Goal: Task Accomplishment & Management: Use online tool/utility

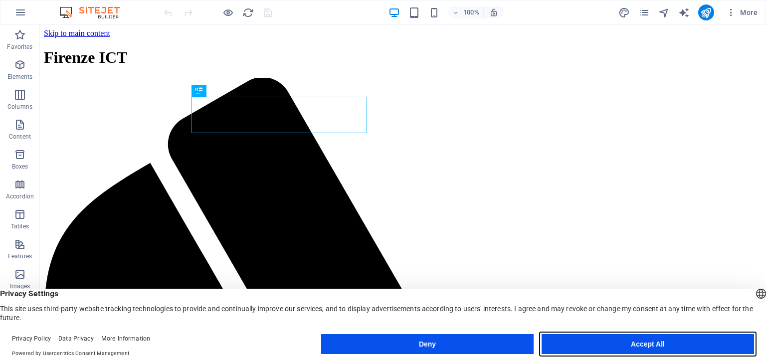
click at [589, 341] on button "Accept All" at bounding box center [648, 344] width 213 height 20
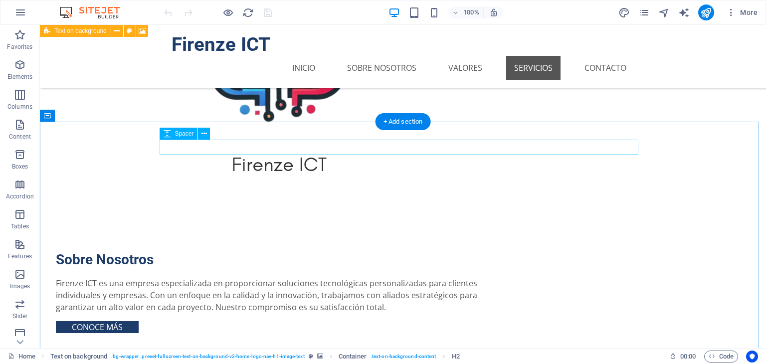
scroll to position [675, 0]
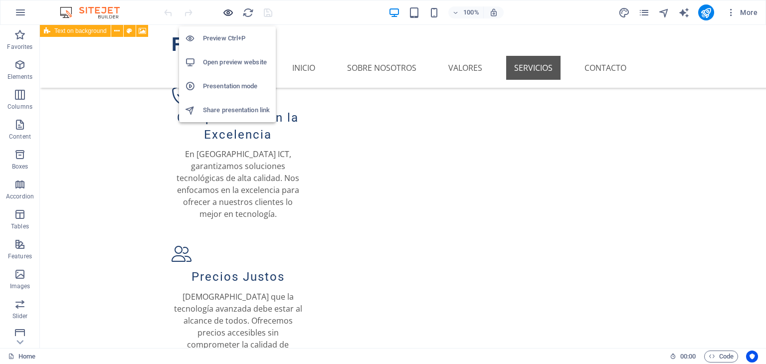
click at [228, 9] on icon "button" at bounding box center [228, 12] width 11 height 11
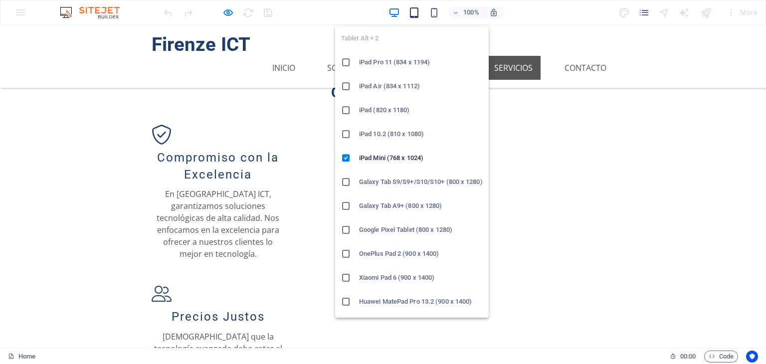
click at [417, 17] on icon "button" at bounding box center [414, 12] width 11 height 11
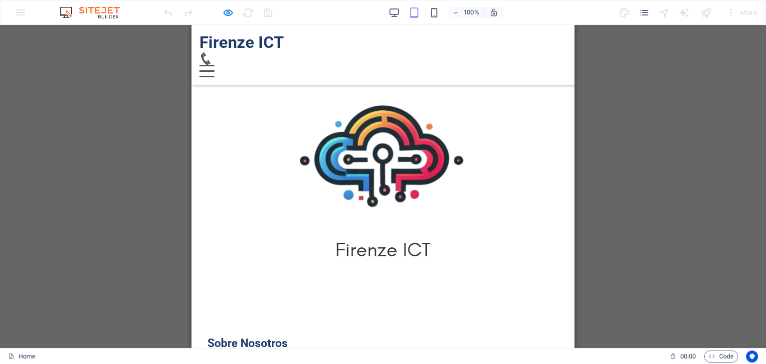
scroll to position [335, 0]
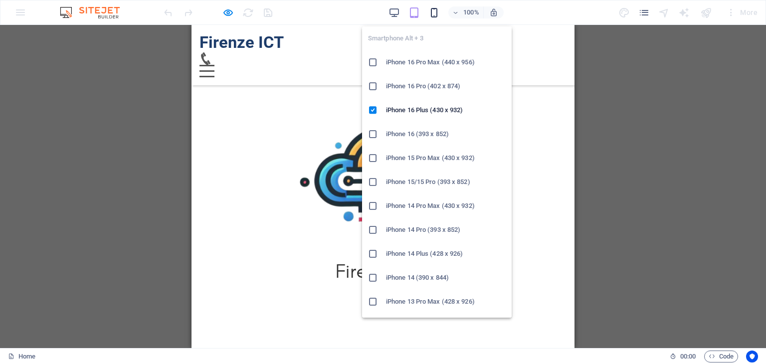
click at [433, 11] on icon "button" at bounding box center [434, 12] width 11 height 11
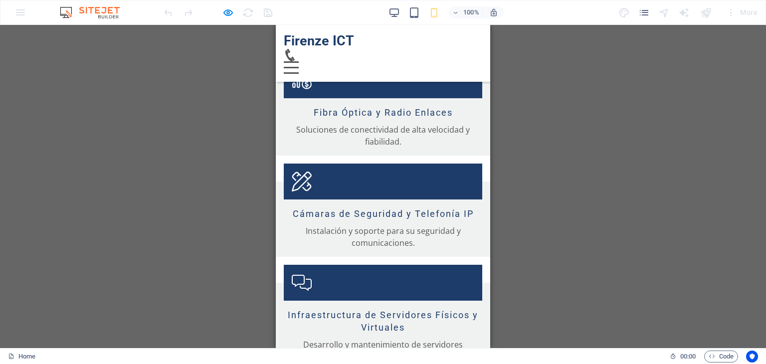
scroll to position [1591, 0]
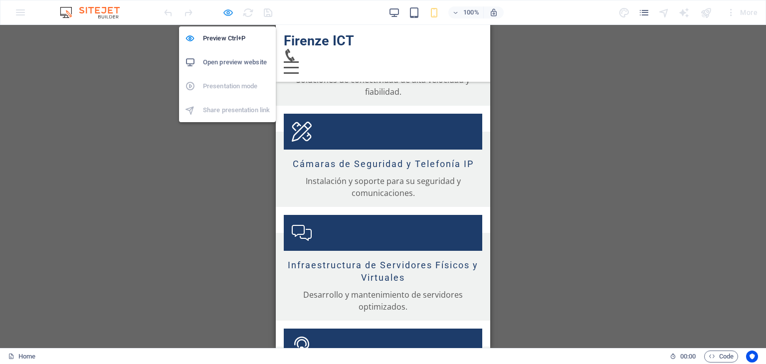
click at [225, 15] on icon "button" at bounding box center [228, 12] width 11 height 11
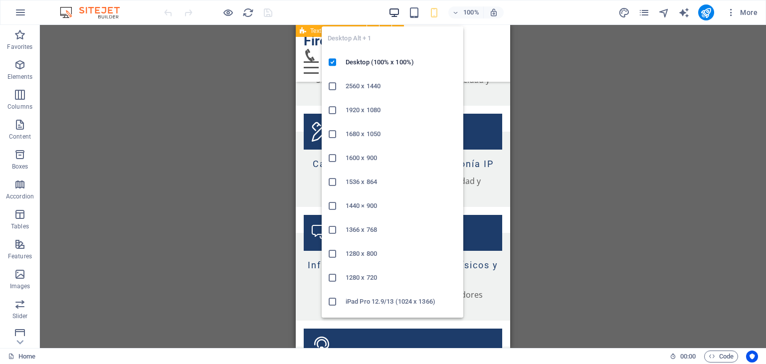
click at [390, 16] on icon "button" at bounding box center [394, 12] width 11 height 11
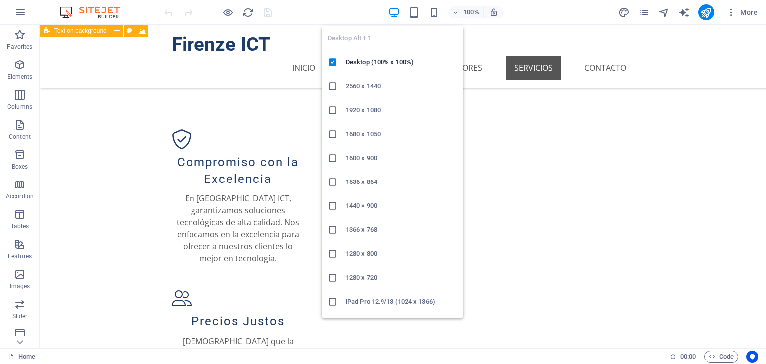
scroll to position [675, 0]
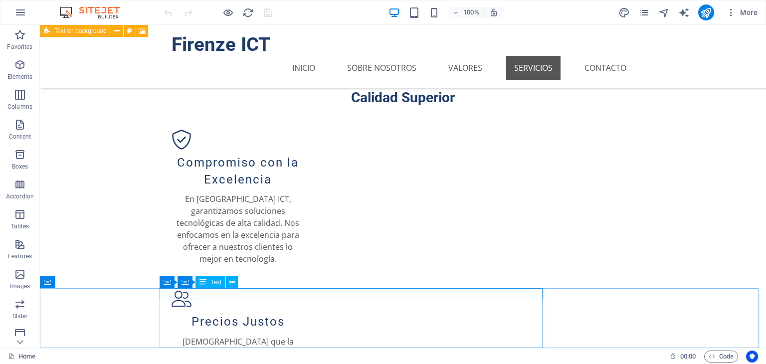
click at [219, 285] on span "Text" at bounding box center [216, 282] width 11 height 6
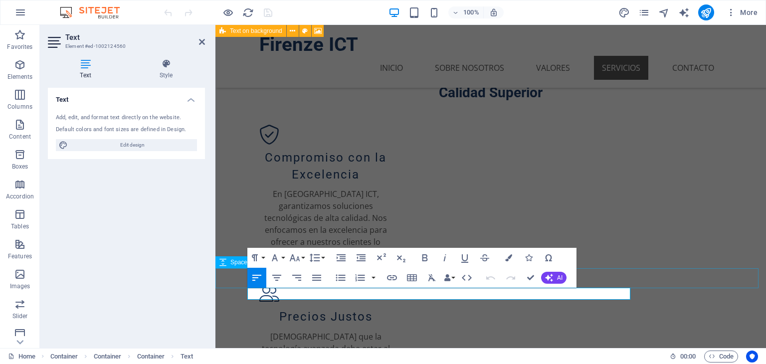
scroll to position [0, 0]
click at [359, 261] on icon "button" at bounding box center [361, 257] width 9 height 7
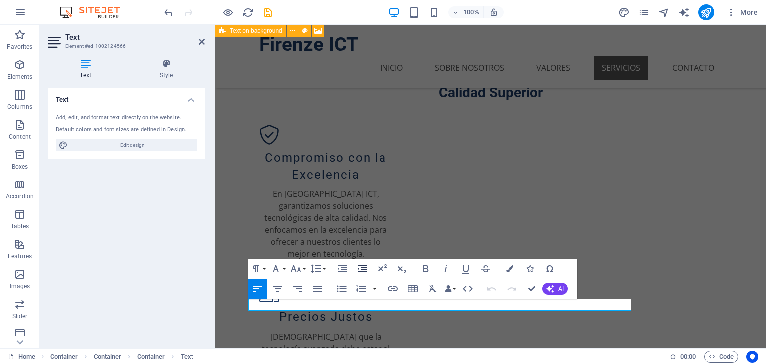
click at [360, 268] on icon "button" at bounding box center [362, 269] width 12 height 12
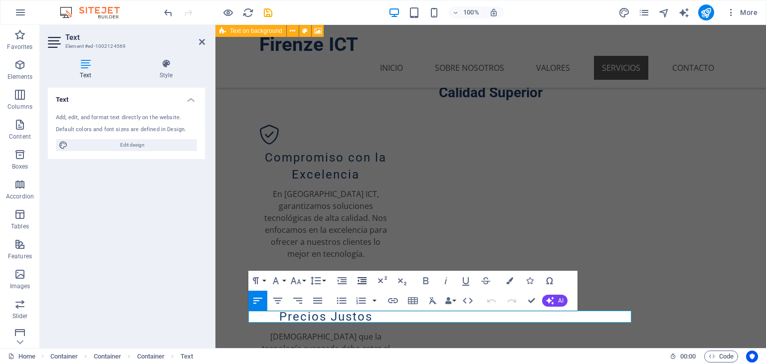
click at [360, 283] on icon "button" at bounding box center [362, 281] width 12 height 12
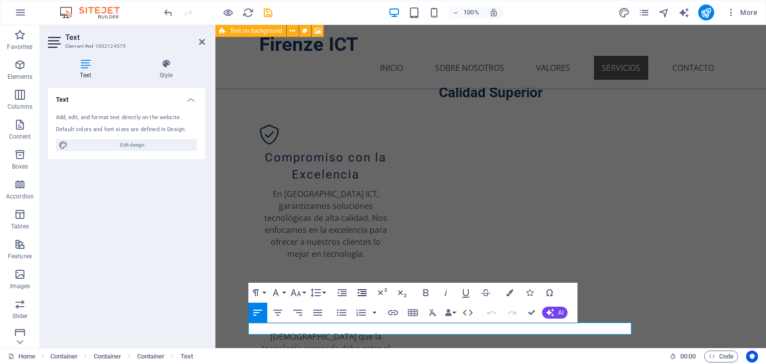
click at [360, 292] on icon "button" at bounding box center [362, 293] width 12 height 12
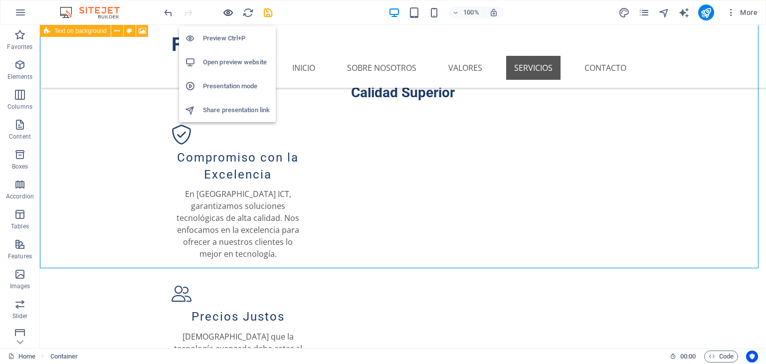
click at [226, 14] on icon "button" at bounding box center [228, 12] width 11 height 11
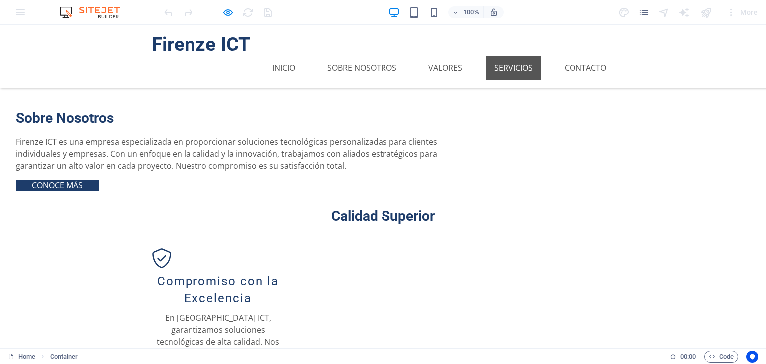
scroll to position [675, 0]
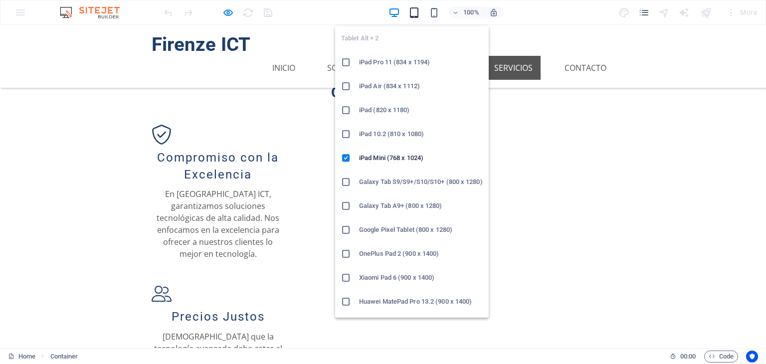
click at [417, 10] on icon "button" at bounding box center [414, 12] width 11 height 11
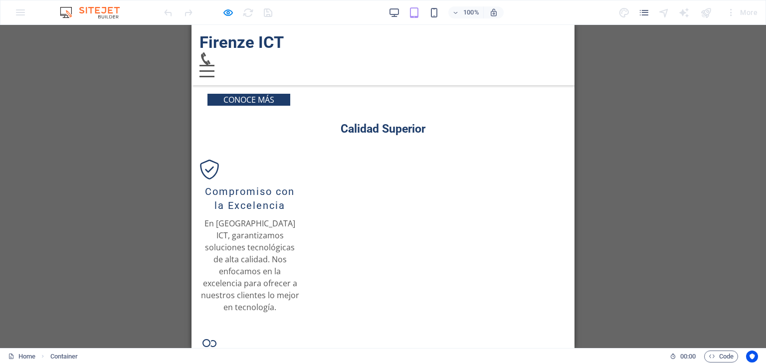
scroll to position [713, 0]
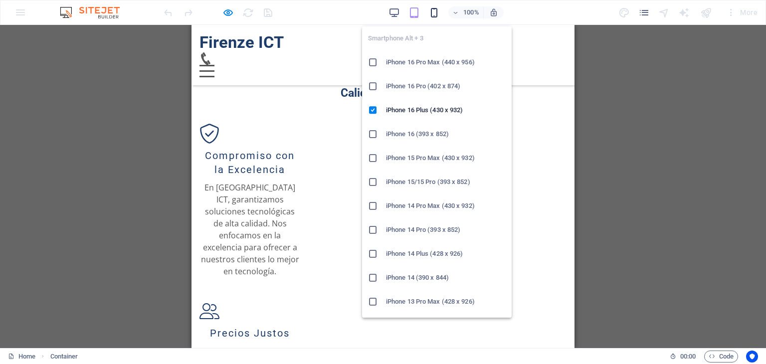
click at [433, 18] on icon "button" at bounding box center [434, 12] width 11 height 11
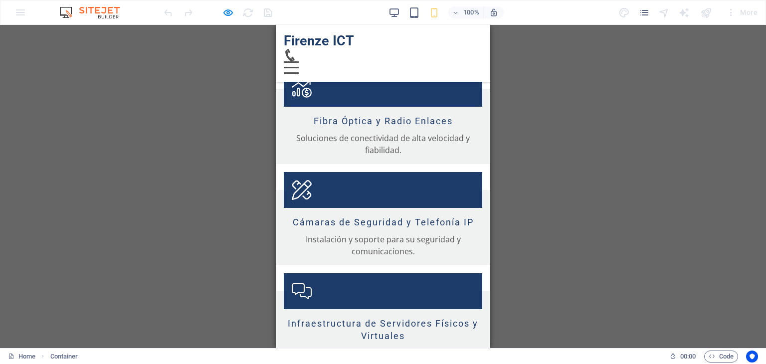
scroll to position [1591, 0]
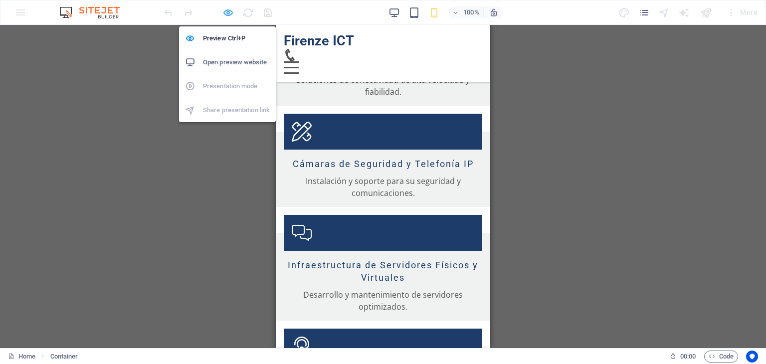
click at [227, 12] on icon "button" at bounding box center [228, 12] width 11 height 11
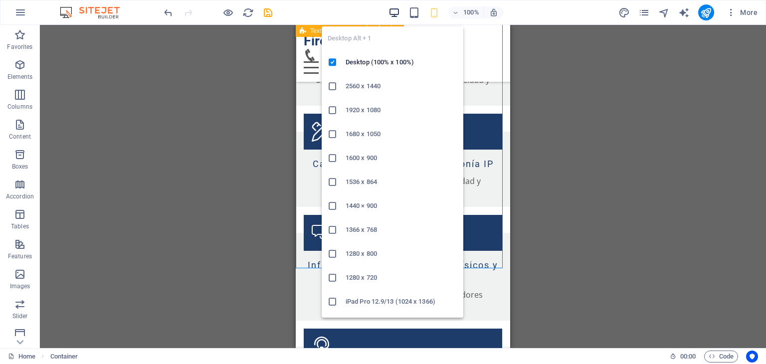
click at [393, 9] on icon "button" at bounding box center [394, 12] width 11 height 11
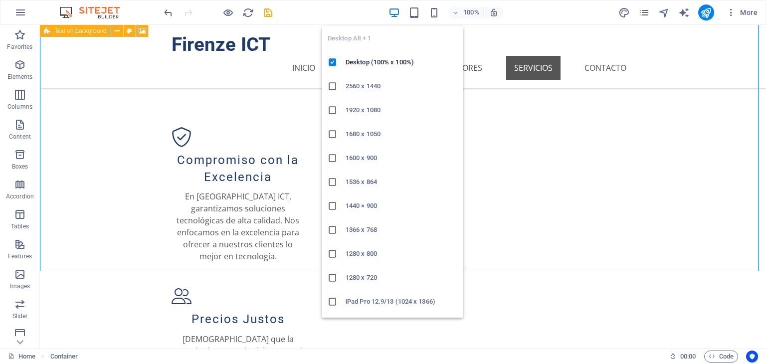
scroll to position [675, 0]
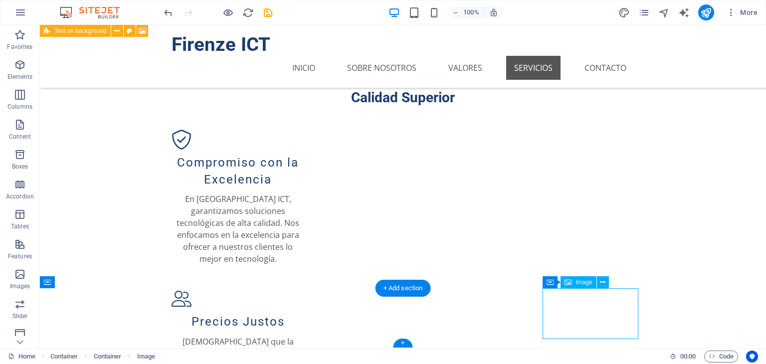
select select "px"
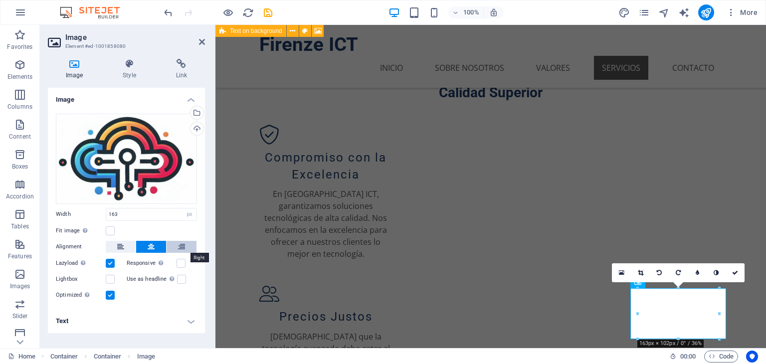
click at [183, 247] on icon at bounding box center [181, 247] width 7 height 12
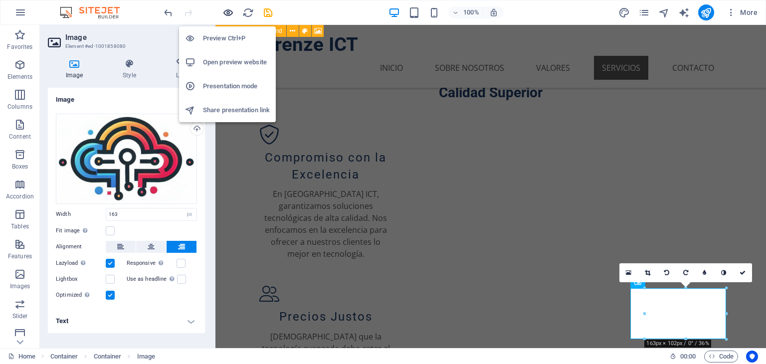
click at [225, 12] on icon "button" at bounding box center [228, 12] width 11 height 11
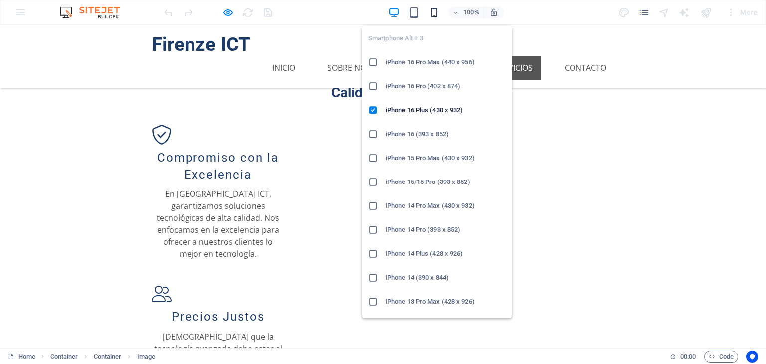
click at [433, 12] on icon "button" at bounding box center [434, 12] width 11 height 11
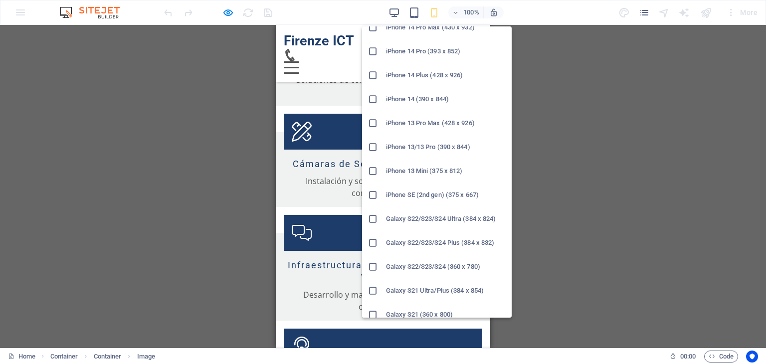
scroll to position [180, 0]
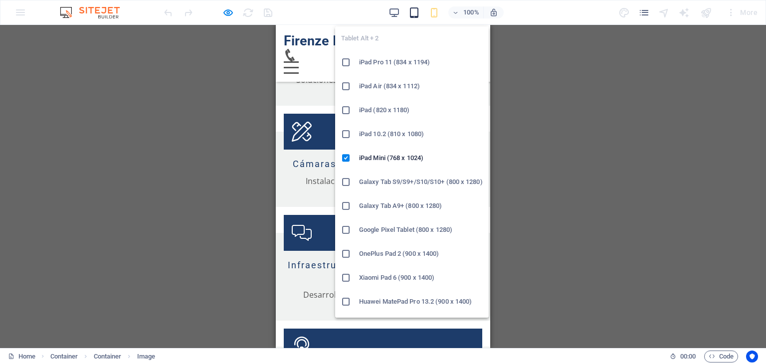
click at [419, 12] on icon "button" at bounding box center [414, 12] width 11 height 11
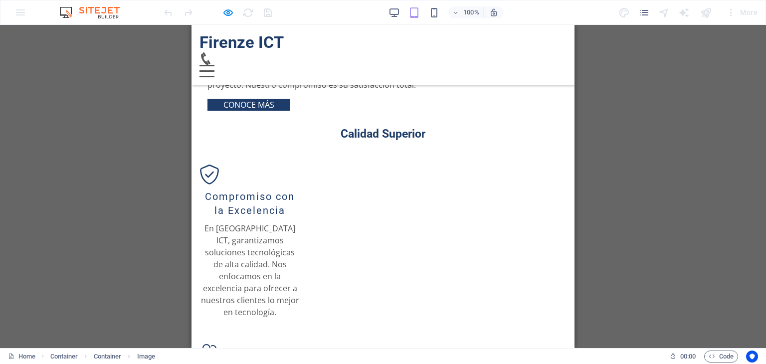
scroll to position [713, 0]
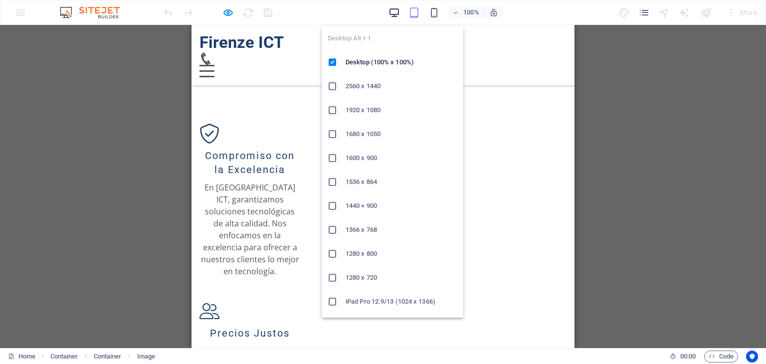
click at [397, 11] on icon "button" at bounding box center [394, 12] width 11 height 11
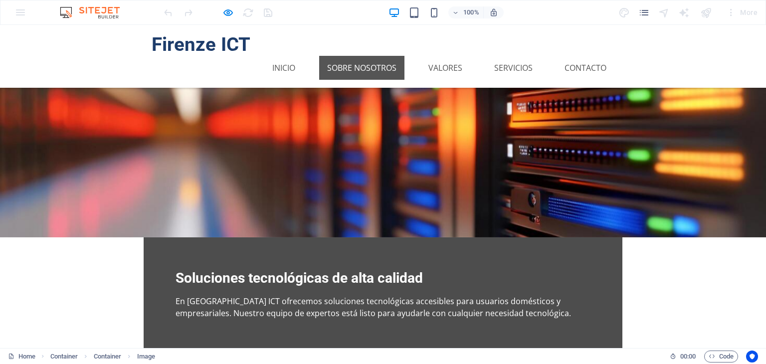
scroll to position [0, 0]
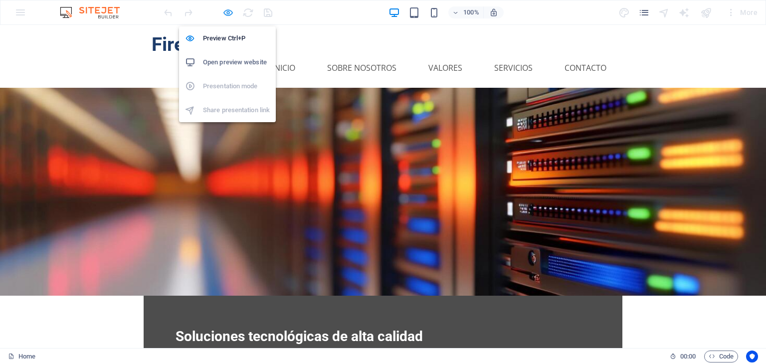
click at [231, 10] on icon "button" at bounding box center [228, 12] width 11 height 11
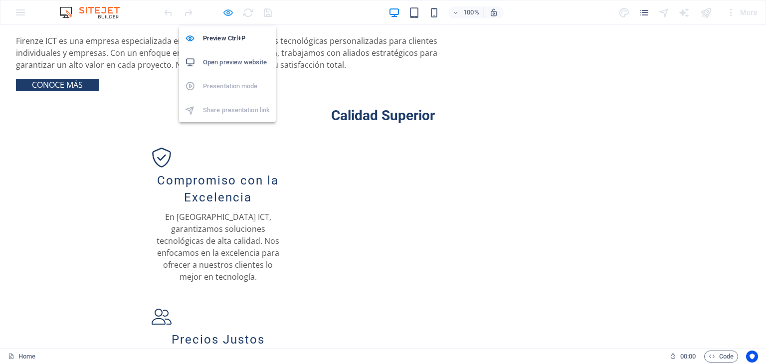
select select "px"
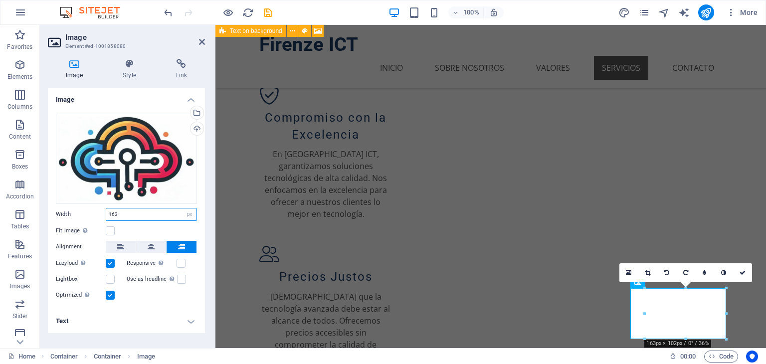
drag, startPoint x: 133, startPoint y: 212, endPoint x: 86, endPoint y: 212, distance: 47.4
click at [86, 212] on div "Width 163 Default auto px rem % em vh vw" at bounding box center [126, 214] width 141 height 13
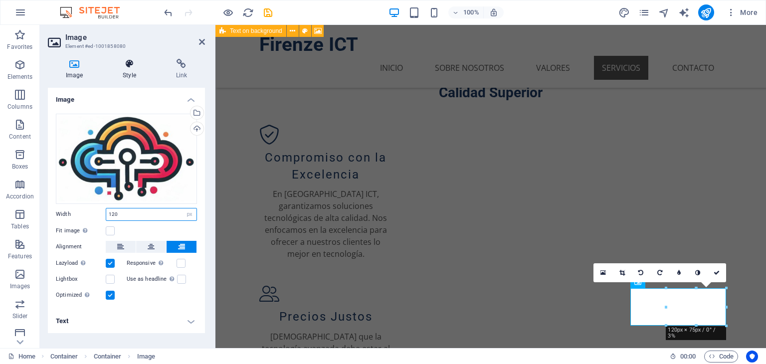
type input "120"
click at [132, 70] on h4 "Style" at bounding box center [131, 69] width 53 height 21
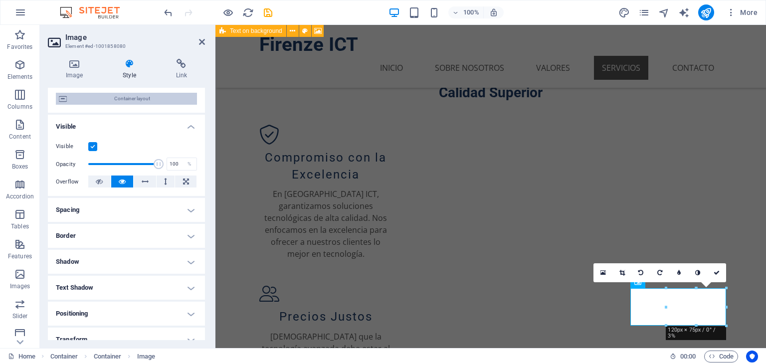
scroll to position [100, 0]
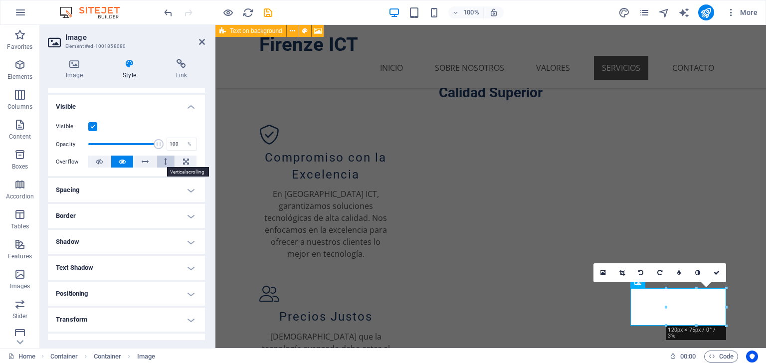
click at [158, 161] on button at bounding box center [166, 162] width 18 height 12
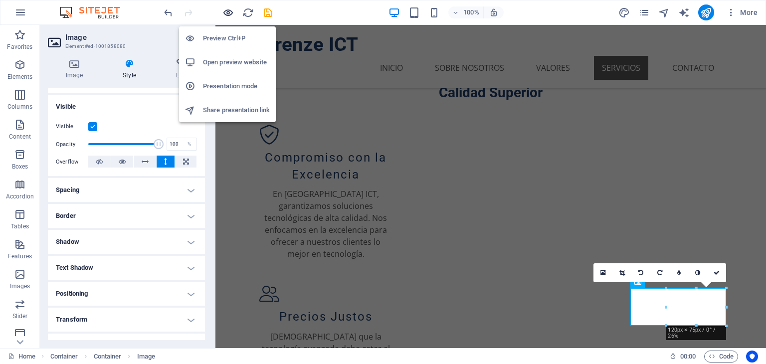
click at [233, 14] on icon "button" at bounding box center [228, 12] width 11 height 11
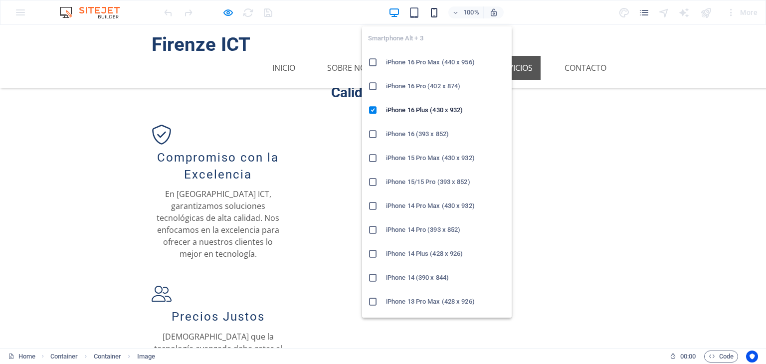
click at [431, 12] on icon "button" at bounding box center [434, 12] width 11 height 11
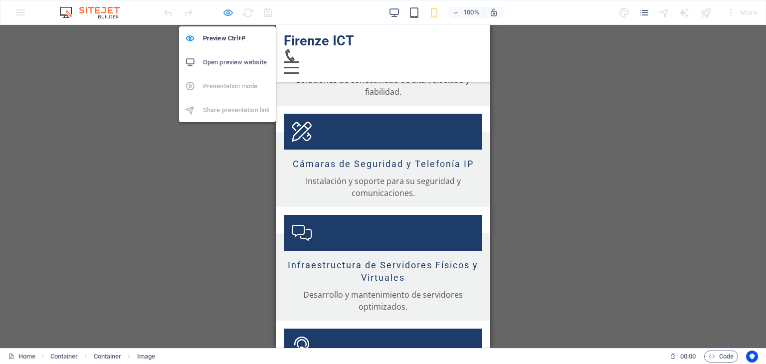
click at [228, 14] on icon "button" at bounding box center [228, 12] width 11 height 11
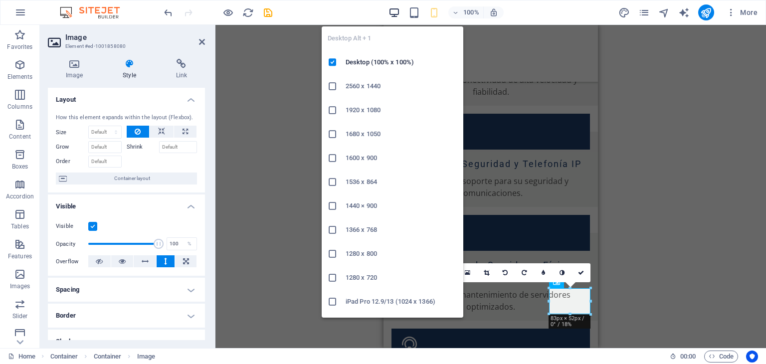
click at [394, 13] on icon "button" at bounding box center [394, 12] width 11 height 11
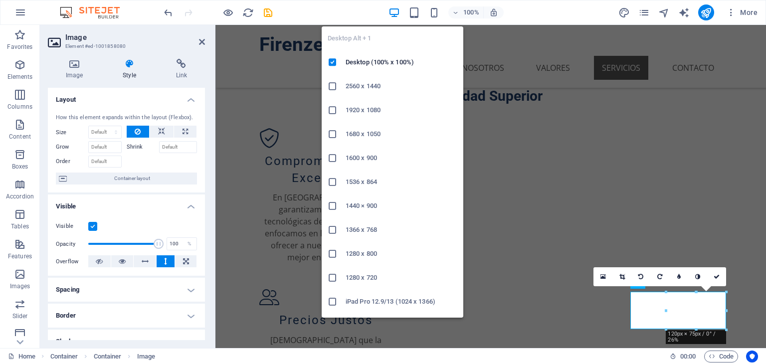
scroll to position [675, 0]
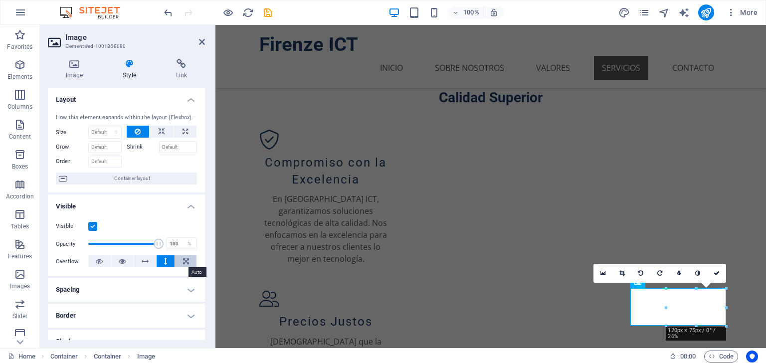
click at [184, 261] on icon at bounding box center [186, 261] width 6 height 12
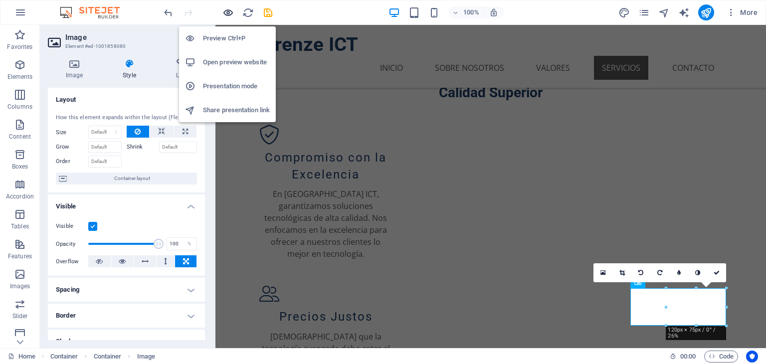
click at [225, 14] on icon "button" at bounding box center [228, 12] width 11 height 11
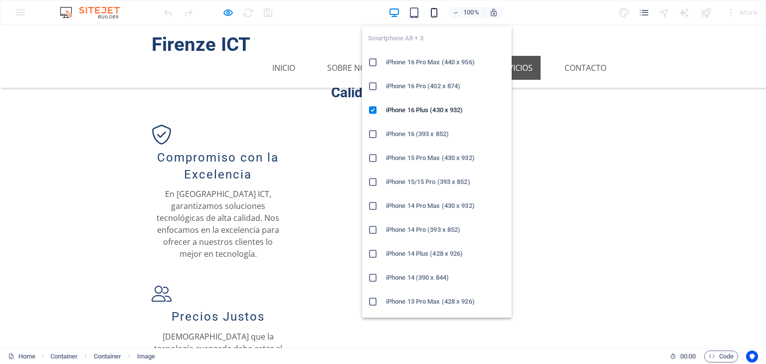
click at [435, 13] on icon "button" at bounding box center [434, 12] width 11 height 11
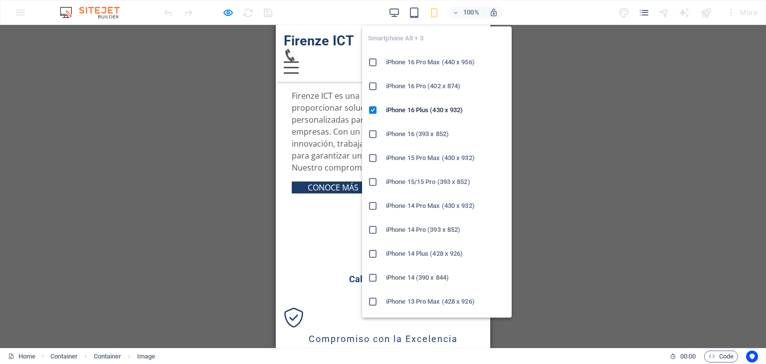
scroll to position [1591, 0]
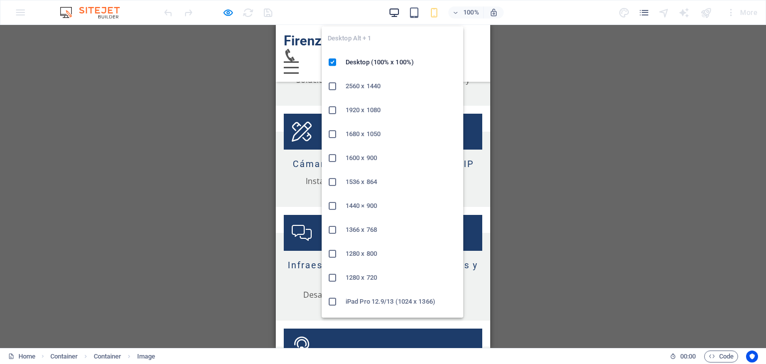
click at [391, 12] on icon "button" at bounding box center [394, 12] width 11 height 11
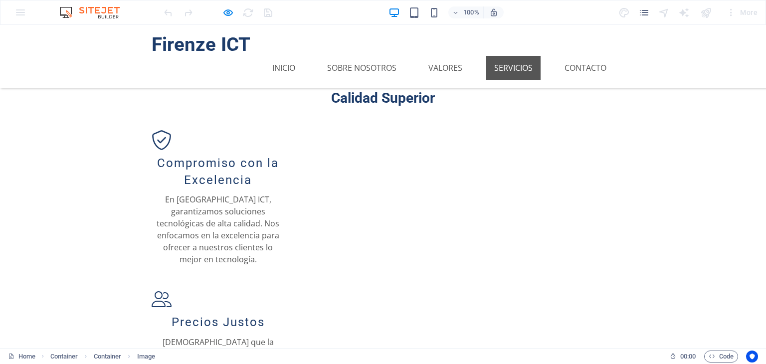
scroll to position [675, 0]
click at [221, 17] on div at bounding box center [218, 12] width 112 height 16
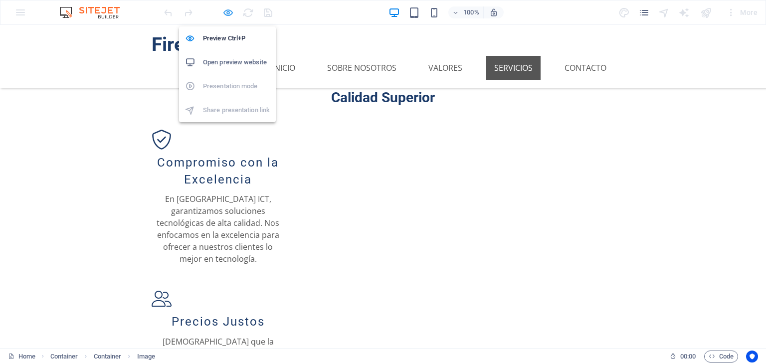
click at [226, 14] on icon "button" at bounding box center [228, 12] width 11 height 11
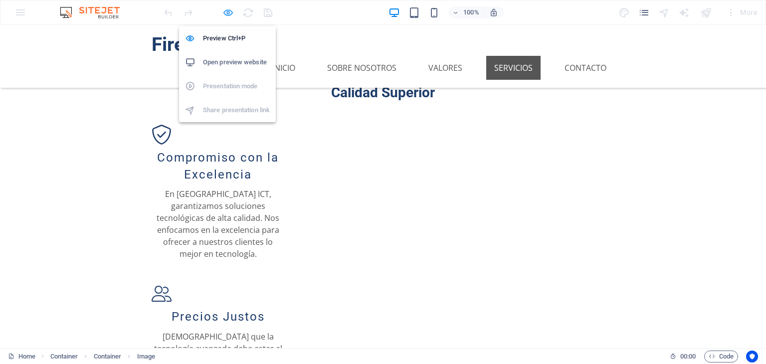
click at [226, 14] on icon "button" at bounding box center [228, 12] width 11 height 11
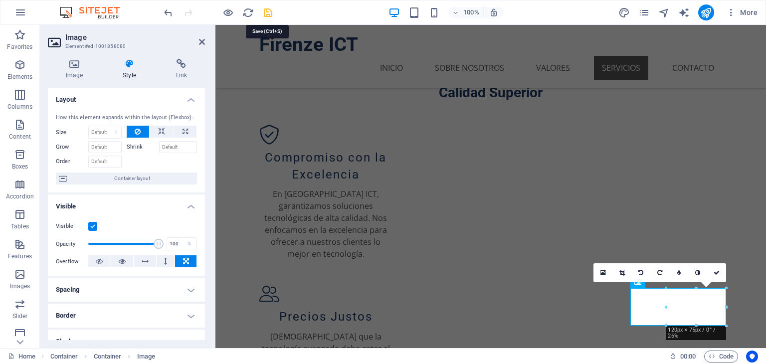
click at [271, 12] on icon "save" at bounding box center [267, 12] width 11 height 11
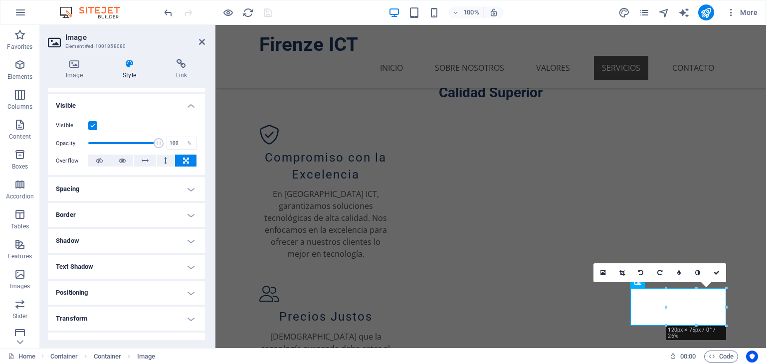
scroll to position [169, 0]
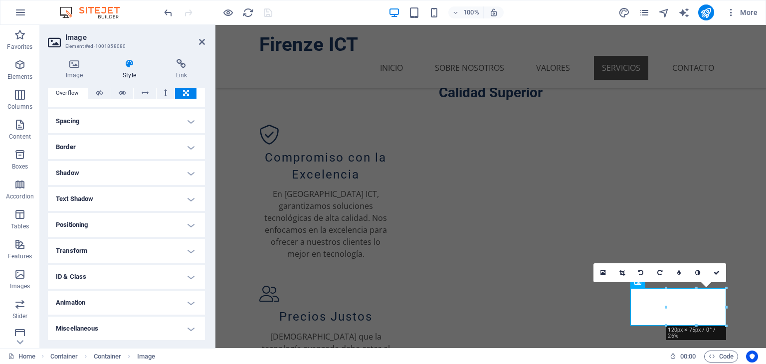
click at [124, 229] on h4 "Positioning" at bounding box center [126, 225] width 157 height 24
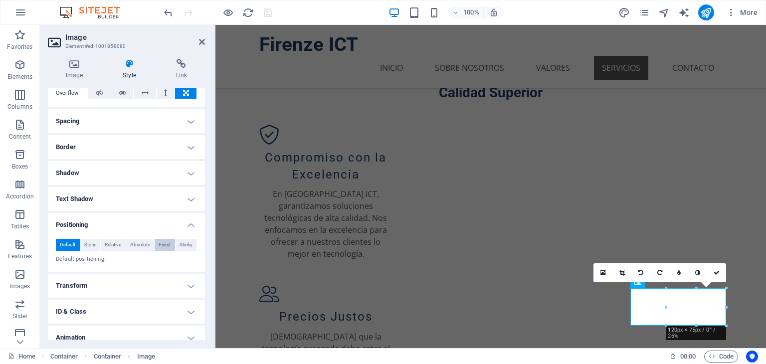
click at [162, 244] on span "Fixed" at bounding box center [165, 245] width 12 height 12
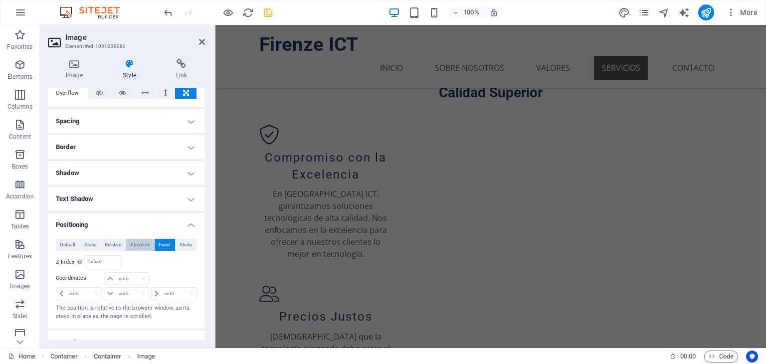
click at [135, 244] on span "Absolute" at bounding box center [140, 245] width 20 height 12
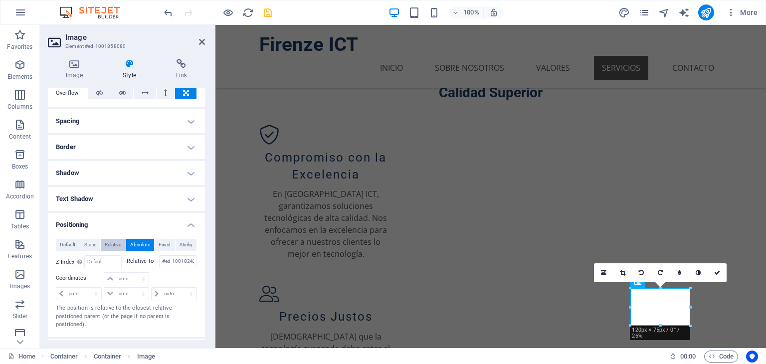
click at [116, 244] on span "Relative" at bounding box center [113, 245] width 16 height 12
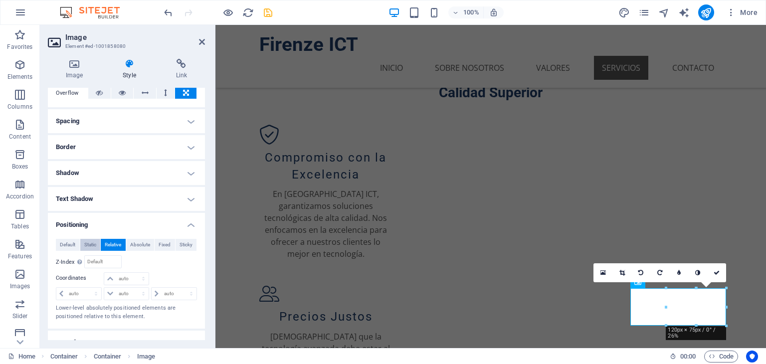
click at [94, 246] on span "Static" at bounding box center [90, 245] width 12 height 12
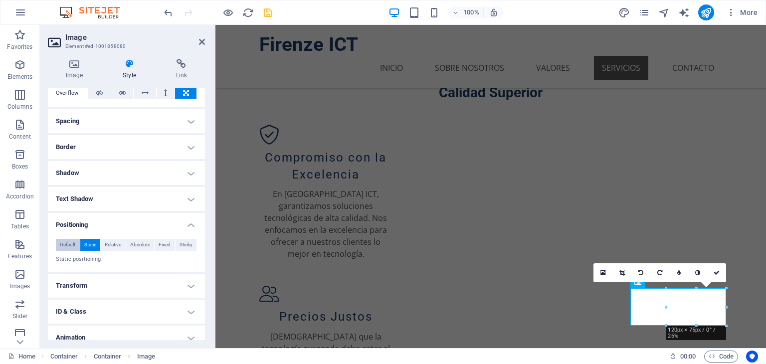
click at [72, 248] on span "Default" at bounding box center [67, 245] width 15 height 12
click at [109, 248] on span "Relative" at bounding box center [113, 245] width 16 height 12
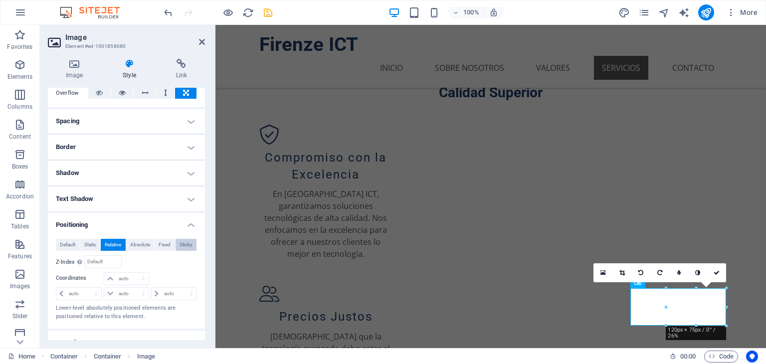
click at [188, 240] on span "Sticky" at bounding box center [186, 245] width 13 height 12
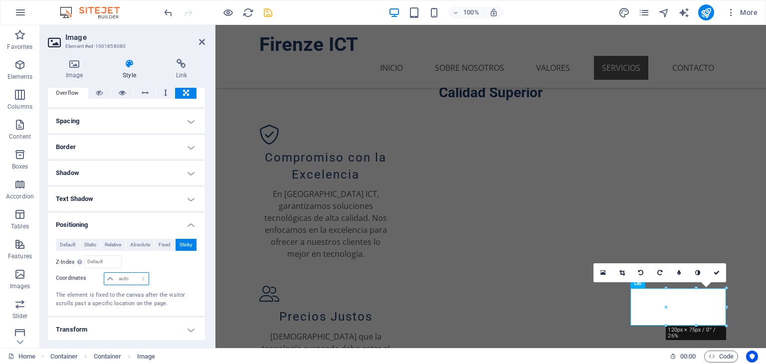
click at [140, 279] on select "auto px rem % em" at bounding box center [126, 279] width 44 height 12
click at [76, 246] on button "Default" at bounding box center [68, 245] width 24 height 12
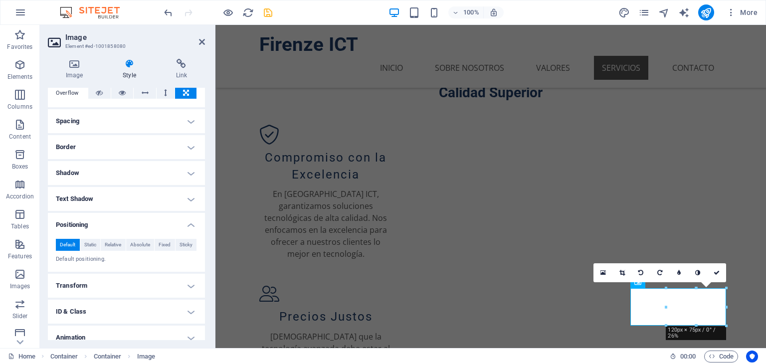
scroll to position [204, 0]
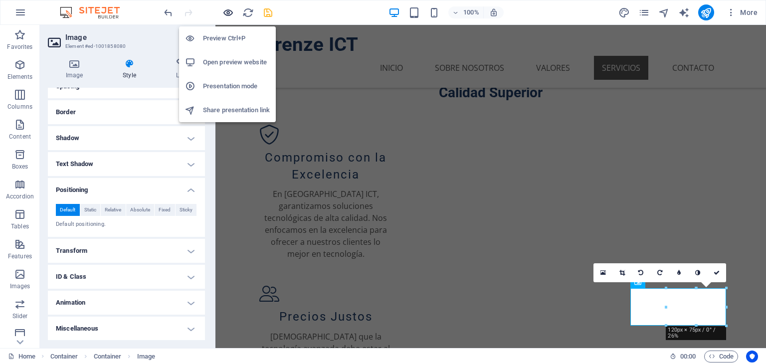
click at [225, 8] on icon "button" at bounding box center [228, 12] width 11 height 11
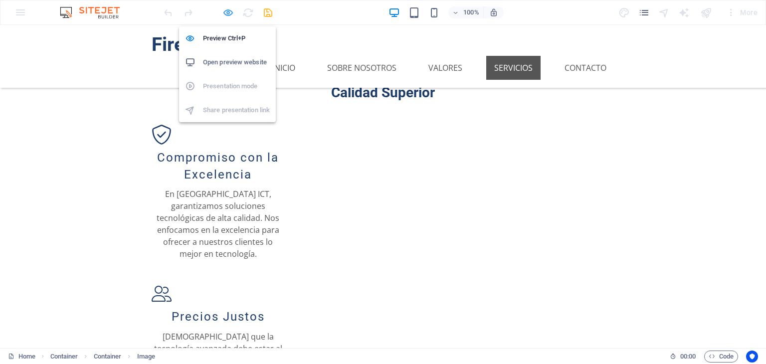
click at [230, 12] on icon "button" at bounding box center [228, 12] width 11 height 11
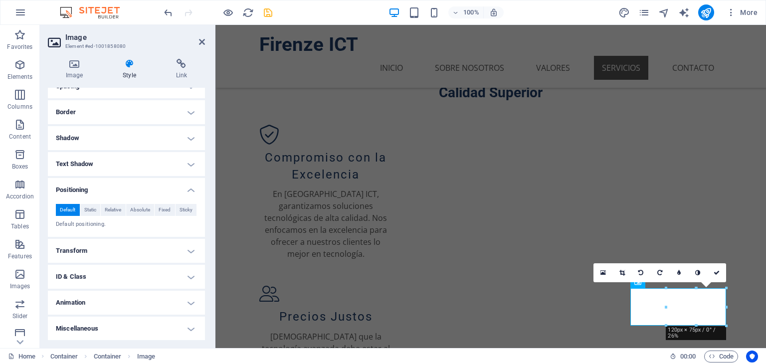
click at [142, 184] on h4 "Positioning" at bounding box center [126, 187] width 157 height 18
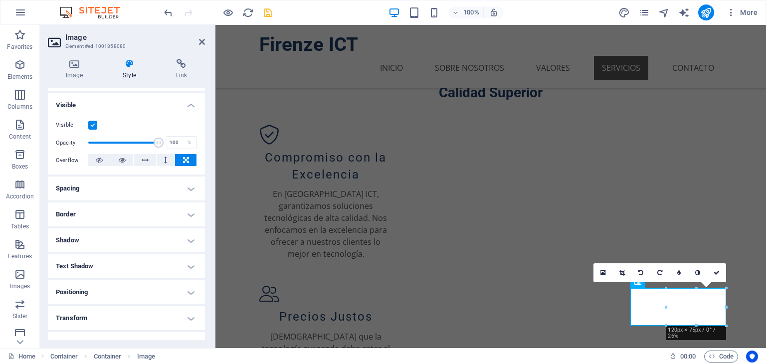
scroll to position [101, 0]
click at [159, 199] on h4 "Spacing" at bounding box center [126, 189] width 157 height 24
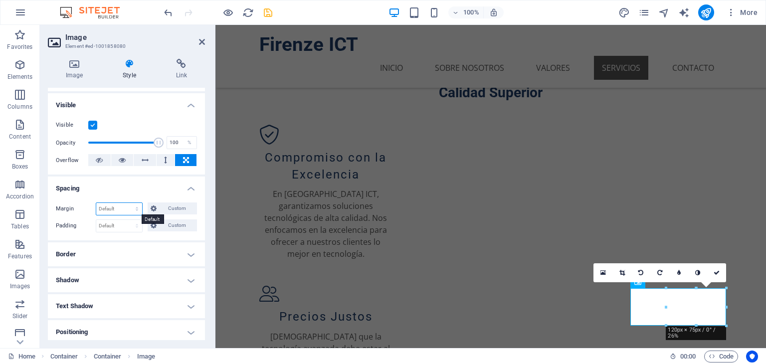
click at [137, 207] on select "Default auto px % rem vw vh Custom" at bounding box center [119, 209] width 46 height 12
select select "px"
click at [127, 203] on select "Default auto px % rem vw vh Custom" at bounding box center [119, 209] width 46 height 12
type input "5"
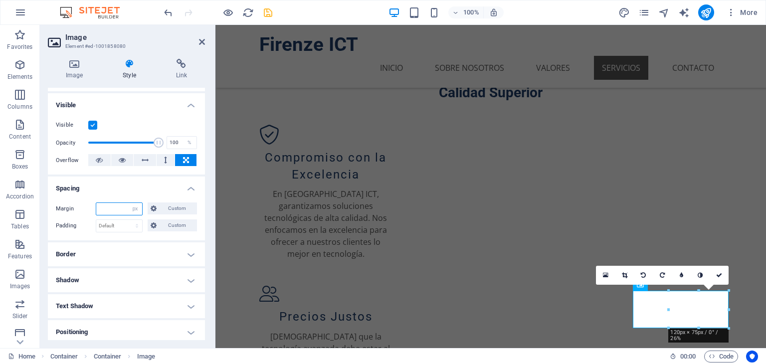
type input "0"
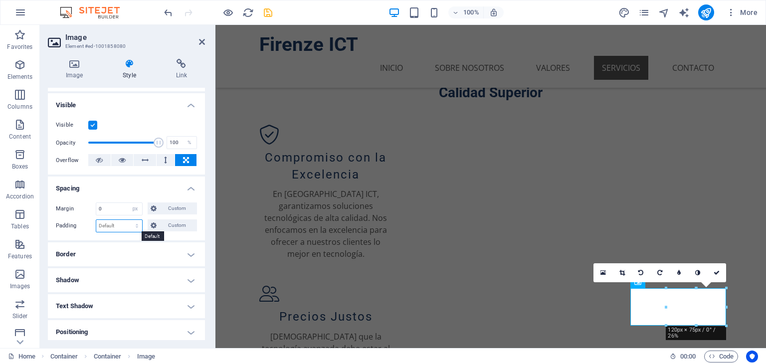
click at [116, 228] on select "Default px rem % vh vw Custom" at bounding box center [119, 226] width 46 height 12
select select "px"
click at [127, 220] on select "Default px rem % vh vw Custom" at bounding box center [119, 226] width 46 height 12
type input "5"
type input "10"
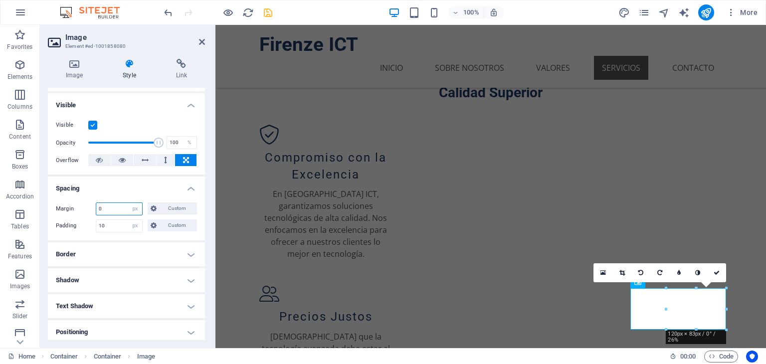
drag, startPoint x: 118, startPoint y: 213, endPoint x: 98, endPoint y: 211, distance: 20.5
click at [98, 211] on input "0" at bounding box center [119, 209] width 46 height 12
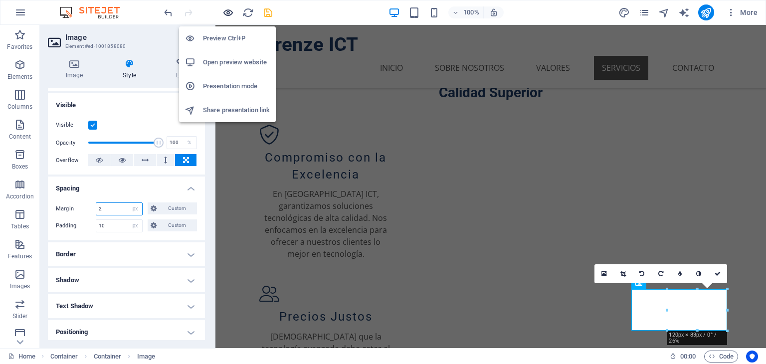
type input "2"
click at [226, 8] on icon "button" at bounding box center [228, 12] width 11 height 11
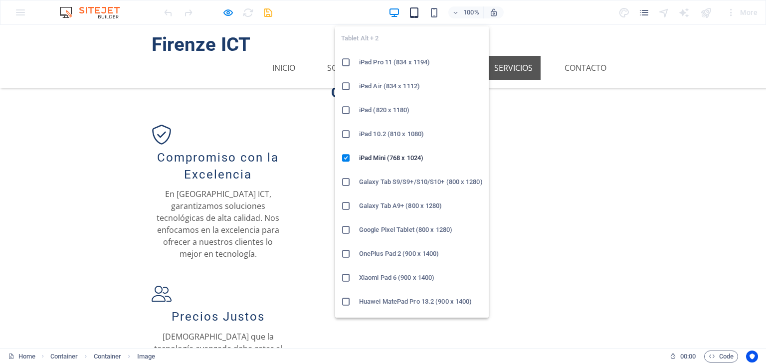
click at [415, 12] on icon "button" at bounding box center [414, 12] width 11 height 11
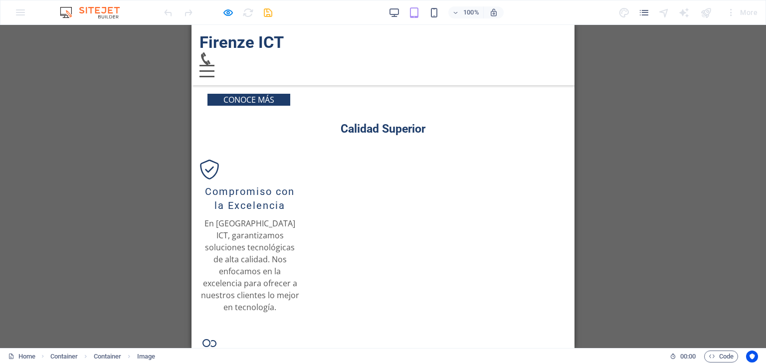
scroll to position [713, 0]
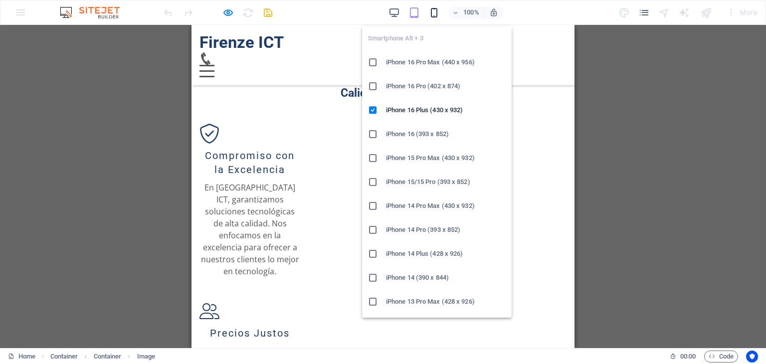
click at [436, 14] on icon "button" at bounding box center [434, 12] width 11 height 11
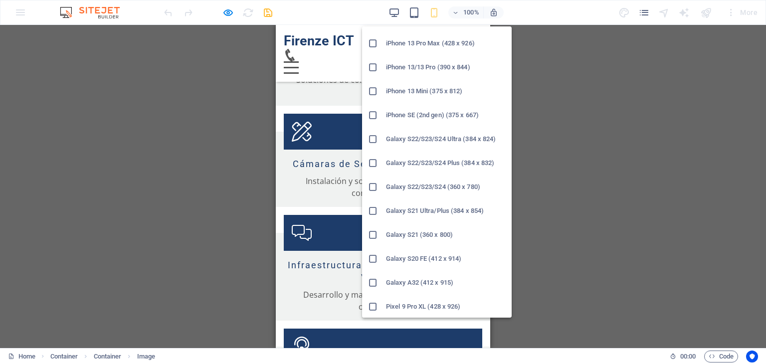
scroll to position [271, 0]
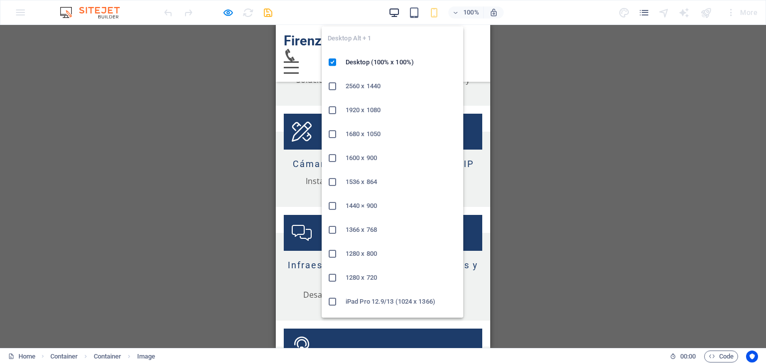
click at [394, 13] on icon "button" at bounding box center [394, 12] width 11 height 11
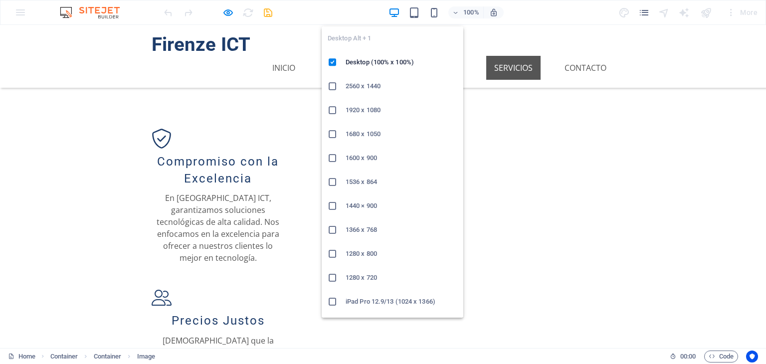
scroll to position [675, 0]
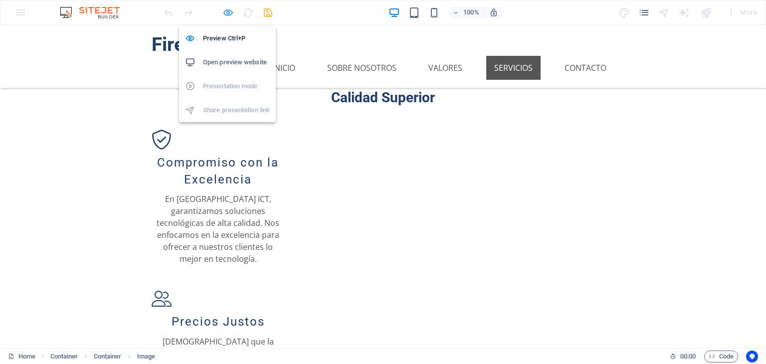
click at [226, 14] on icon "button" at bounding box center [228, 12] width 11 height 11
select select "px"
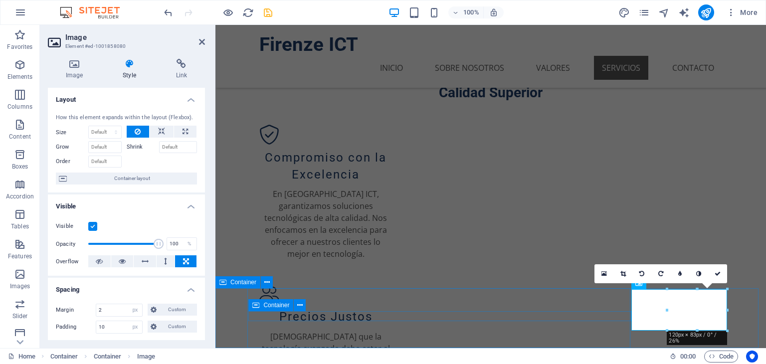
click at [226, 284] on icon at bounding box center [223, 282] width 7 height 12
select select "px"
select select "%"
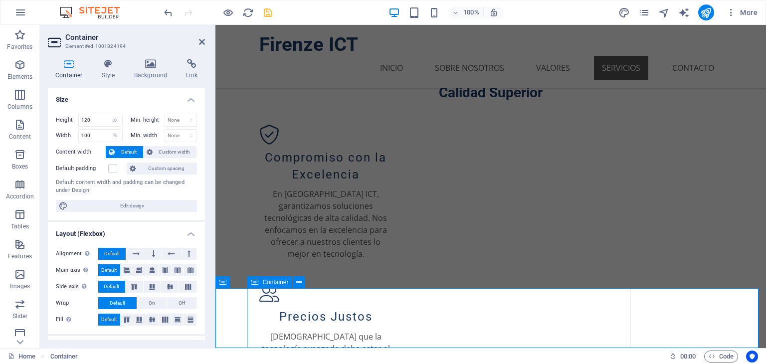
click at [259, 284] on div "Container" at bounding box center [269, 282] width 45 height 12
select select "%"
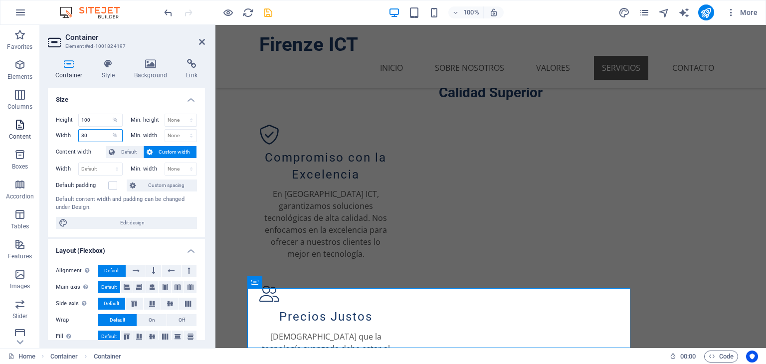
drag, startPoint x: 95, startPoint y: 134, endPoint x: 27, endPoint y: 129, distance: 67.5
click at [27, 129] on section "Favorites Elements Columns Content Boxes Accordion Tables Features Images Slide…" at bounding box center [383, 186] width 766 height 323
type input "70"
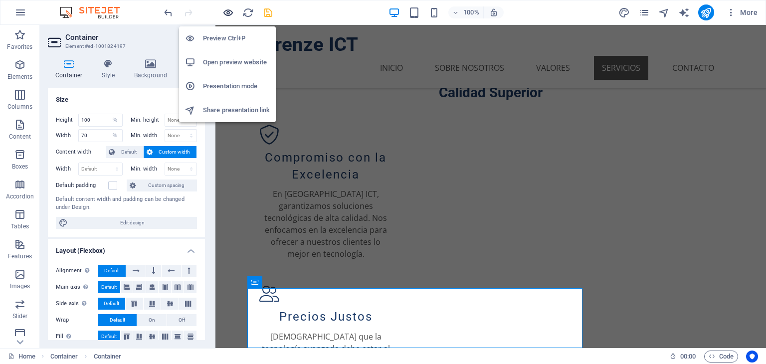
click at [230, 9] on icon "button" at bounding box center [228, 12] width 11 height 11
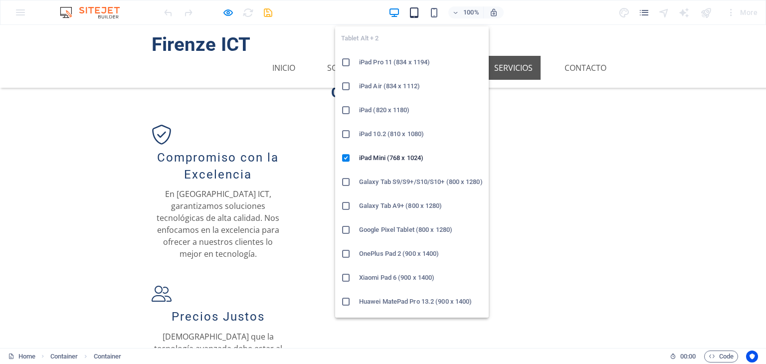
click at [412, 17] on icon "button" at bounding box center [414, 12] width 11 height 11
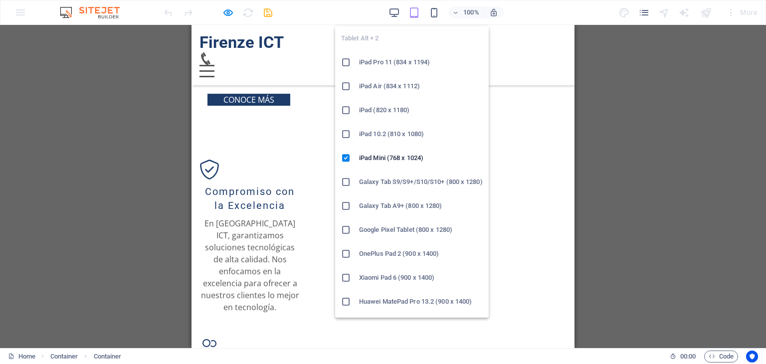
scroll to position [68, 0]
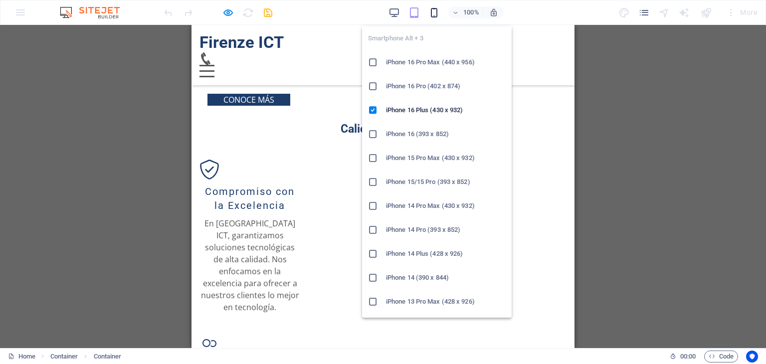
click at [436, 12] on icon "button" at bounding box center [434, 12] width 11 height 11
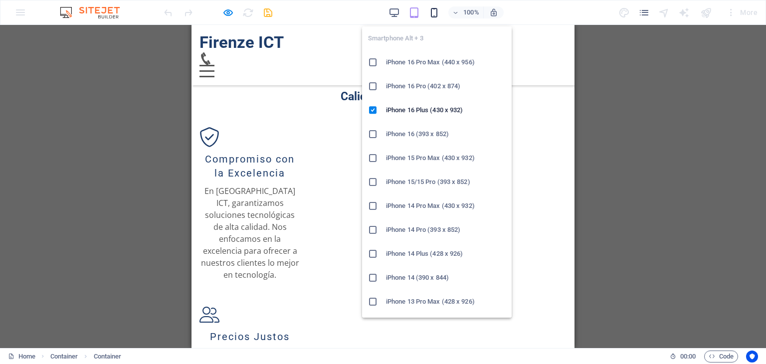
scroll to position [1591, 0]
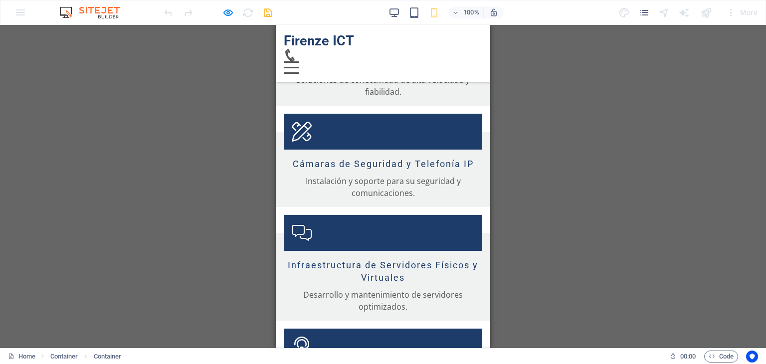
click at [401, 9] on div "100%" at bounding box center [446, 12] width 115 height 16
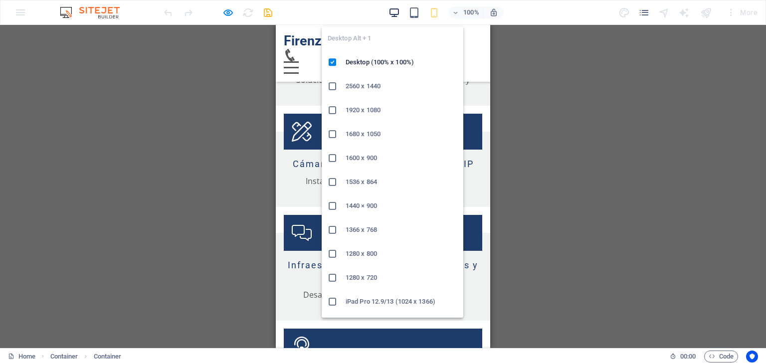
click at [397, 9] on icon "button" at bounding box center [394, 12] width 11 height 11
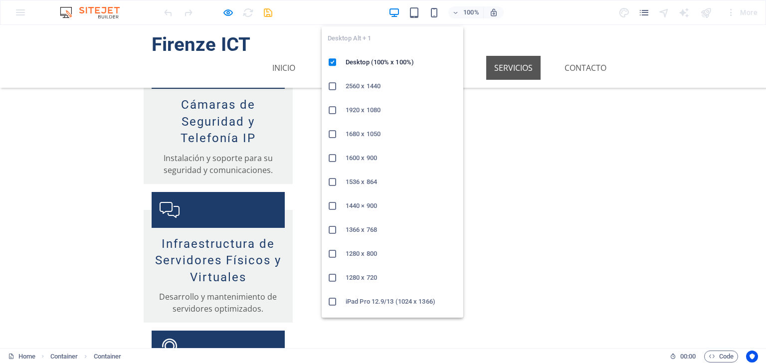
scroll to position [675, 0]
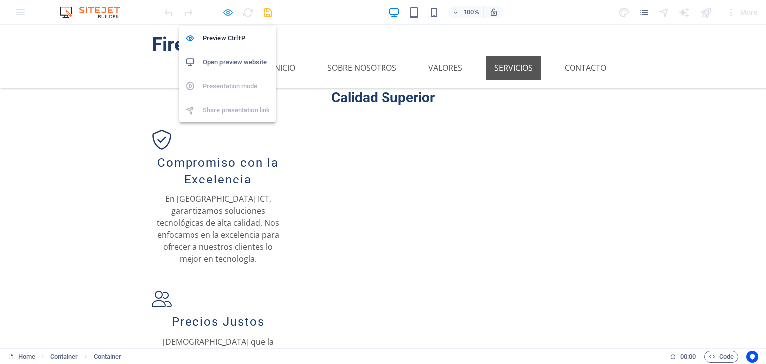
click at [229, 12] on icon "button" at bounding box center [228, 12] width 11 height 11
select select "%"
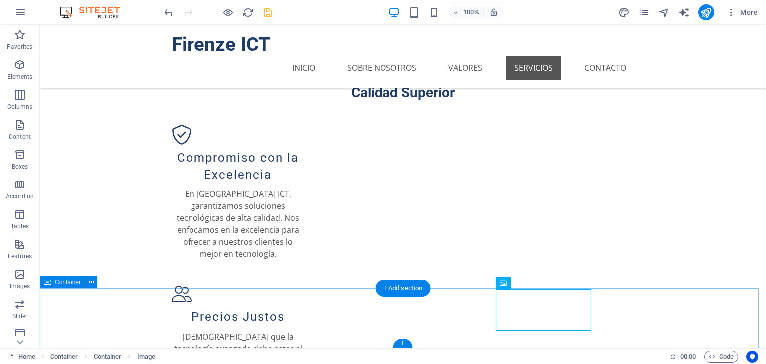
select select "px"
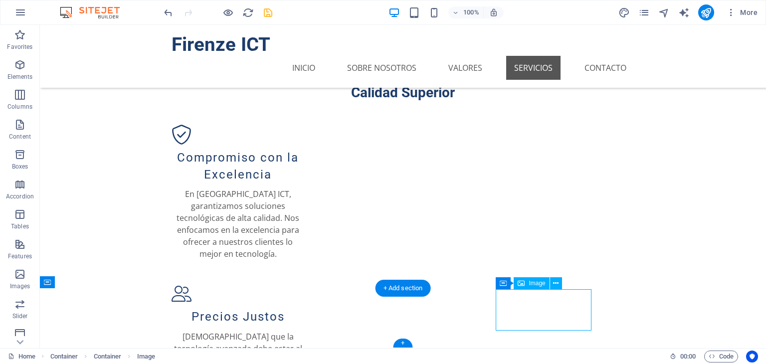
select select "px"
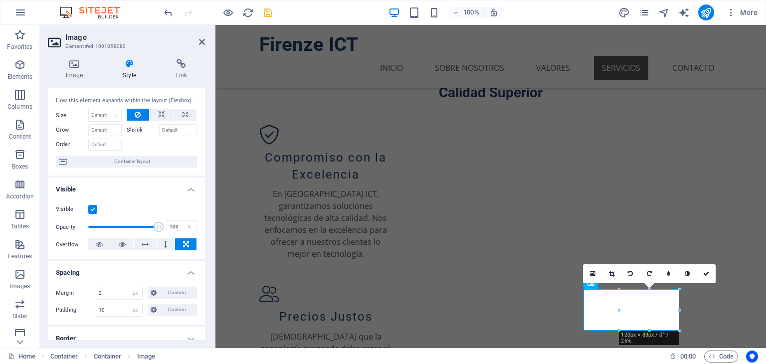
scroll to position [0, 0]
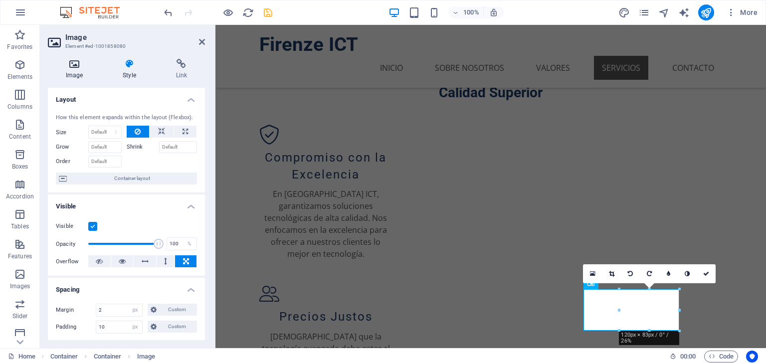
click at [79, 75] on h4 "Image" at bounding box center [76, 69] width 57 height 21
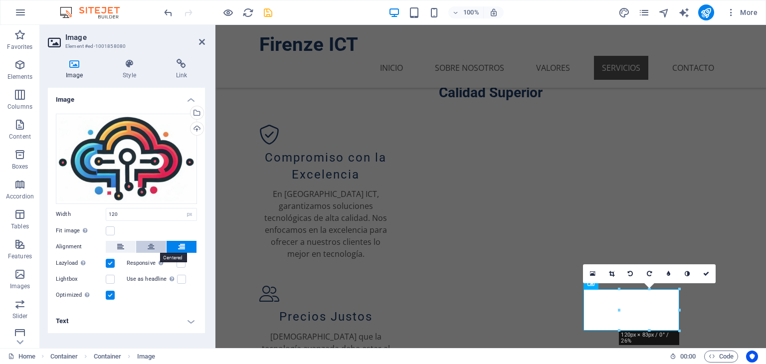
click at [157, 246] on button at bounding box center [151, 247] width 30 height 12
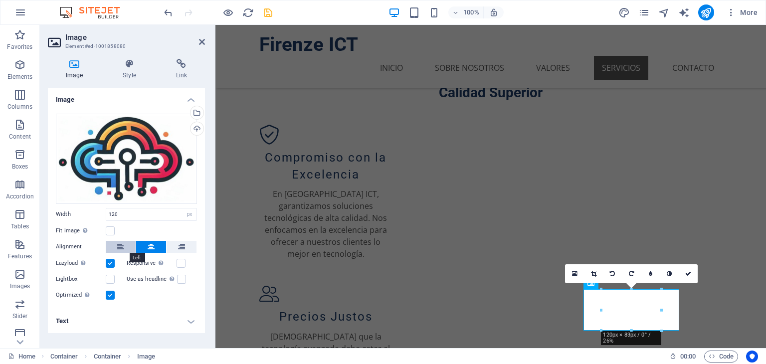
click at [135, 244] on button at bounding box center [121, 247] width 30 height 12
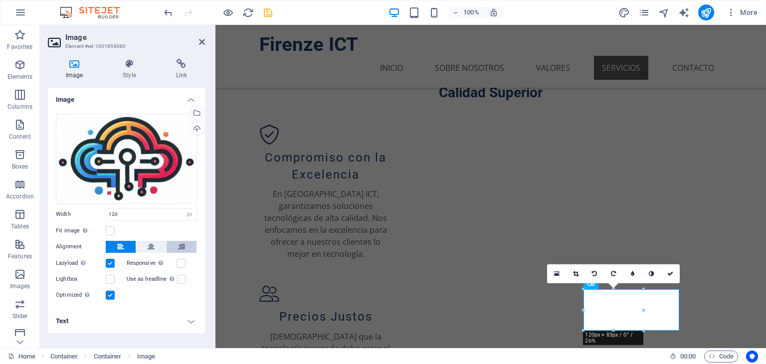
click at [177, 244] on button at bounding box center [182, 247] width 30 height 12
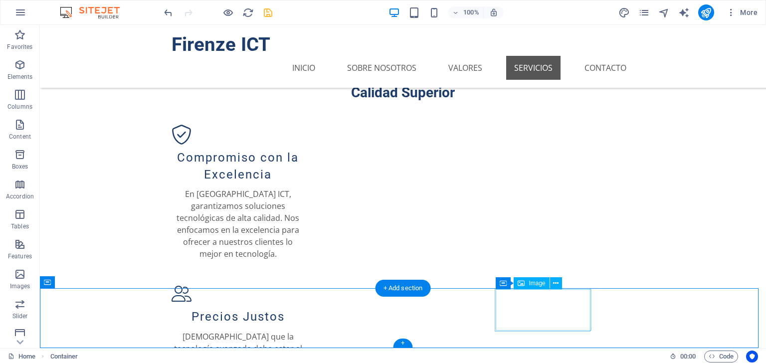
click at [551, 282] on button at bounding box center [556, 283] width 12 height 12
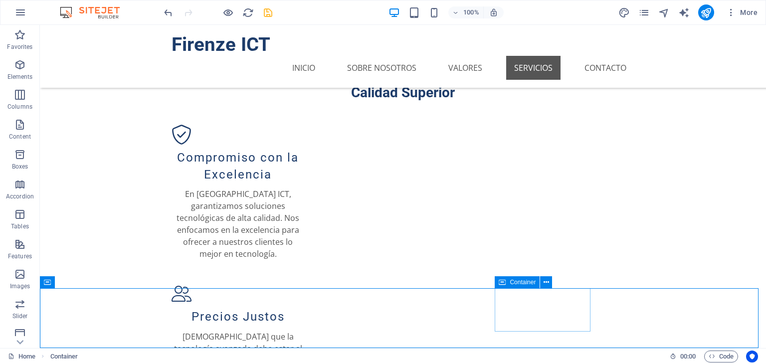
click at [505, 283] on icon at bounding box center [502, 282] width 7 height 12
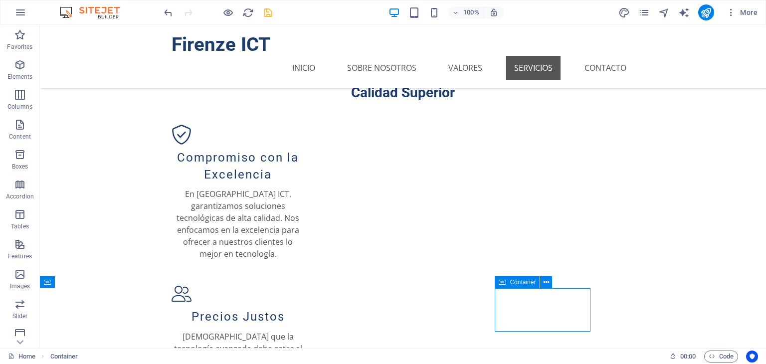
click at [505, 283] on icon at bounding box center [502, 282] width 7 height 12
select select "%"
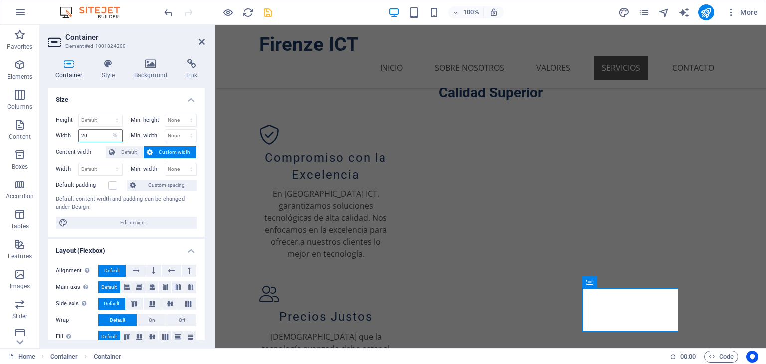
drag, startPoint x: 97, startPoint y: 132, endPoint x: 59, endPoint y: 138, distance: 38.3
click at [59, 138] on div "Width 20 Default px rem % em vh vw" at bounding box center [89, 135] width 67 height 13
type input "30"
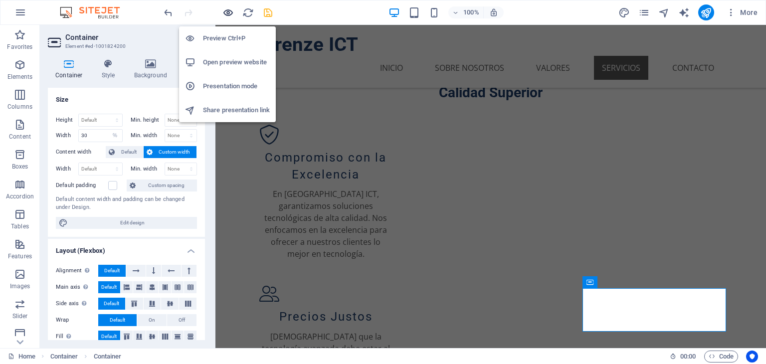
click at [231, 11] on icon "button" at bounding box center [228, 12] width 11 height 11
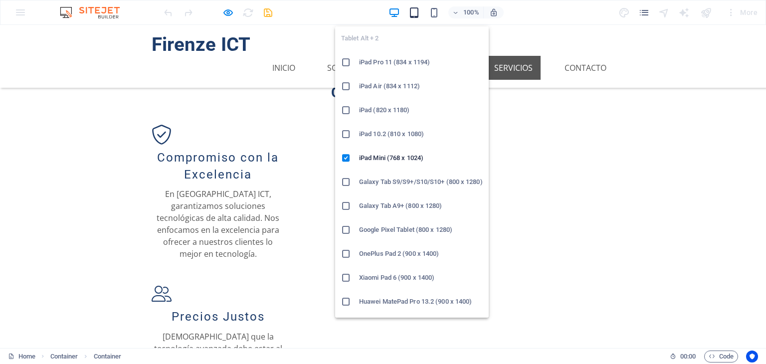
click at [419, 16] on icon "button" at bounding box center [414, 12] width 11 height 11
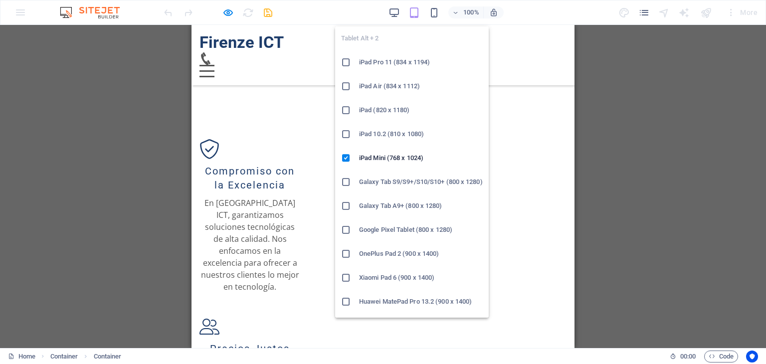
scroll to position [678, 0]
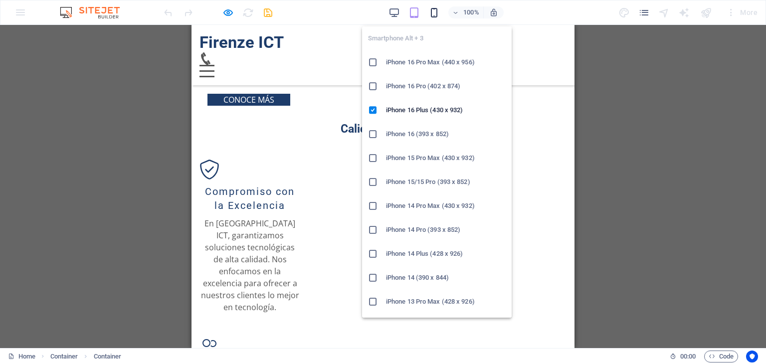
click at [435, 15] on icon "button" at bounding box center [434, 12] width 11 height 11
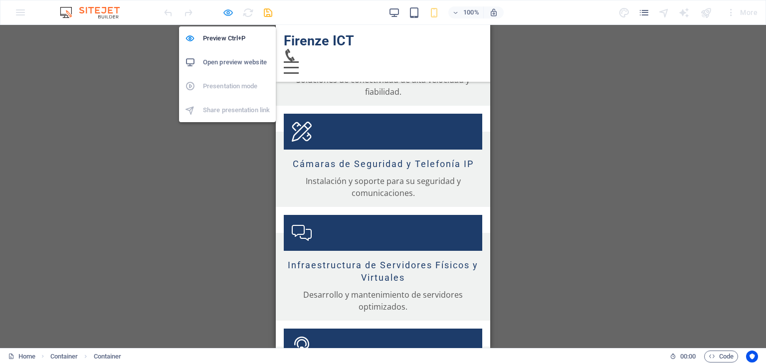
click at [232, 10] on icon "button" at bounding box center [228, 12] width 11 height 11
select select "%"
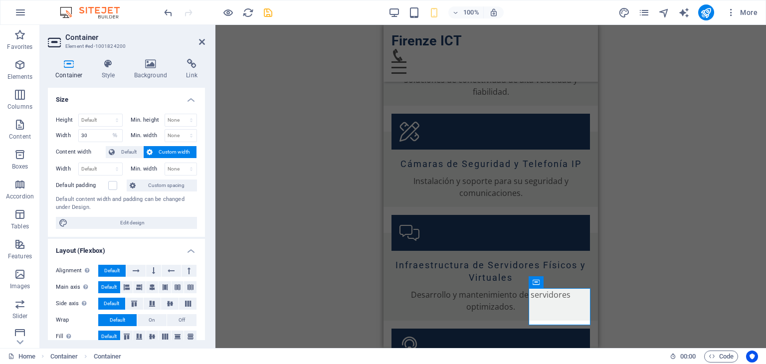
click at [349, 101] on div "H2 Text on background Container Container Image Image with text Container Text …" at bounding box center [491, 186] width 551 height 323
click at [268, 11] on icon "save" at bounding box center [267, 12] width 11 height 11
select select "%"
click at [204, 40] on icon at bounding box center [202, 42] width 6 height 8
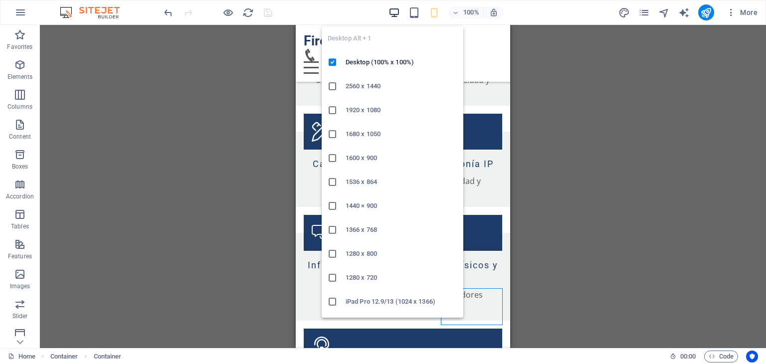
click at [397, 12] on icon "button" at bounding box center [394, 12] width 11 height 11
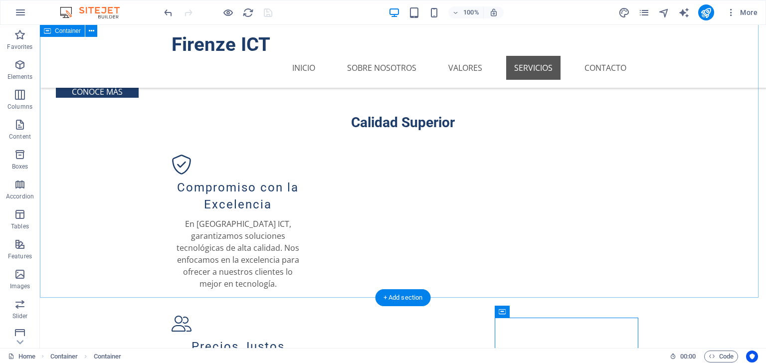
scroll to position [675, 0]
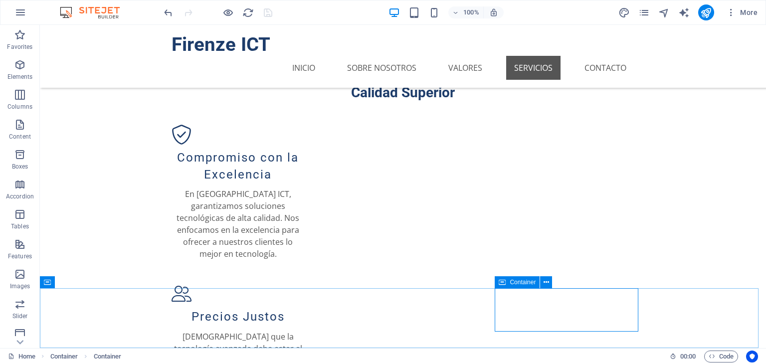
click at [507, 282] on div "Container" at bounding box center [517, 282] width 45 height 12
click at [509, 283] on div "Container" at bounding box center [517, 282] width 45 height 12
select select "%"
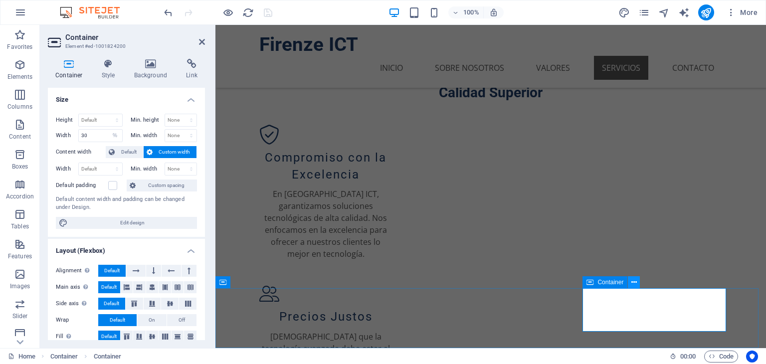
click at [635, 279] on icon at bounding box center [634, 282] width 5 height 10
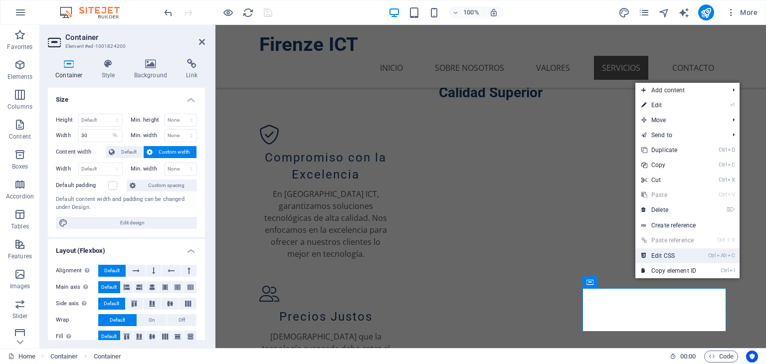
click at [671, 254] on link "Ctrl Alt C Edit CSS" at bounding box center [669, 255] width 67 height 15
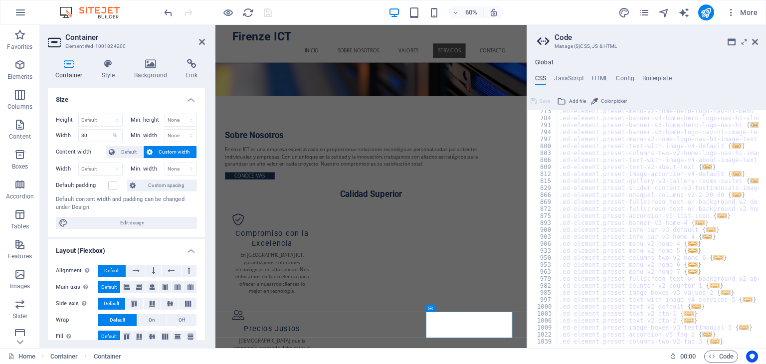
scroll to position [436, 0]
click at [598, 80] on h4 "HTML" at bounding box center [600, 80] width 16 height 11
type textarea "<a href="#main-content" class="wv-link-content button">Skip to main content</a>"
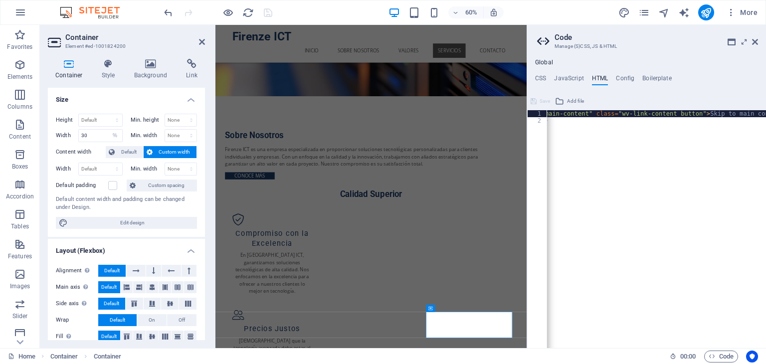
scroll to position [0, 50]
click at [202, 46] on header "Container Element #ed-1001824200" at bounding box center [126, 38] width 157 height 26
click at [201, 44] on icon at bounding box center [202, 42] width 6 height 8
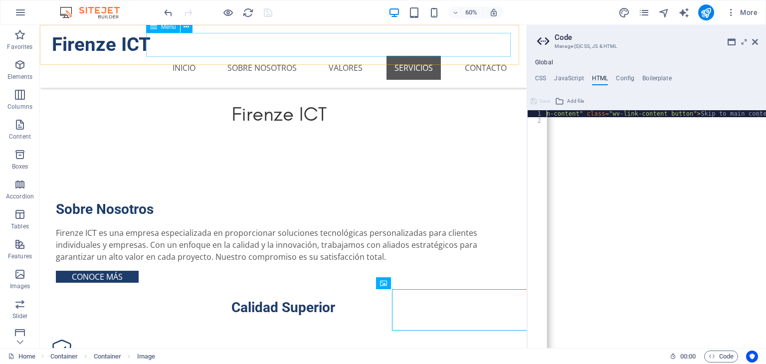
scroll to position [675, 0]
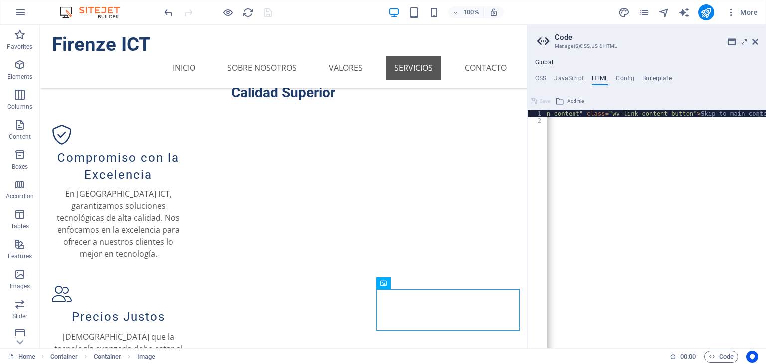
click at [758, 41] on aside "Code Manage (S)CSS, JS & HTML Global CSS JavaScript HTML Config Boilerplate /* …" at bounding box center [646, 186] width 239 height 323
click at [755, 42] on icon at bounding box center [755, 42] width 6 height 8
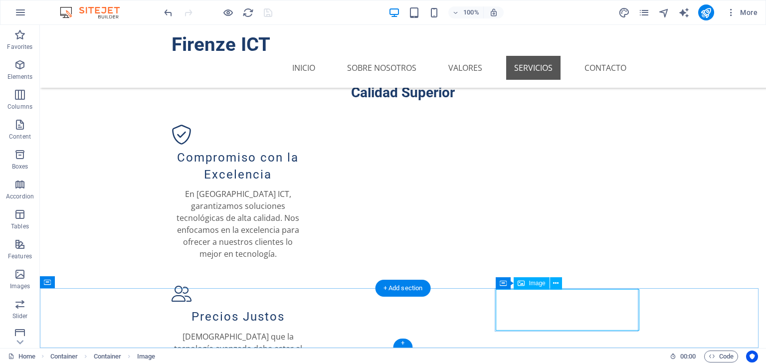
click at [524, 284] on icon at bounding box center [521, 283] width 7 height 12
click at [548, 282] on icon at bounding box center [546, 282] width 5 height 10
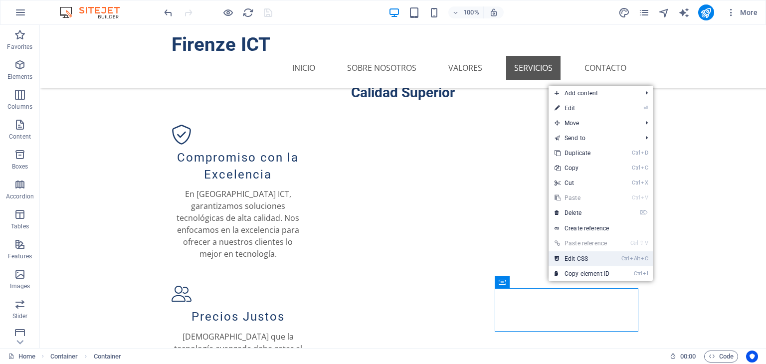
click at [575, 262] on link "Ctrl Alt C Edit CSS" at bounding box center [582, 258] width 67 height 15
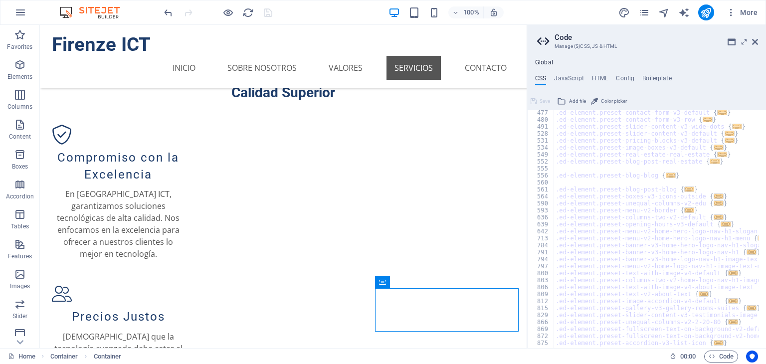
scroll to position [308, 0]
click at [623, 77] on h4 "Config" at bounding box center [625, 80] width 18 height 11
type textarea "$color-background: #ffffff;"
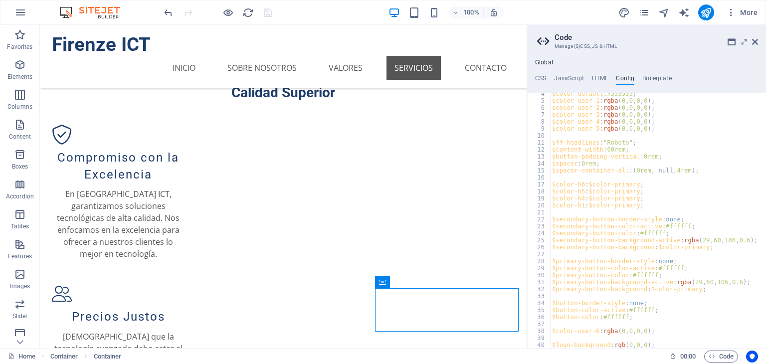
scroll to position [1, 0]
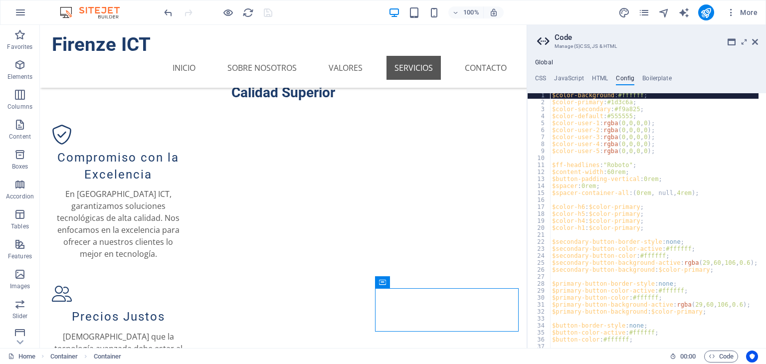
click at [591, 75] on ul "CSS JavaScript HTML Config Boilerplate" at bounding box center [646, 80] width 239 height 11
click at [597, 75] on h4 "HTML" at bounding box center [600, 80] width 16 height 11
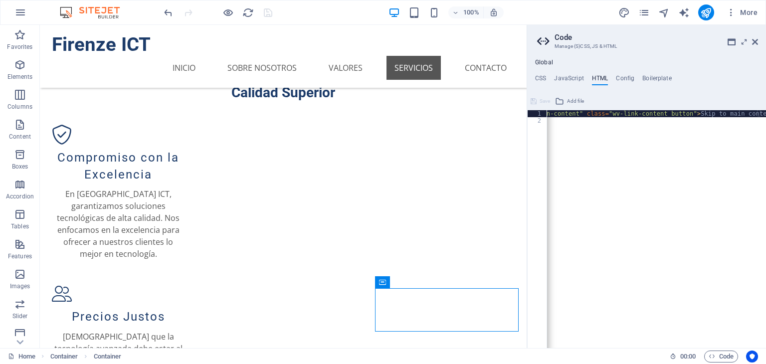
scroll to position [0, 0]
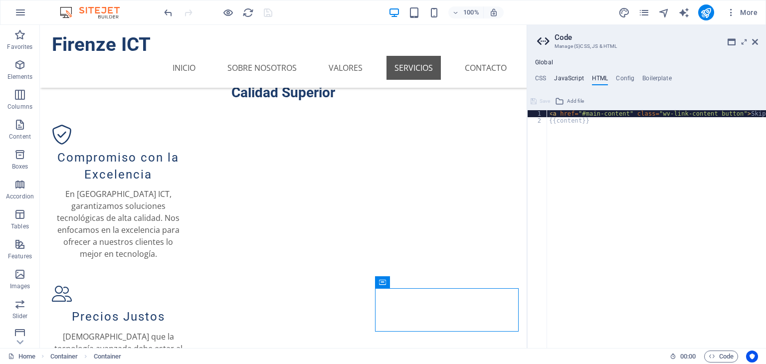
click at [567, 76] on h4 "JavaScript" at bounding box center [568, 80] width 29 height 11
type textarea "/* JS for preset "Menu V2" */"
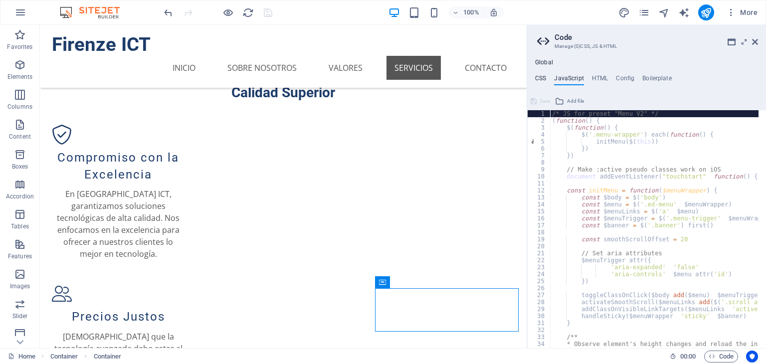
click at [541, 77] on h4 "CSS" at bounding box center [540, 80] width 11 height 11
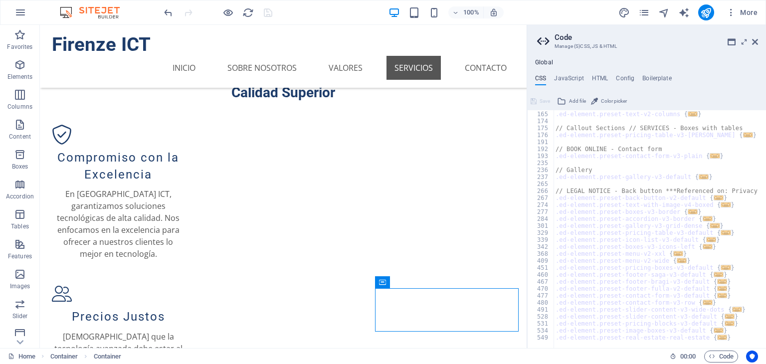
scroll to position [126, 0]
click at [385, 286] on icon at bounding box center [382, 282] width 7 height 12
select select "%"
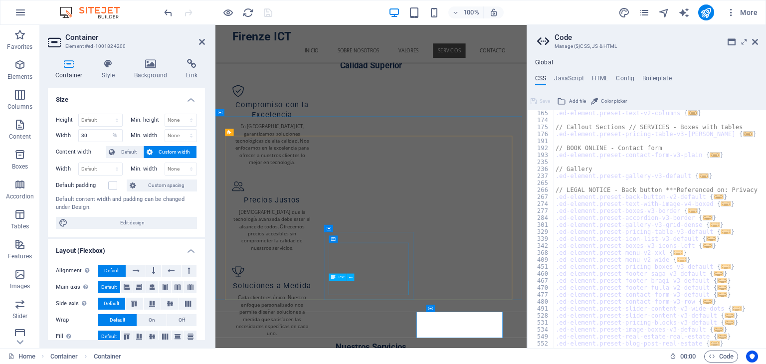
scroll to position [460, 0]
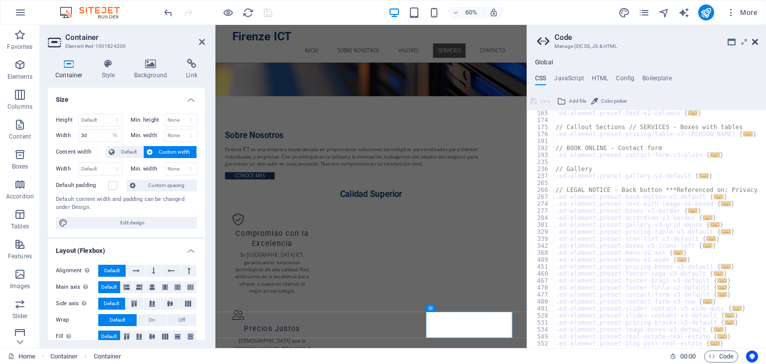
click at [754, 44] on icon at bounding box center [755, 42] width 6 height 8
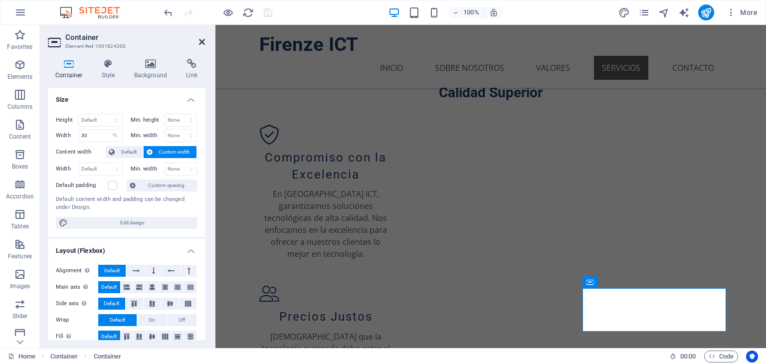
click at [201, 40] on icon at bounding box center [202, 42] width 6 height 8
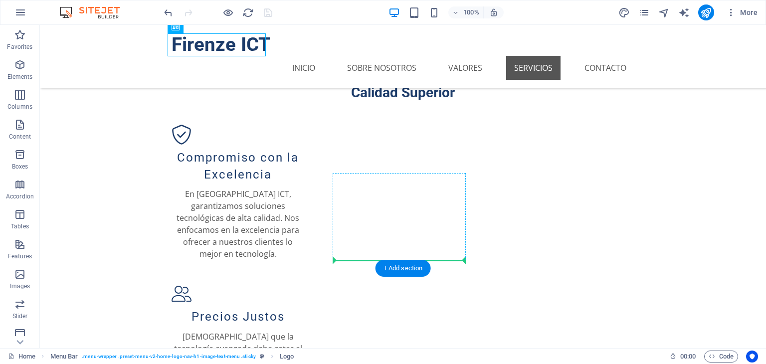
drag, startPoint x: 241, startPoint y: 65, endPoint x: 382, endPoint y: 262, distance: 242.0
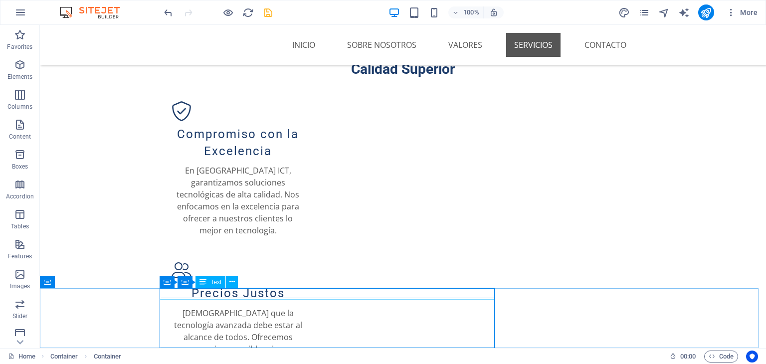
click at [216, 283] on span "Text" at bounding box center [216, 282] width 11 height 6
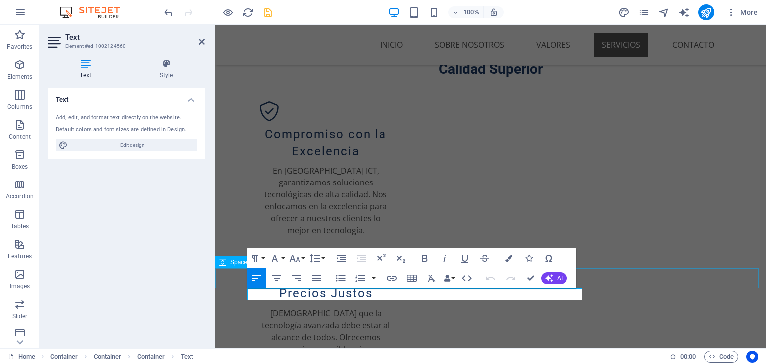
scroll to position [0, 0]
click at [172, 76] on h4 "Style" at bounding box center [166, 69] width 78 height 21
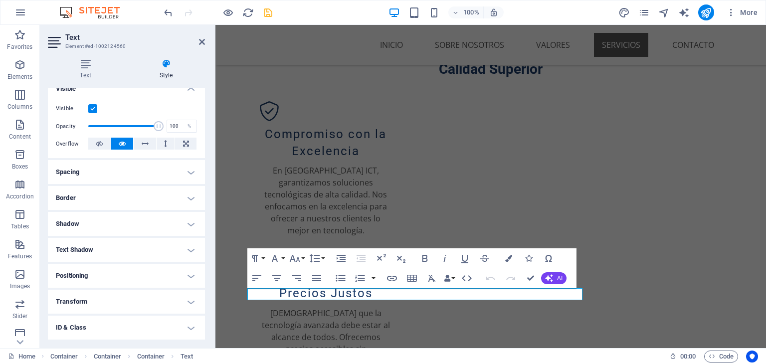
scroll to position [169, 0]
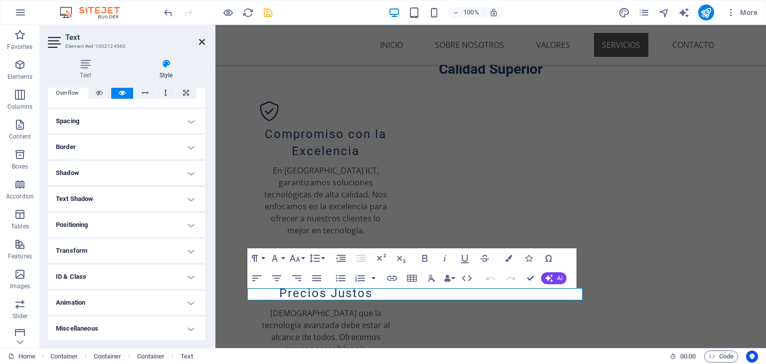
click at [199, 40] on icon at bounding box center [202, 42] width 6 height 8
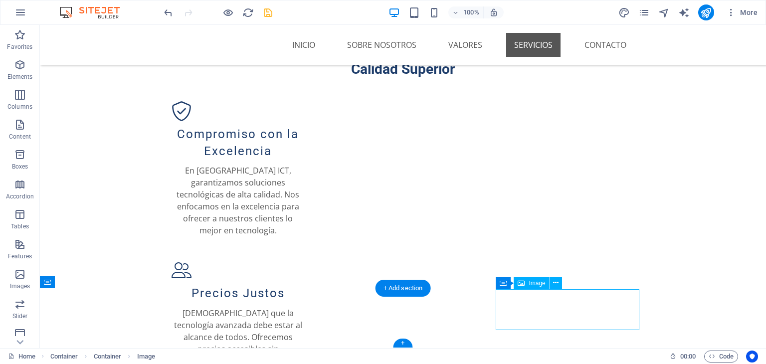
select select "px"
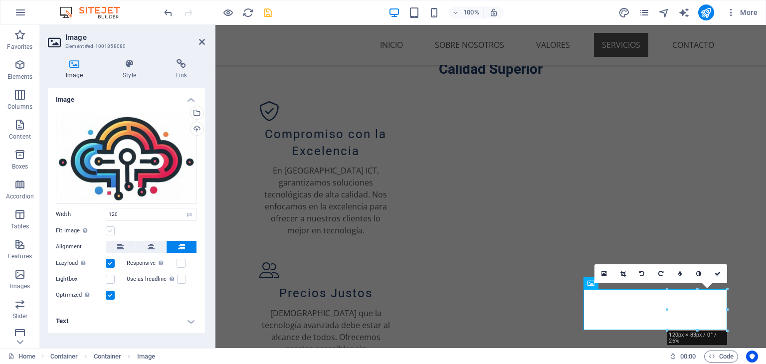
click at [109, 229] on label at bounding box center [110, 231] width 9 height 9
click at [0, 0] on input "Fit image Automatically fit image to a fixed width and height" at bounding box center [0, 0] width 0 height 0
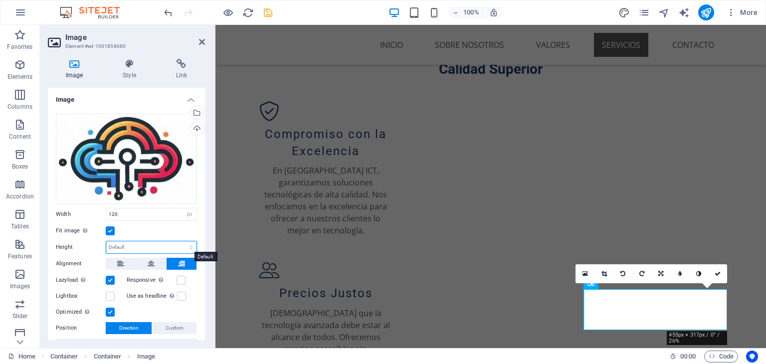
click at [169, 243] on select "Default auto px" at bounding box center [151, 247] width 90 height 12
select select "px"
click at [181, 241] on select "Default auto px" at bounding box center [151, 247] width 90 height 12
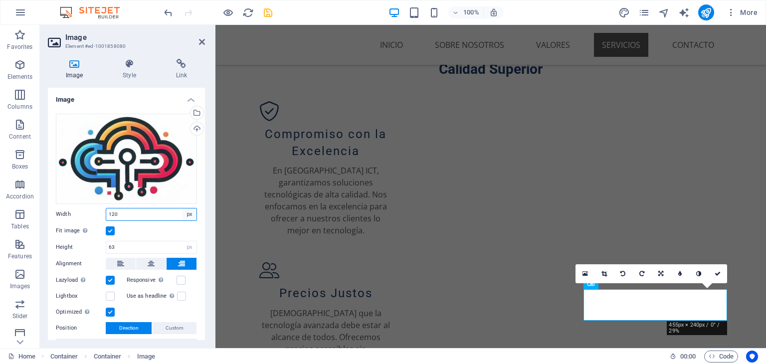
click at [186, 218] on select "Default auto px rem % em vh vw" at bounding box center [190, 215] width 14 height 12
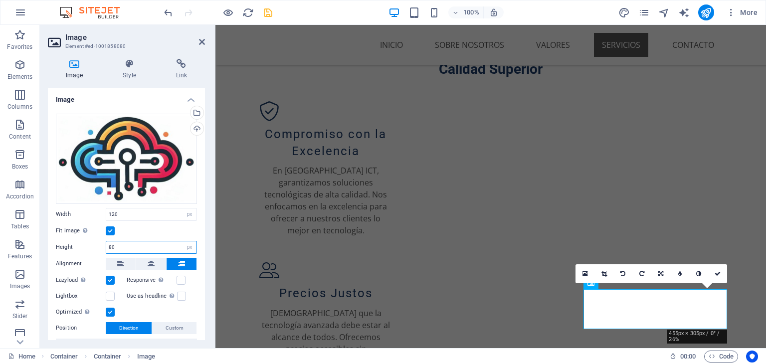
type input "8"
type input "100"
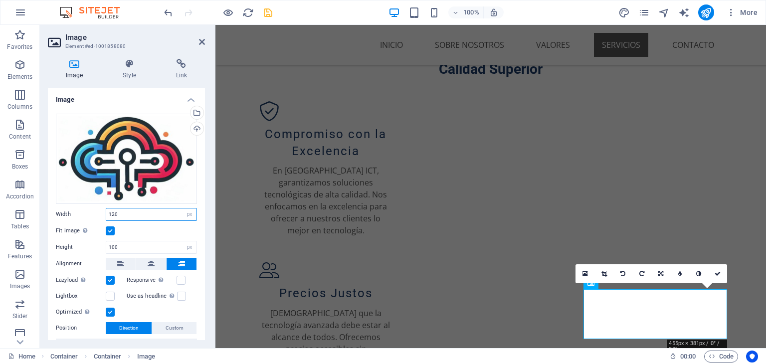
drag, startPoint x: 140, startPoint y: 216, endPoint x: 66, endPoint y: 212, distance: 73.9
click at [66, 212] on div "Width 120 Default auto px rem % em vh vw" at bounding box center [126, 214] width 141 height 13
type input "140"
drag, startPoint x: 130, startPoint y: 244, endPoint x: 62, endPoint y: 237, distance: 68.2
click at [62, 237] on div "Drag files here, click to choose files or select files from Files or our free s…" at bounding box center [126, 241] width 157 height 271
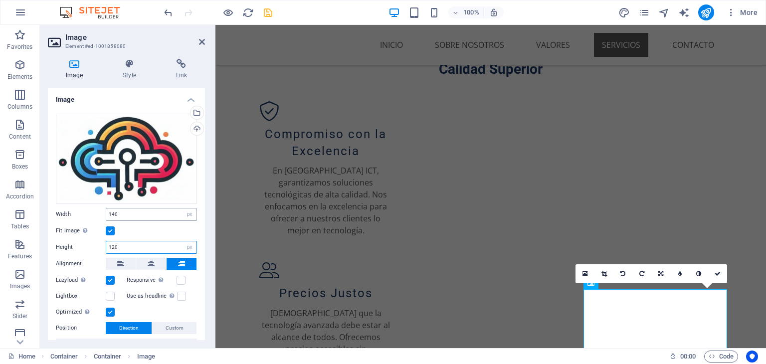
type input "120"
drag, startPoint x: 129, startPoint y: 214, endPoint x: 66, endPoint y: 211, distance: 62.9
click at [66, 211] on div "Width 140 Default auto px rem % em vh vw" at bounding box center [126, 214] width 141 height 13
drag, startPoint x: 122, startPoint y: 214, endPoint x: 68, endPoint y: 213, distance: 53.9
click at [68, 213] on div "Width 160 Default auto px rem % em vh vw" at bounding box center [126, 214] width 141 height 13
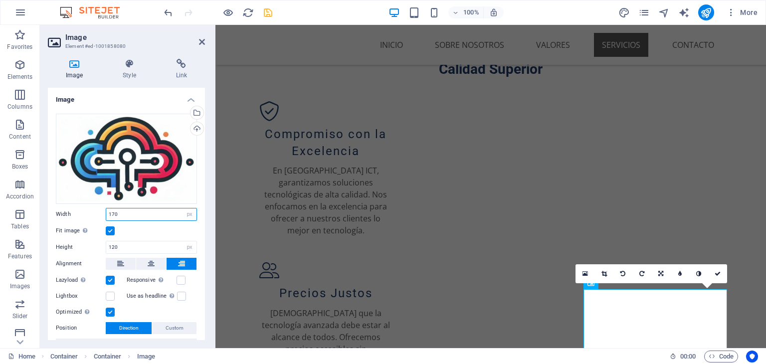
drag, startPoint x: 138, startPoint y: 215, endPoint x: 46, endPoint y: 211, distance: 91.4
click at [46, 211] on div "Image Style Link Image Drag files here, click to choose files or select files f…" at bounding box center [126, 199] width 173 height 297
type input "160"
drag, startPoint x: 88, startPoint y: 240, endPoint x: 76, endPoint y: 240, distance: 12.0
click at [76, 241] on div "Height 120 Default auto px" at bounding box center [126, 247] width 141 height 13
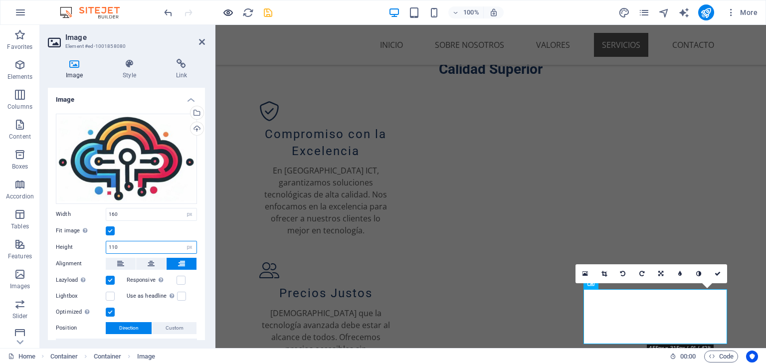
type input "110"
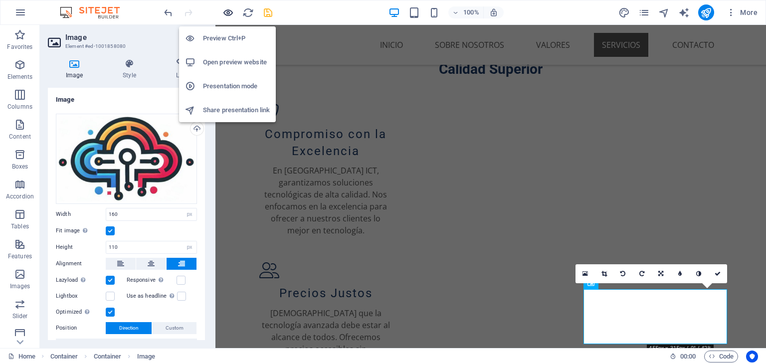
click at [226, 8] on icon "button" at bounding box center [228, 12] width 11 height 11
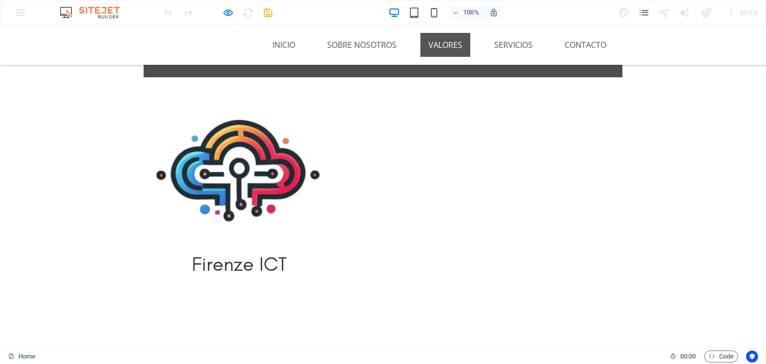
scroll to position [698, 0]
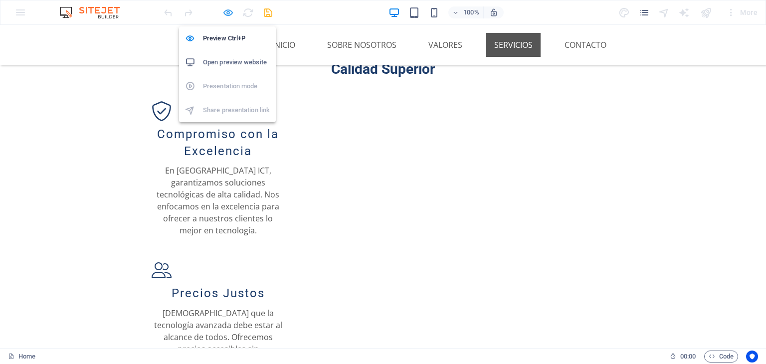
click at [228, 10] on icon "button" at bounding box center [228, 12] width 11 height 11
select select "px"
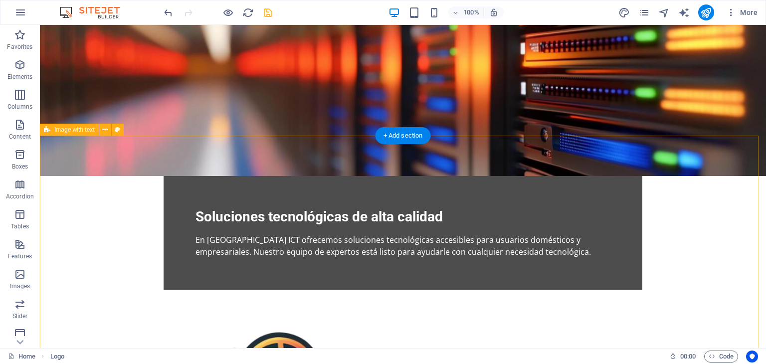
scroll to position [0, 0]
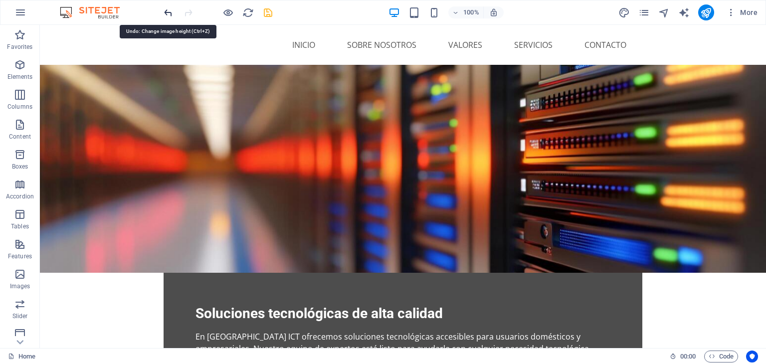
click at [165, 13] on icon "undo" at bounding box center [168, 12] width 11 height 11
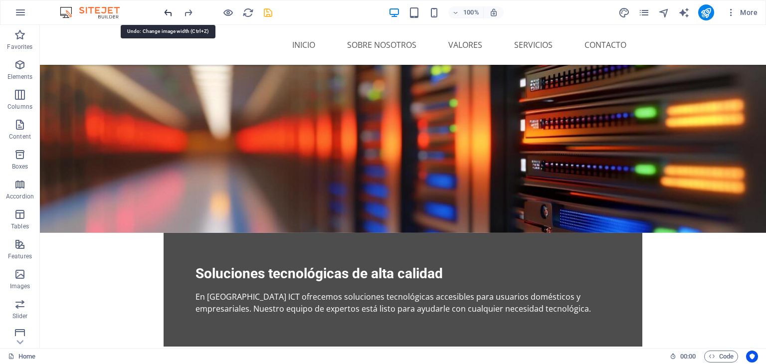
scroll to position [698, 0]
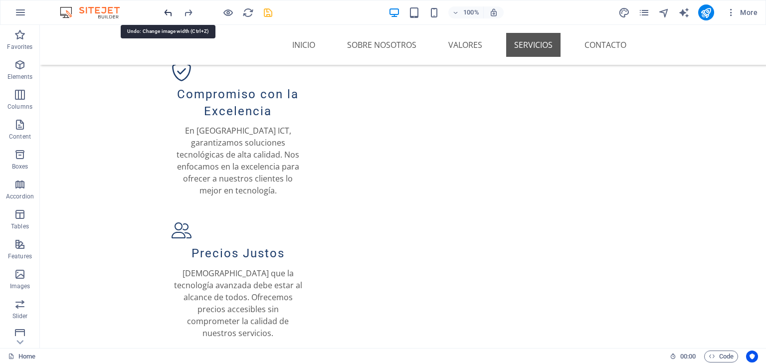
click at [166, 10] on icon "undo" at bounding box center [168, 12] width 11 height 11
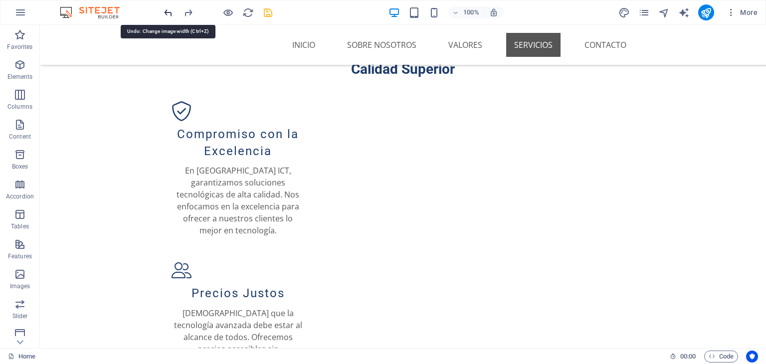
click at [166, 10] on icon "undo" at bounding box center [168, 12] width 11 height 11
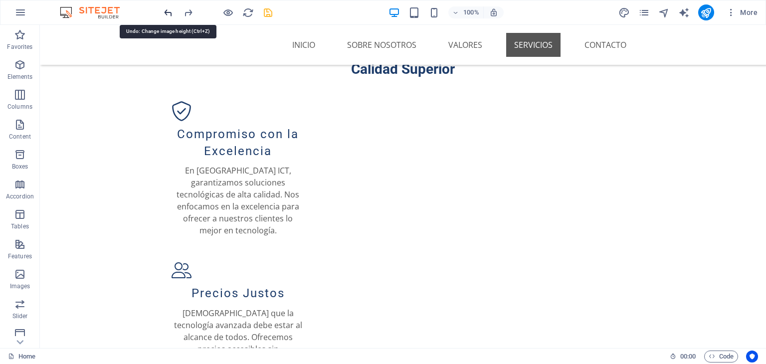
click at [166, 10] on icon "undo" at bounding box center [168, 12] width 11 height 11
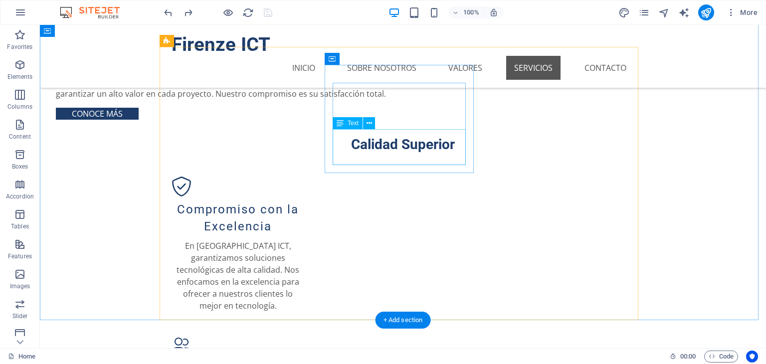
scroll to position [675, 0]
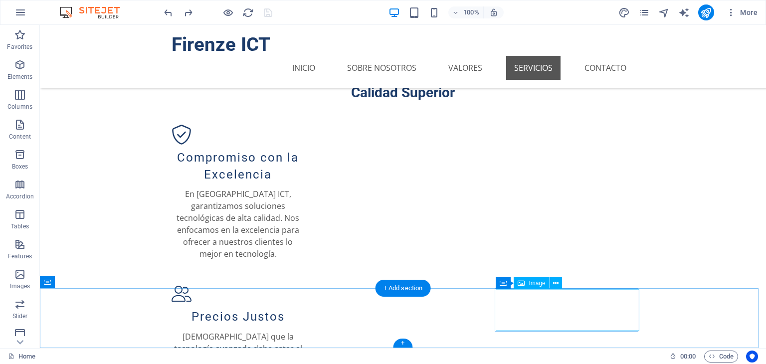
select select "px"
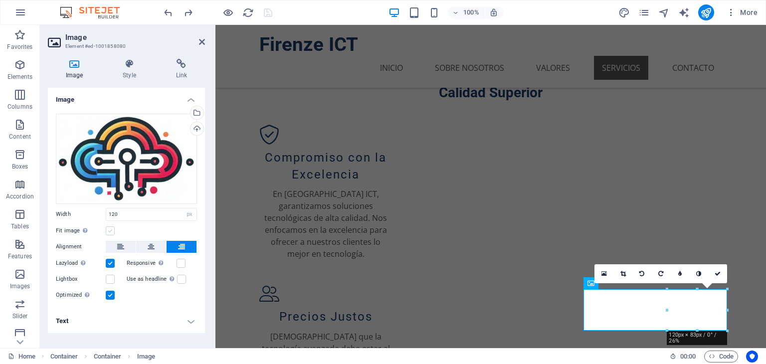
click at [112, 228] on label at bounding box center [110, 231] width 9 height 9
click at [0, 0] on input "Fit image Automatically fit image to a fixed width and height" at bounding box center [0, 0] width 0 height 0
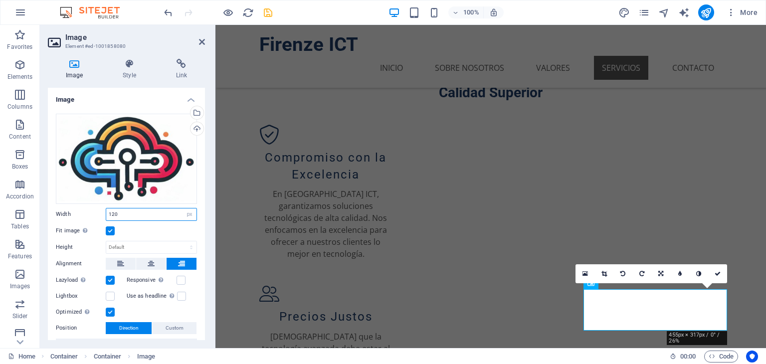
drag, startPoint x: 129, startPoint y: 216, endPoint x: 77, endPoint y: 213, distance: 51.5
click at [77, 213] on div "Width 120 Default auto px rem % em vh vw" at bounding box center [126, 214] width 141 height 13
drag, startPoint x: 127, startPoint y: 214, endPoint x: 60, endPoint y: 202, distance: 68.4
click at [60, 202] on div "Drag files here, click to choose files or select files from Files or our free s…" at bounding box center [126, 241] width 157 height 271
type input "140"
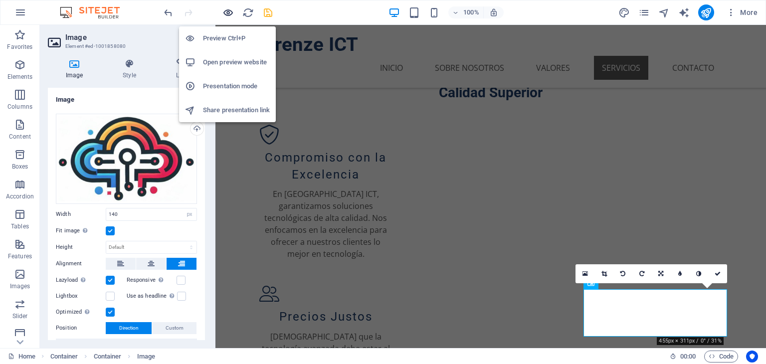
click at [226, 12] on icon "button" at bounding box center [228, 12] width 11 height 11
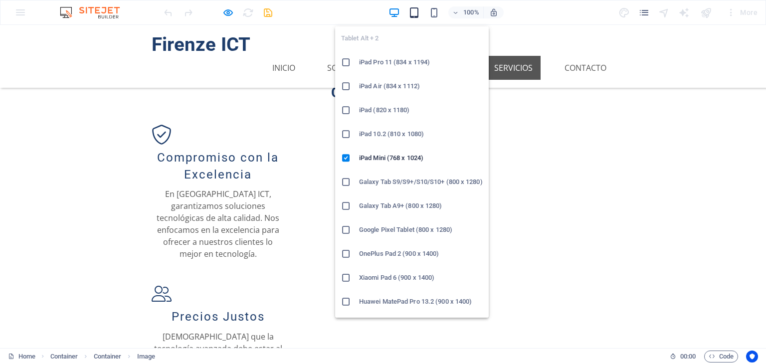
click at [413, 11] on icon "button" at bounding box center [414, 12] width 11 height 11
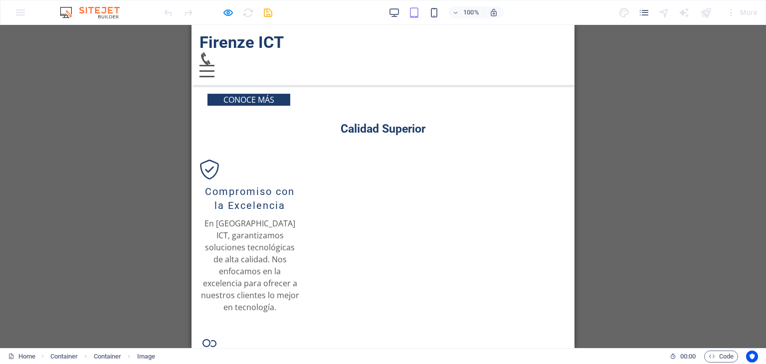
scroll to position [713, 0]
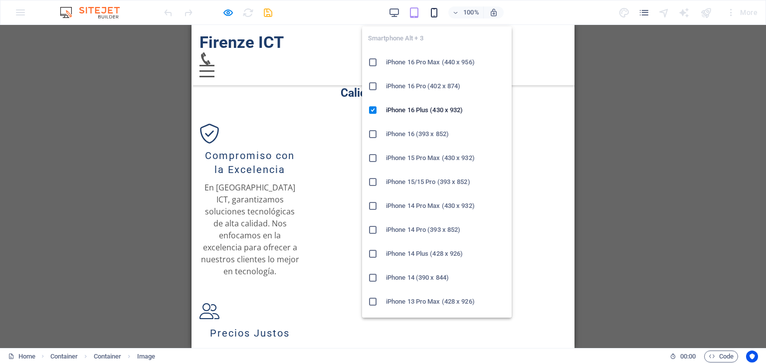
click at [439, 15] on icon "button" at bounding box center [434, 12] width 11 height 11
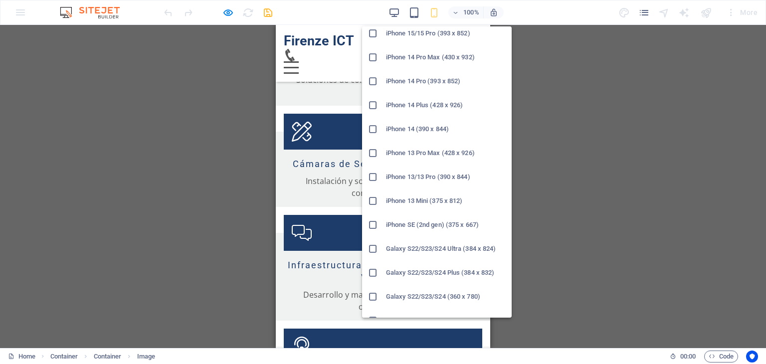
scroll to position [152, 0]
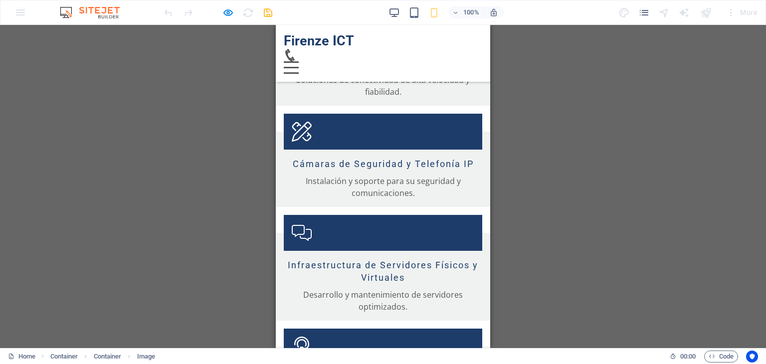
click at [328, 238] on div "Nuestros Servicios Soluciones a Medida Ofrecemos una amplia gama de servicios t…" at bounding box center [383, 102] width 215 height 703
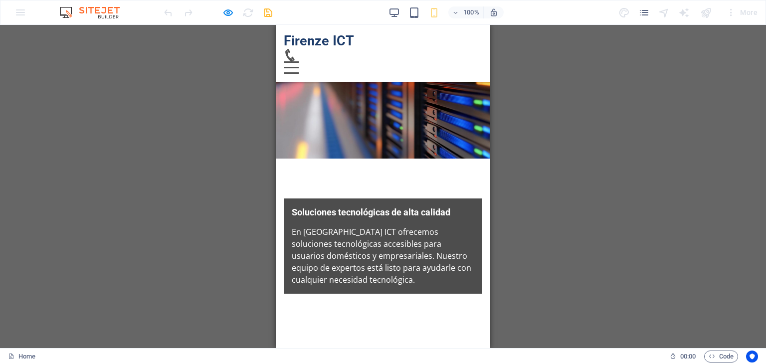
scroll to position [0, 0]
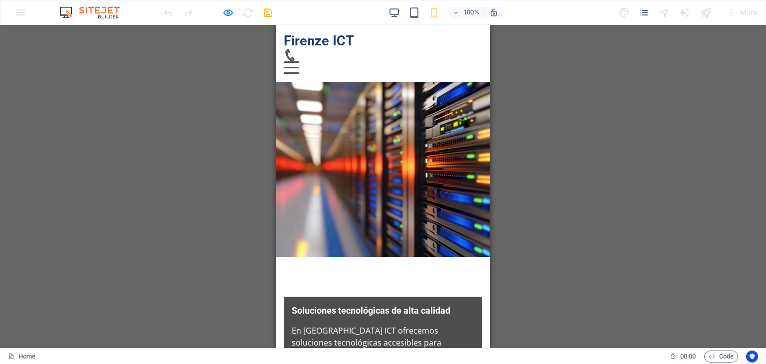
click at [296, 49] on icon at bounding box center [290, 55] width 12 height 12
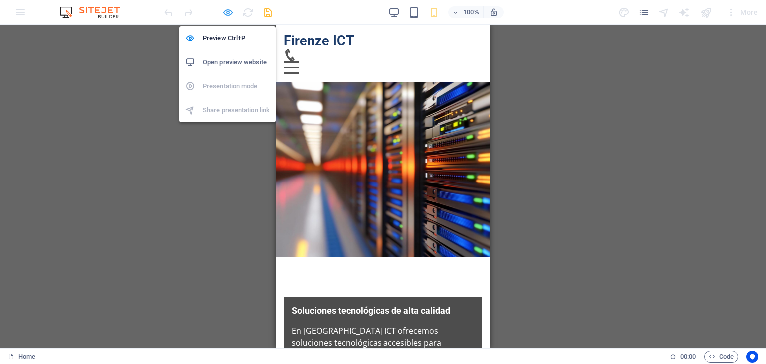
click at [229, 15] on icon "button" at bounding box center [228, 12] width 11 height 11
select select "px"
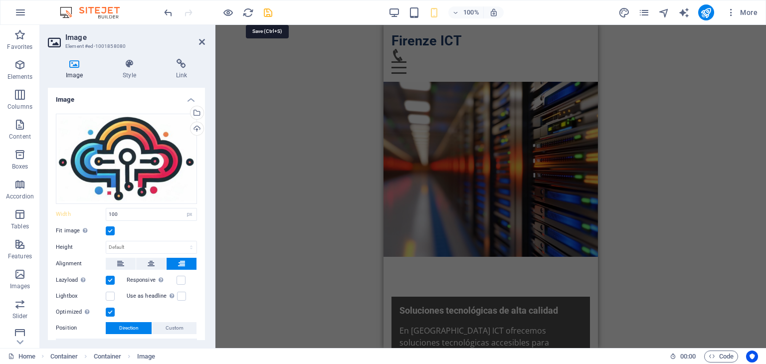
click at [265, 13] on icon "save" at bounding box center [267, 12] width 11 height 11
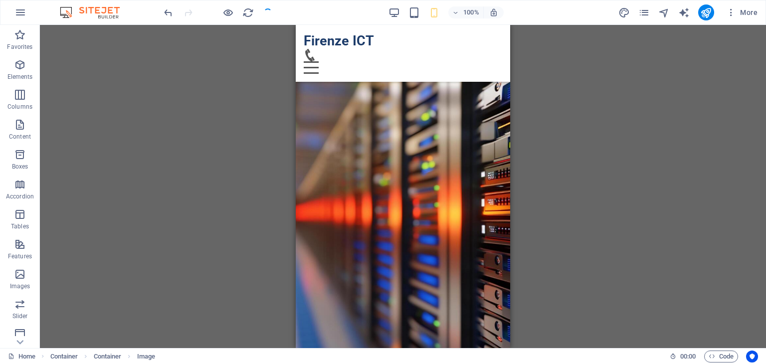
scroll to position [1591, 0]
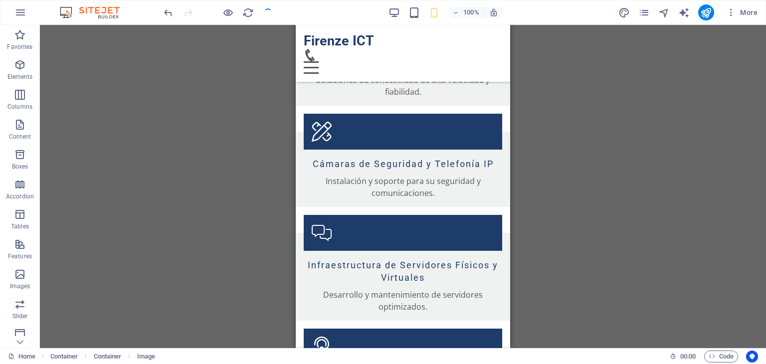
select select "px"
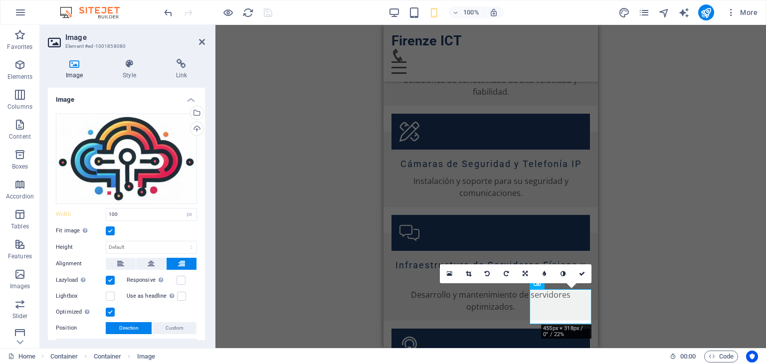
click at [388, 15] on div "100% More" at bounding box center [462, 12] width 600 height 16
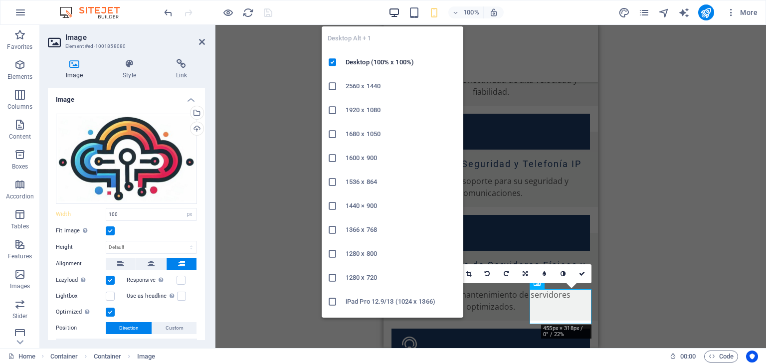
click at [394, 13] on icon "button" at bounding box center [394, 12] width 11 height 11
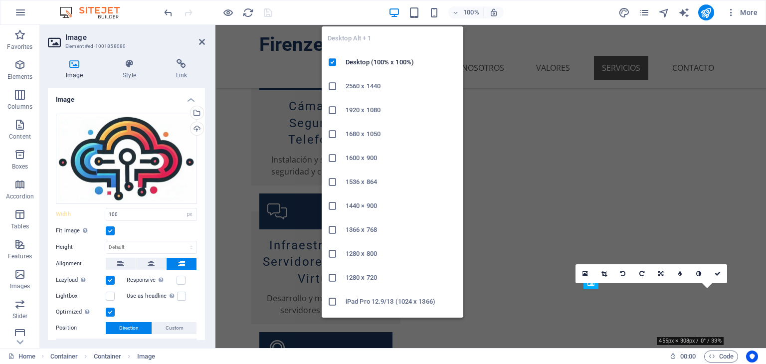
scroll to position [675, 0]
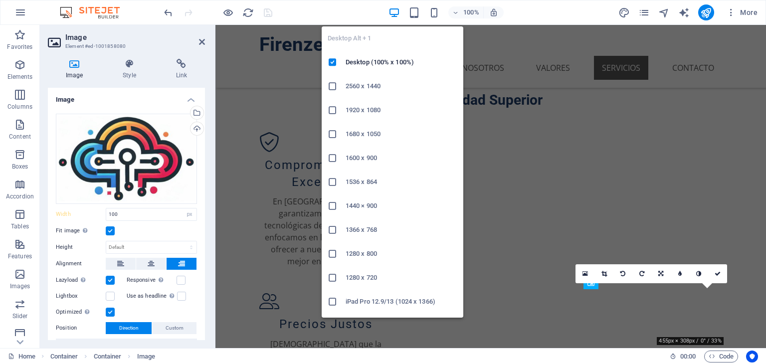
type input "140"
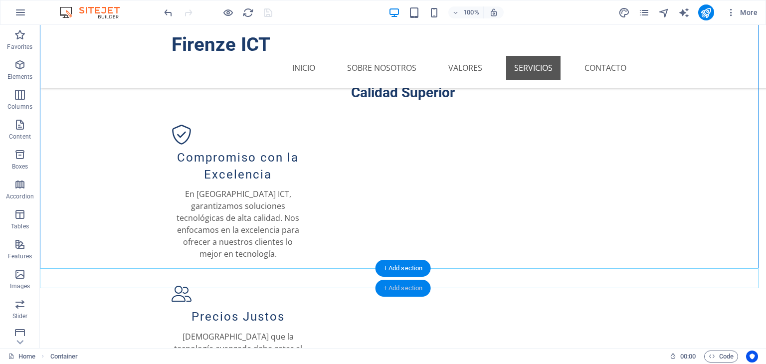
click at [413, 292] on div "+ Add section" at bounding box center [403, 288] width 55 height 17
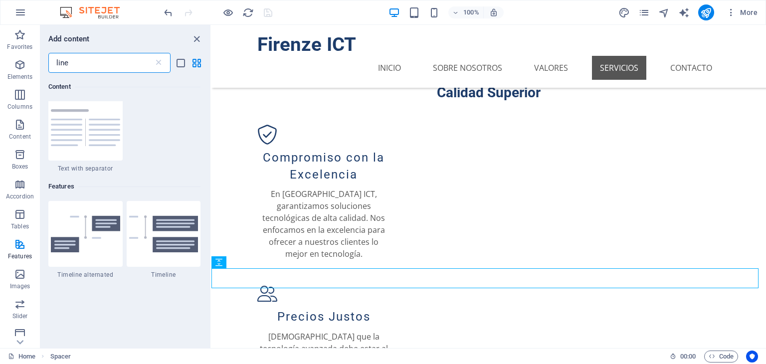
scroll to position [0, 0]
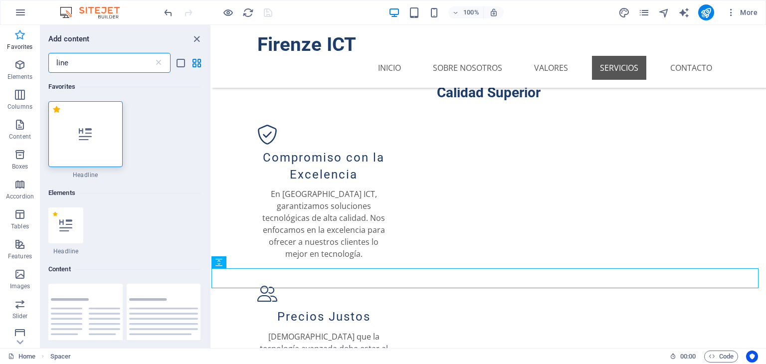
drag, startPoint x: 10, startPoint y: 55, endPoint x: 0, endPoint y: 54, distance: 10.0
click at [0, 54] on div "Favorites Elements Columns Content Boxes Accordion Tables Features Images Slide…" at bounding box center [106, 186] width 212 height 323
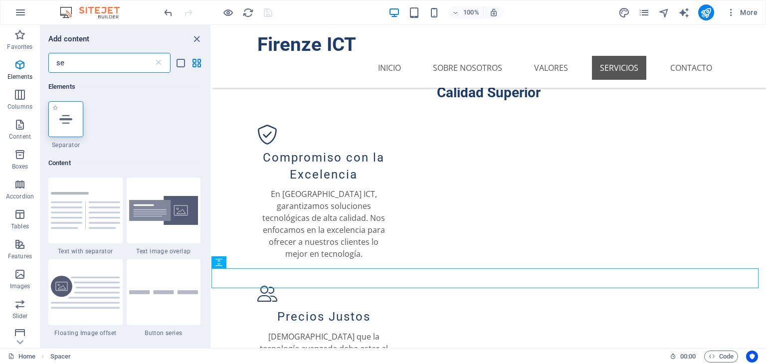
type input "se"
click at [65, 119] on icon at bounding box center [65, 119] width 13 height 13
select select "%"
select select "px"
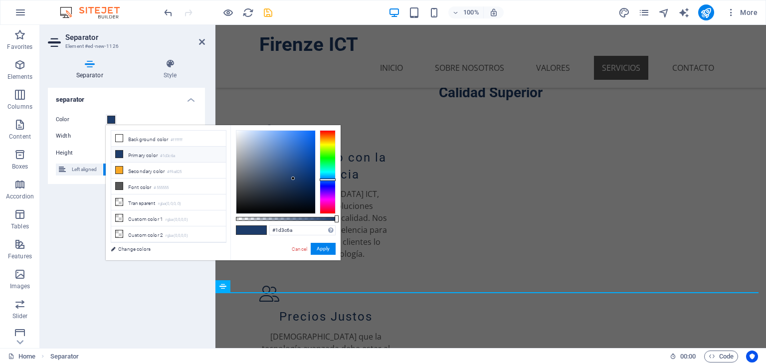
click at [94, 210] on div "separator Color Width 100 px rem % vh vw Height 1 px rem vh vw Left aligned Cen…" at bounding box center [126, 214] width 157 height 252
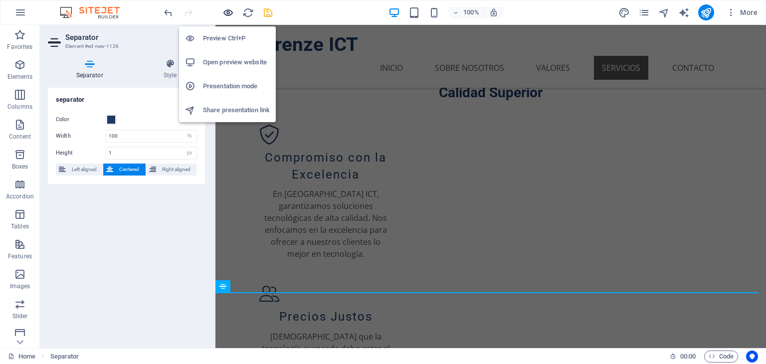
click at [229, 10] on icon "button" at bounding box center [228, 12] width 11 height 11
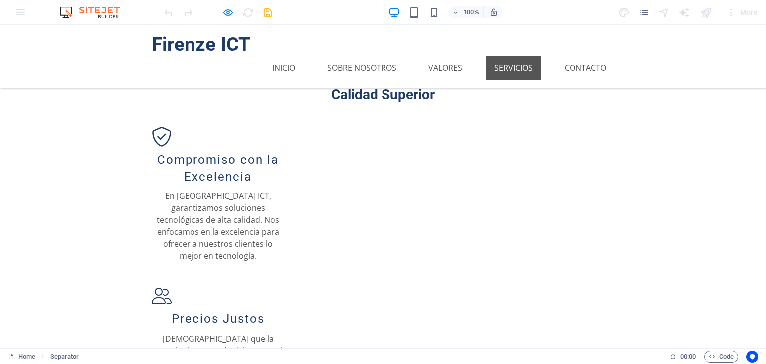
scroll to position [683, 0]
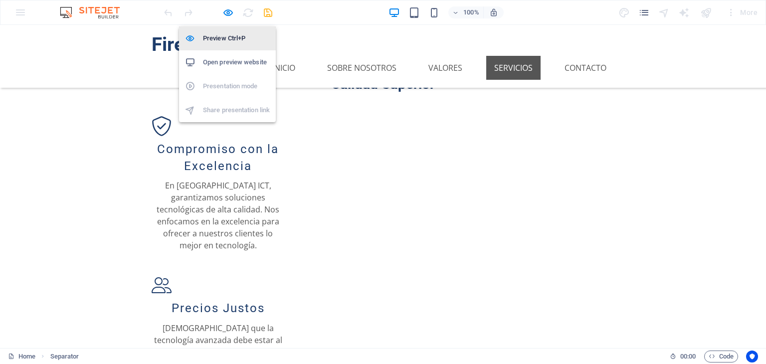
click at [228, 39] on h6 "Preview Ctrl+P" at bounding box center [236, 38] width 67 height 12
select select "%"
select select "px"
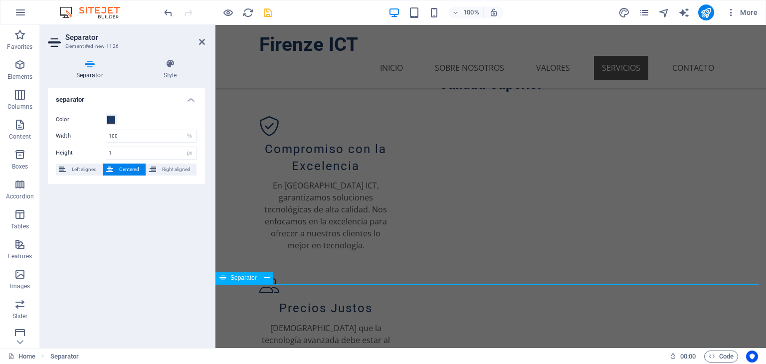
click at [227, 278] on div "Separator" at bounding box center [238, 278] width 45 height 12
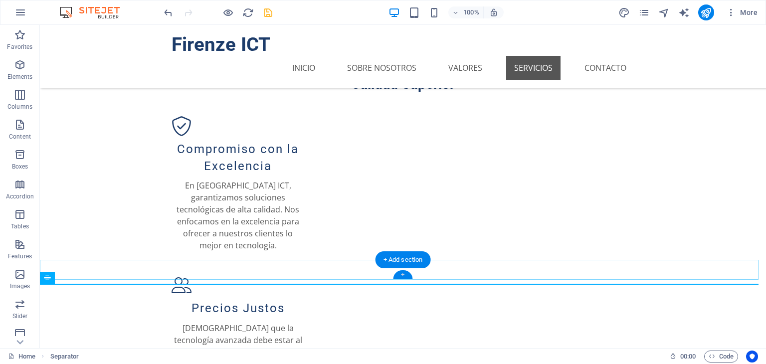
click at [401, 275] on div "+" at bounding box center [402, 274] width 19 height 9
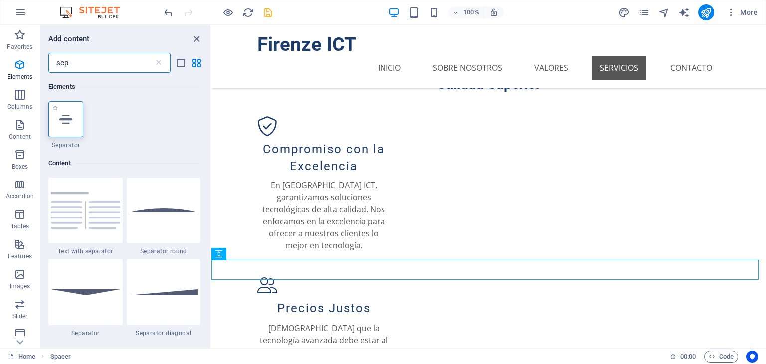
scroll to position [0, 0]
type input "sep"
click at [75, 114] on div at bounding box center [65, 119] width 35 height 36
click at [212, 114] on div "H2 Text on background Container Container Image Image with text Container Text …" at bounding box center [489, 186] width 555 height 323
select select "%"
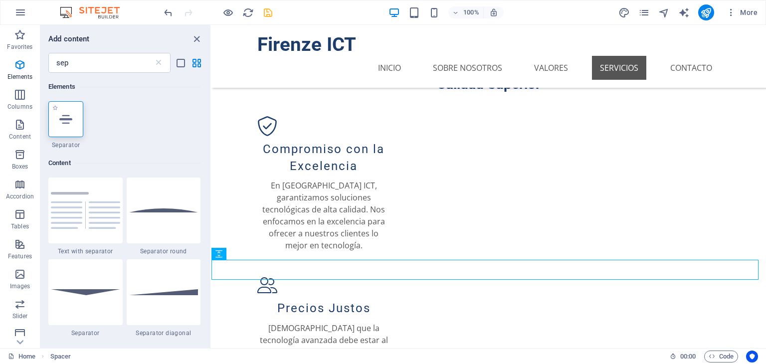
select select "px"
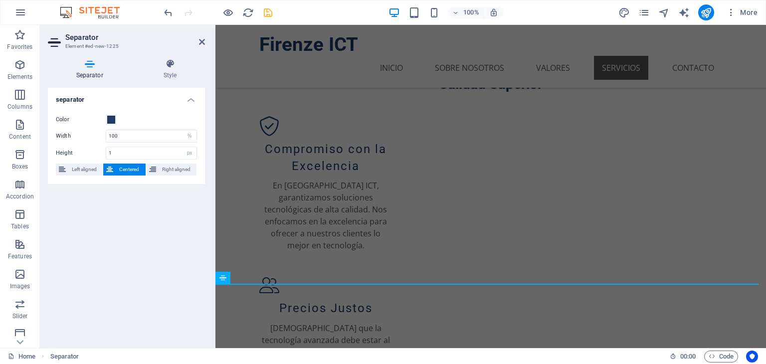
click at [202, 36] on h2 "Separator" at bounding box center [135, 37] width 140 height 9
click at [200, 40] on icon at bounding box center [202, 42] width 6 height 8
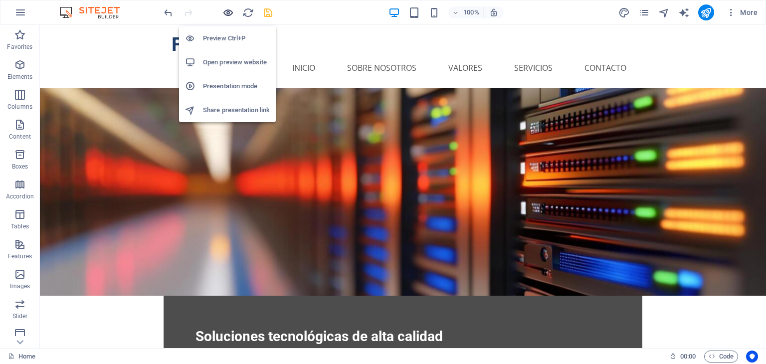
click at [232, 13] on icon "button" at bounding box center [228, 12] width 11 height 11
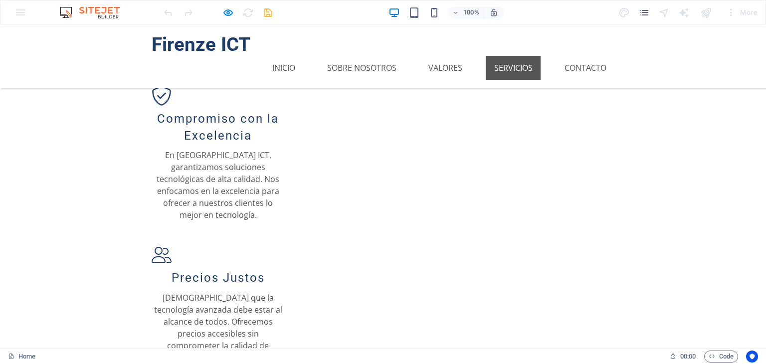
scroll to position [688, 0]
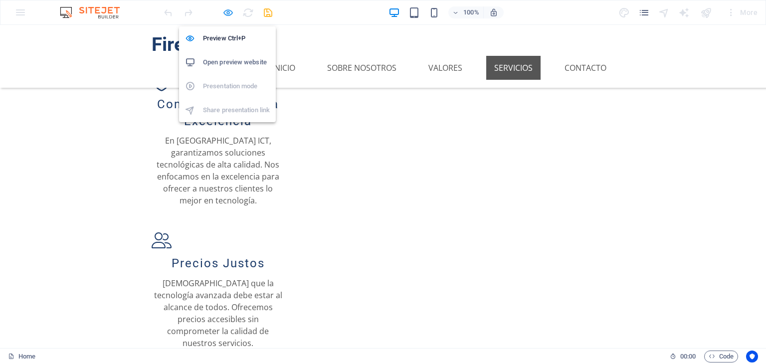
click at [226, 11] on icon "button" at bounding box center [228, 12] width 11 height 11
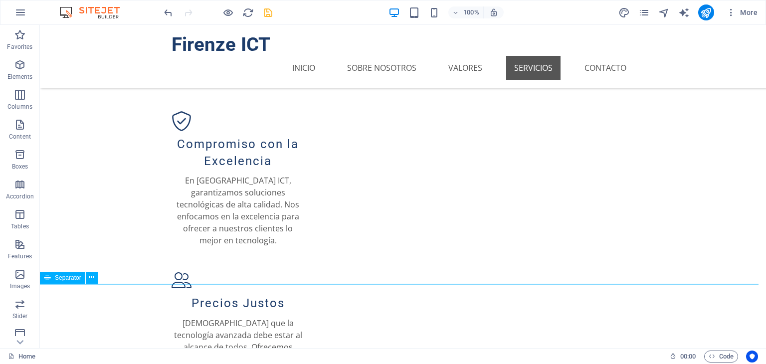
click at [73, 284] on div "Separator" at bounding box center [72, 278] width 64 height 12
click at [88, 276] on button at bounding box center [92, 278] width 12 height 12
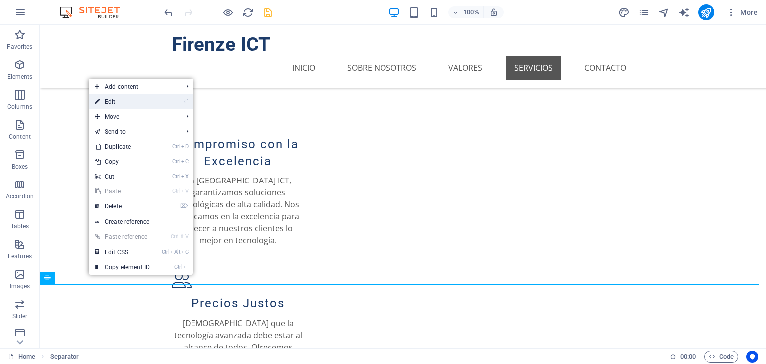
click at [123, 104] on link "⏎ Edit" at bounding box center [122, 101] width 67 height 15
select select "%"
select select "px"
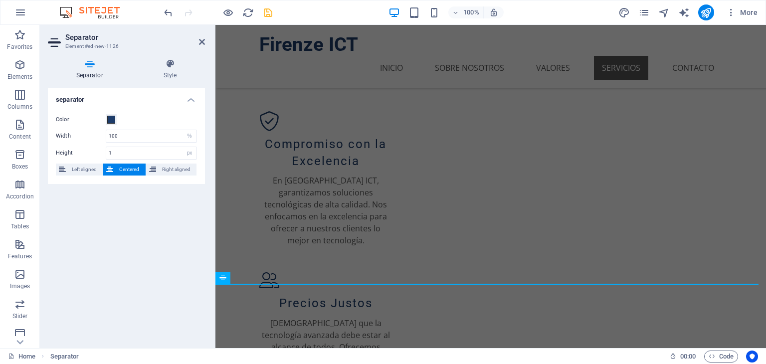
click at [115, 113] on div "Color Width 100 px rem % vh vw Height 1 px rem vh vw Left aligned Centered Righ…" at bounding box center [126, 145] width 157 height 78
click at [110, 118] on span at bounding box center [111, 120] width 8 height 8
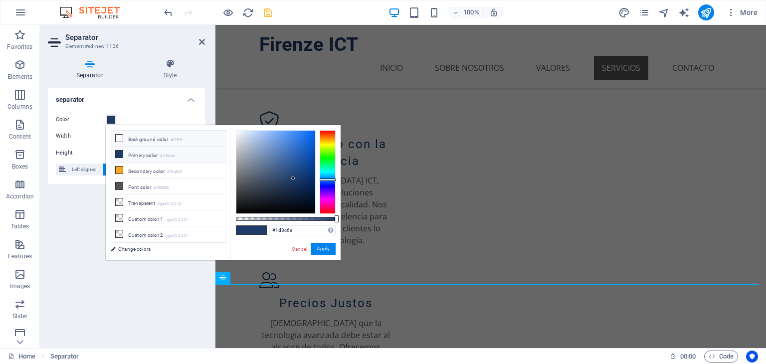
click at [155, 139] on li "Background color #ffffff" at bounding box center [168, 139] width 115 height 16
type input "#ffffff"
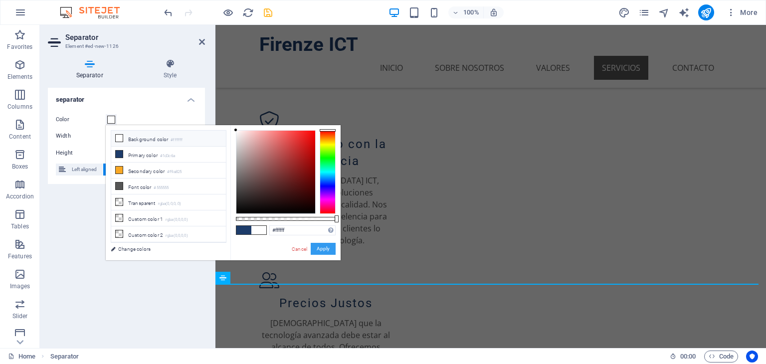
click at [324, 250] on button "Apply" at bounding box center [323, 249] width 25 height 12
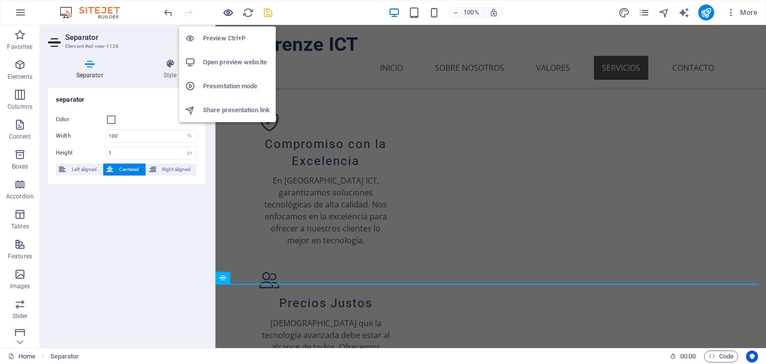
click at [224, 14] on icon "button" at bounding box center [228, 12] width 11 height 11
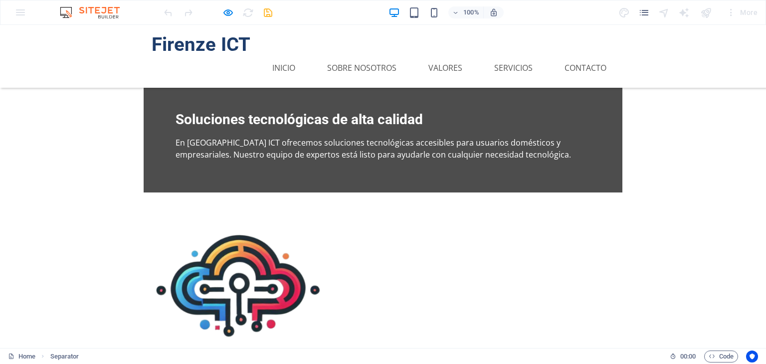
scroll to position [0, 0]
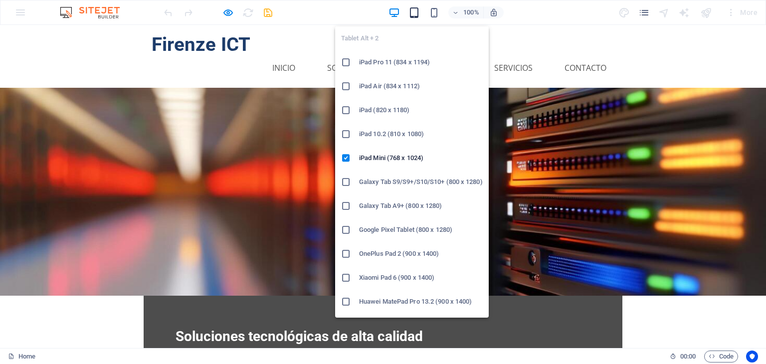
click at [413, 14] on icon "button" at bounding box center [414, 12] width 11 height 11
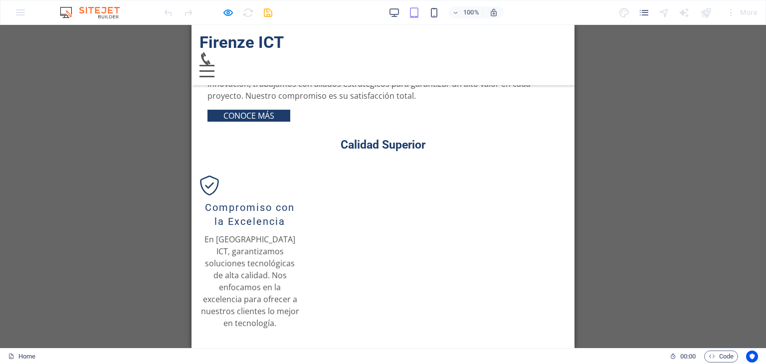
scroll to position [726, 0]
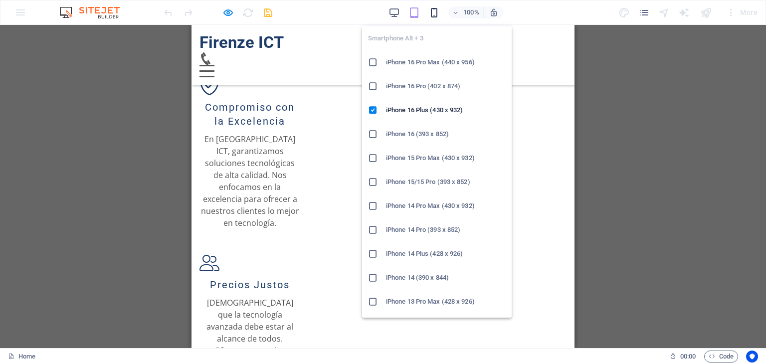
click at [435, 14] on div "100%" at bounding box center [446, 12] width 115 height 16
click at [435, 14] on icon "button" at bounding box center [434, 12] width 11 height 11
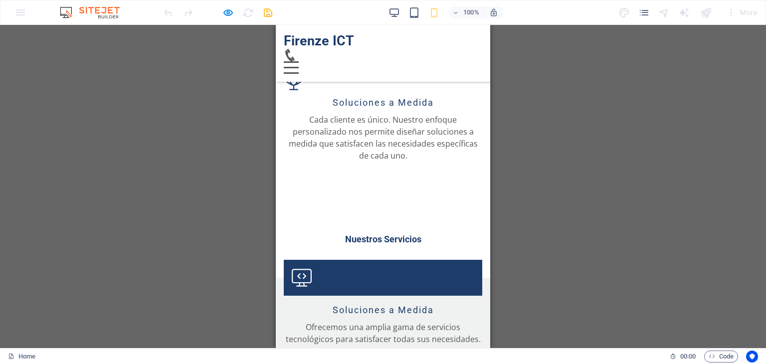
scroll to position [1068, 0]
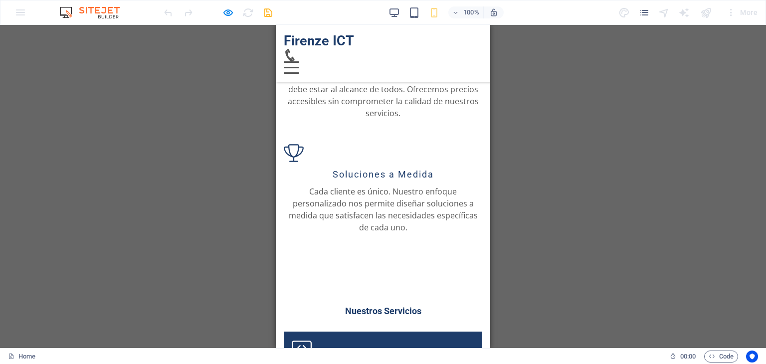
click at [236, 12] on div at bounding box center [218, 12] width 112 height 16
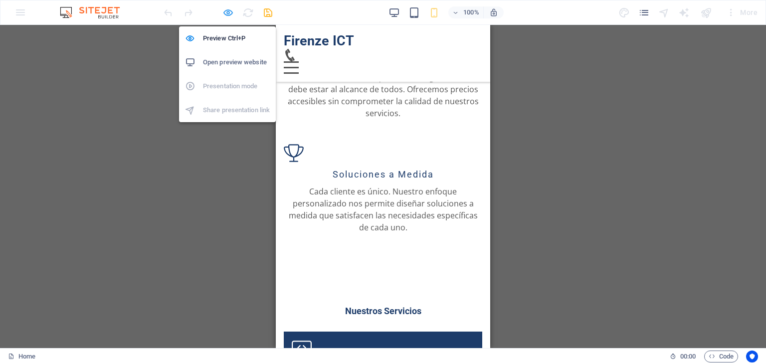
click at [231, 12] on icon "button" at bounding box center [228, 12] width 11 height 11
select select "%"
select select "px"
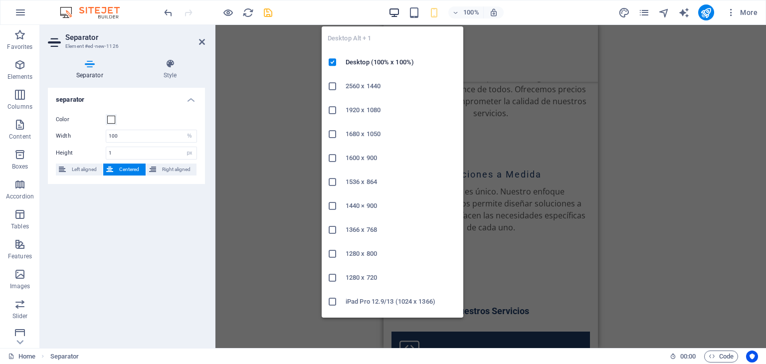
click at [394, 14] on icon "button" at bounding box center [394, 12] width 11 height 11
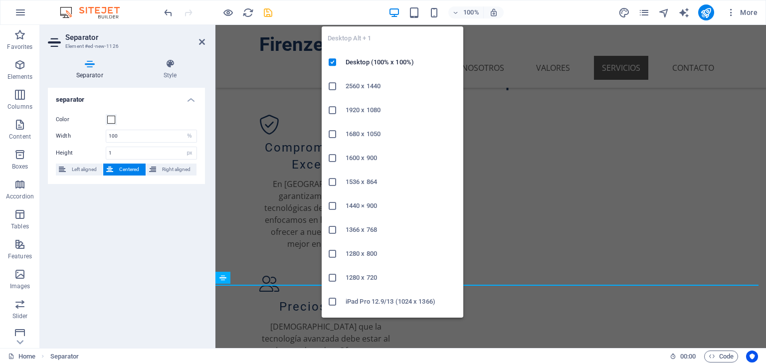
scroll to position [688, 0]
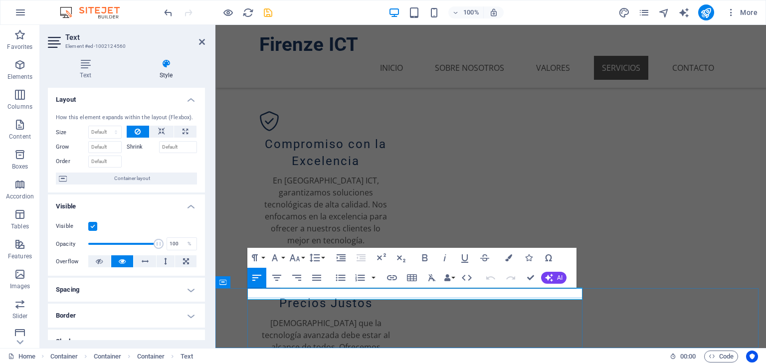
scroll to position [0, 0]
click at [344, 259] on icon "button" at bounding box center [341, 258] width 12 height 12
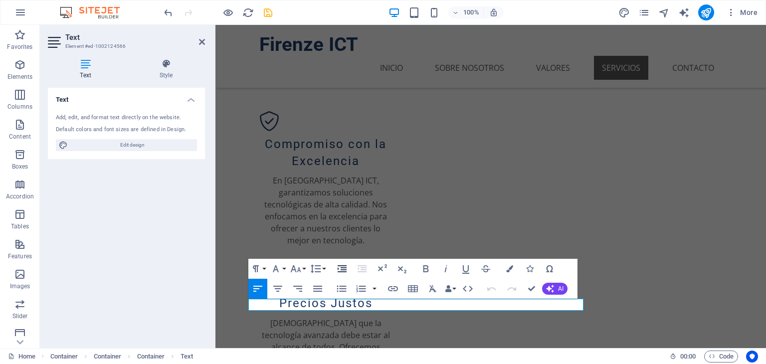
click at [349, 270] on button "Increase Indent" at bounding box center [342, 269] width 19 height 20
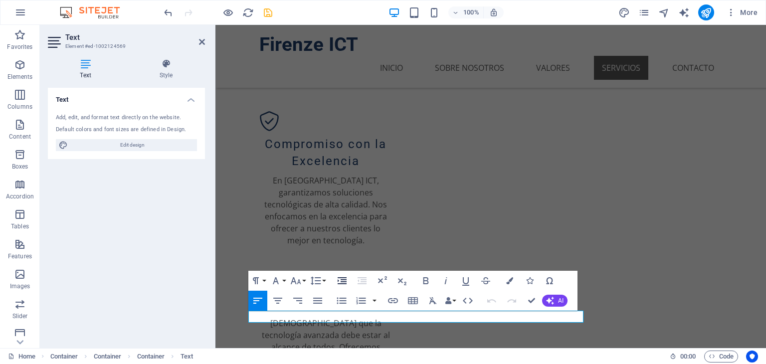
click at [343, 282] on icon "button" at bounding box center [342, 281] width 12 height 12
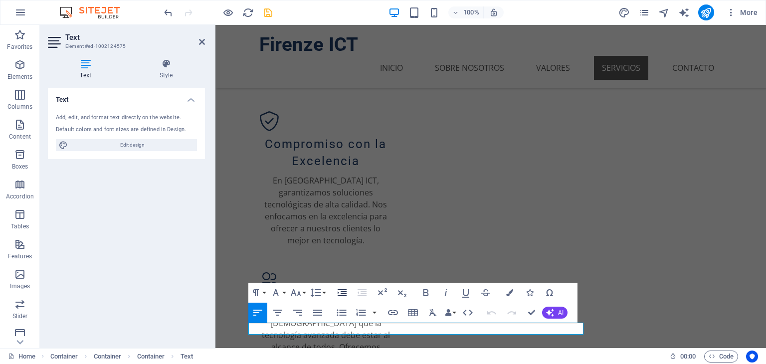
click at [344, 290] on icon "button" at bounding box center [342, 292] width 9 height 7
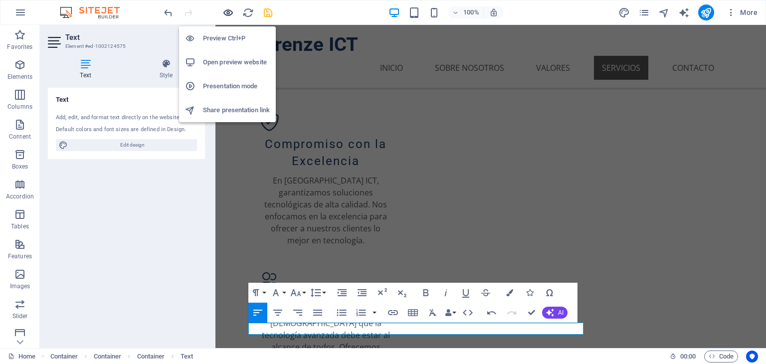
click at [231, 11] on icon "button" at bounding box center [228, 12] width 11 height 11
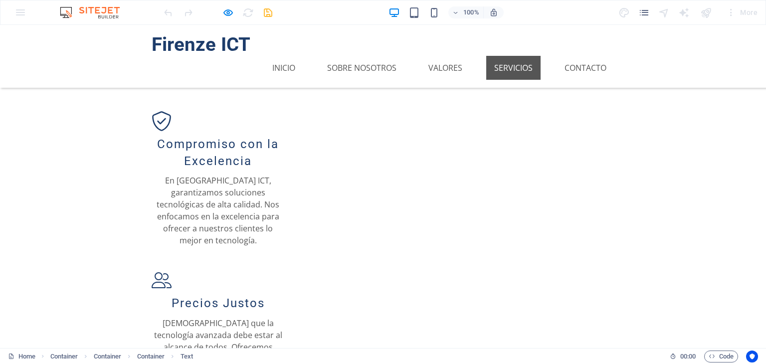
click at [421, 14] on div "100%" at bounding box center [446, 12] width 115 height 16
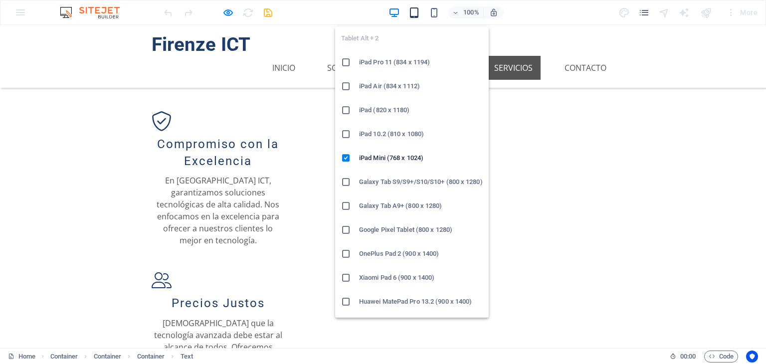
click at [417, 12] on icon "button" at bounding box center [414, 12] width 11 height 11
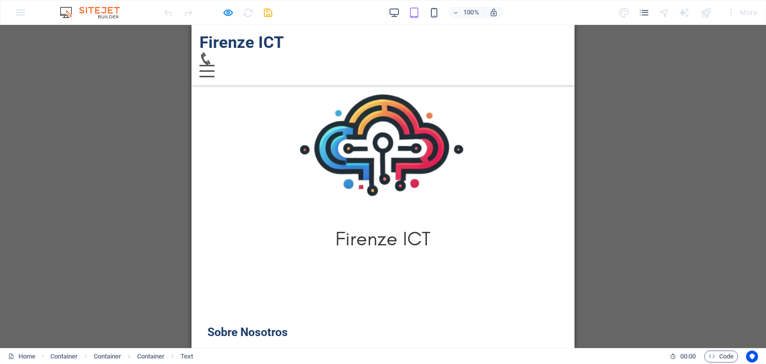
scroll to position [122, 0]
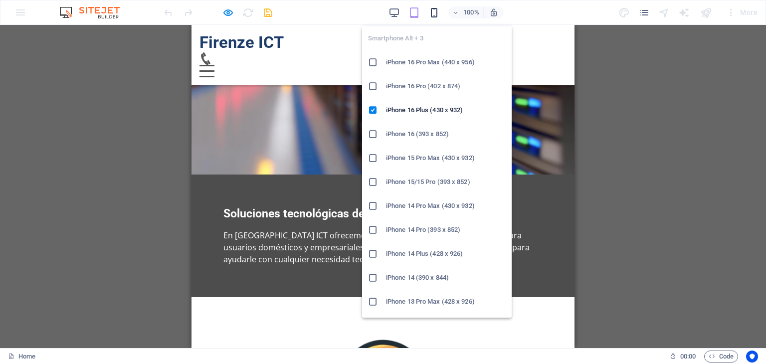
click at [435, 13] on icon "button" at bounding box center [434, 12] width 11 height 11
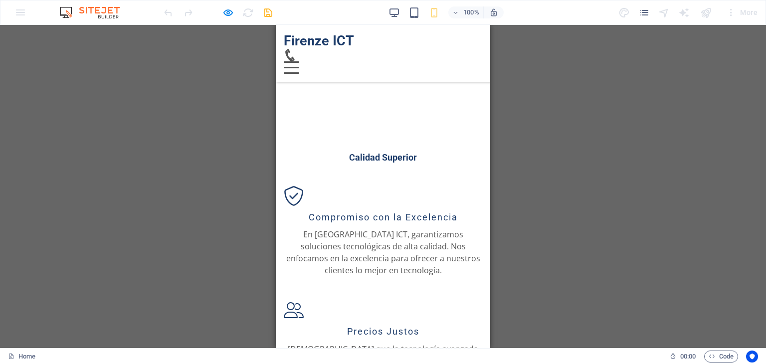
scroll to position [796, 0]
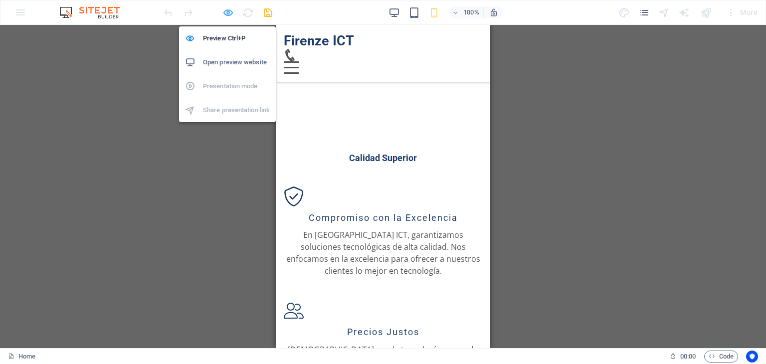
click at [229, 12] on icon "button" at bounding box center [228, 12] width 11 height 11
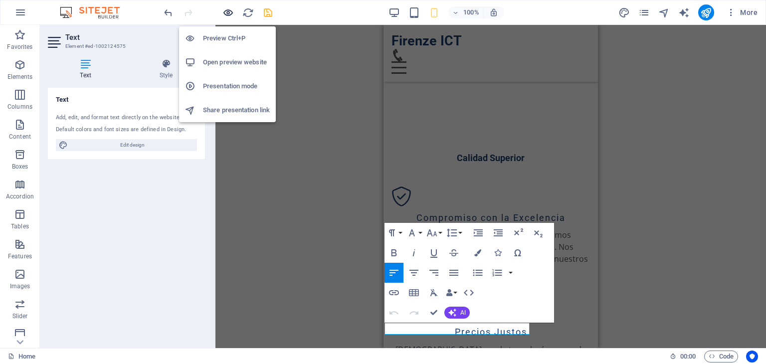
scroll to position [1604, 0]
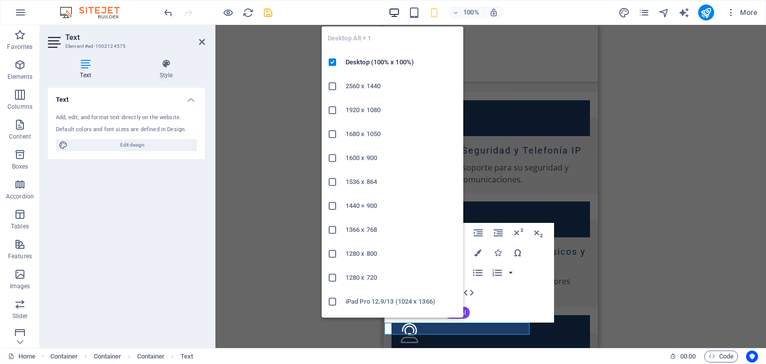
click at [396, 13] on icon "button" at bounding box center [394, 12] width 11 height 11
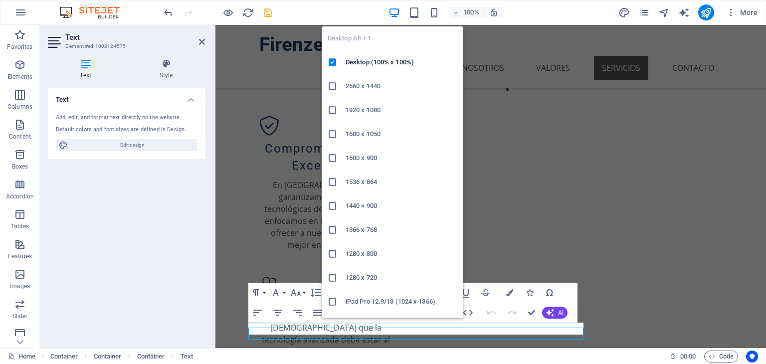
scroll to position [688, 0]
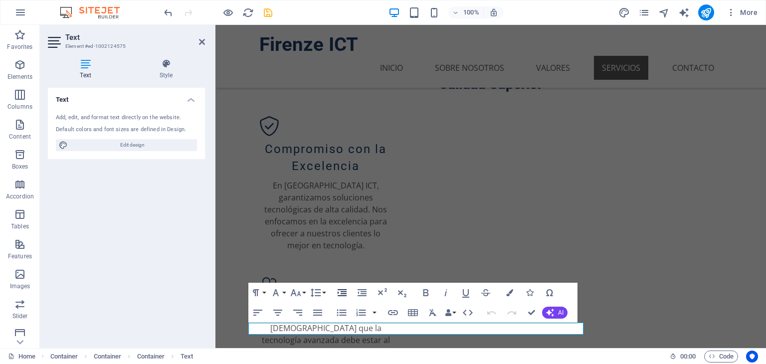
click at [346, 296] on icon "button" at bounding box center [342, 293] width 12 height 12
click at [359, 294] on icon "button" at bounding box center [362, 293] width 12 height 12
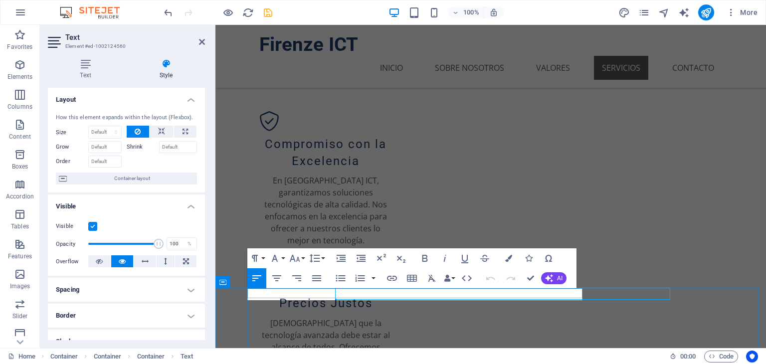
scroll to position [0, 0]
click at [363, 259] on icon "button" at bounding box center [361, 257] width 9 height 7
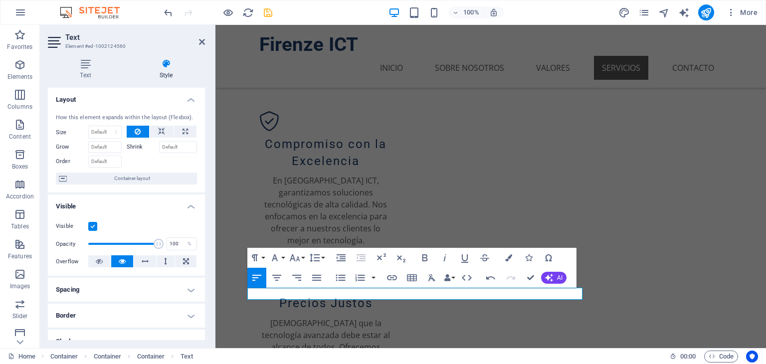
click at [363, 259] on icon "button" at bounding box center [361, 257] width 9 height 7
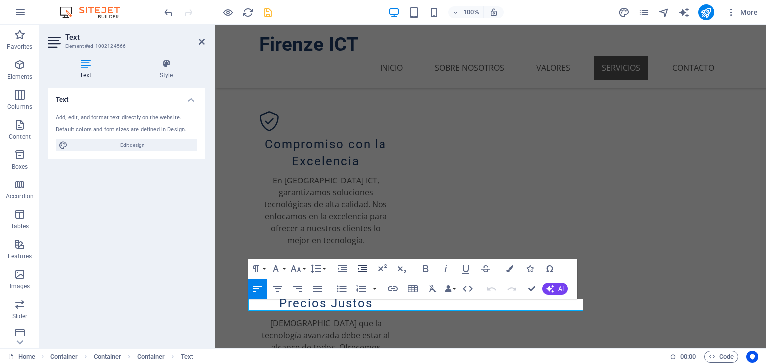
click at [357, 268] on icon "button" at bounding box center [362, 269] width 12 height 12
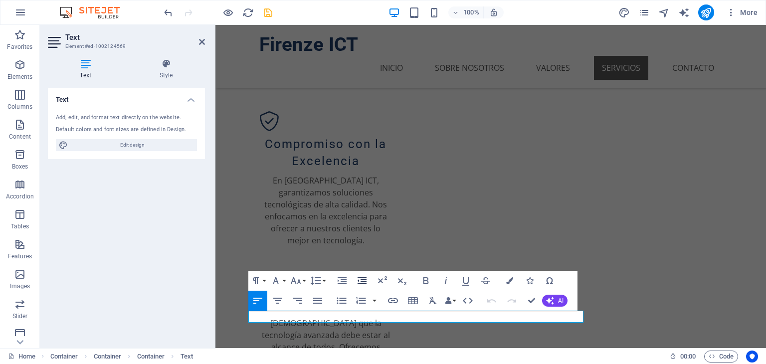
click at [365, 277] on icon "button" at bounding box center [362, 281] width 12 height 12
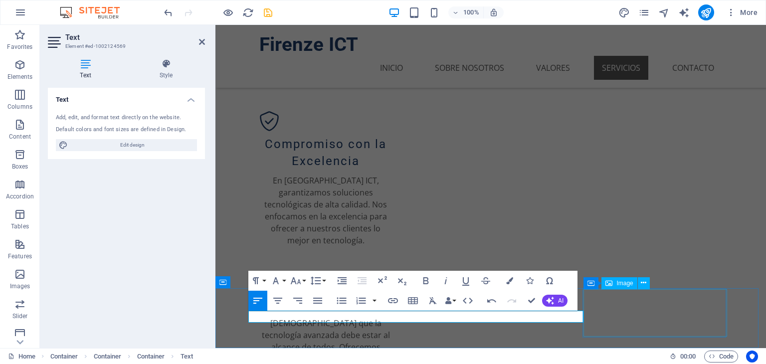
select select "px"
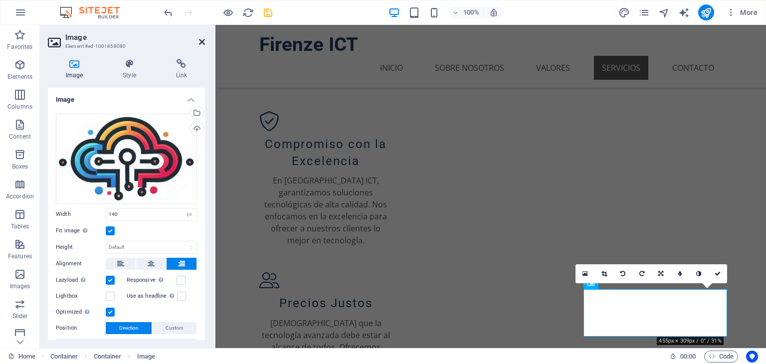
click at [200, 40] on icon at bounding box center [202, 42] width 6 height 8
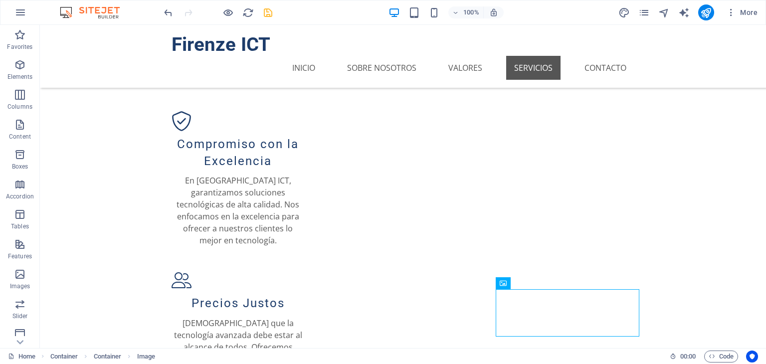
click at [234, 11] on div at bounding box center [218, 12] width 112 height 16
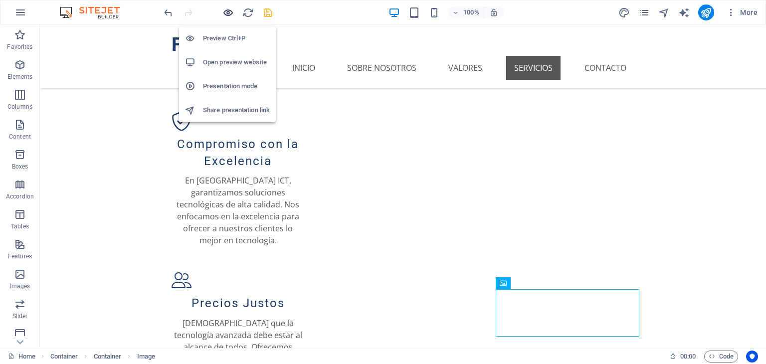
click at [231, 11] on icon "button" at bounding box center [228, 12] width 11 height 11
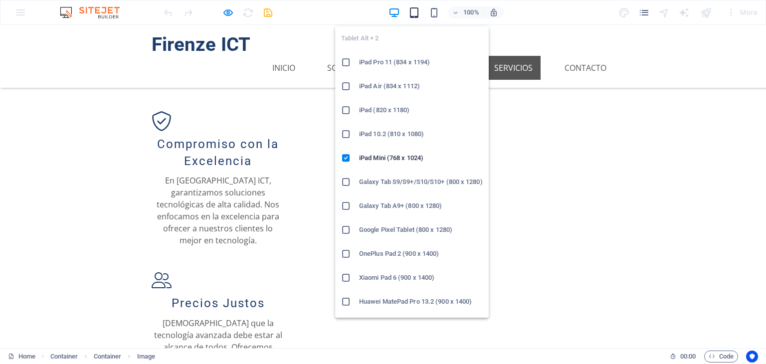
click at [417, 15] on icon "button" at bounding box center [414, 12] width 11 height 11
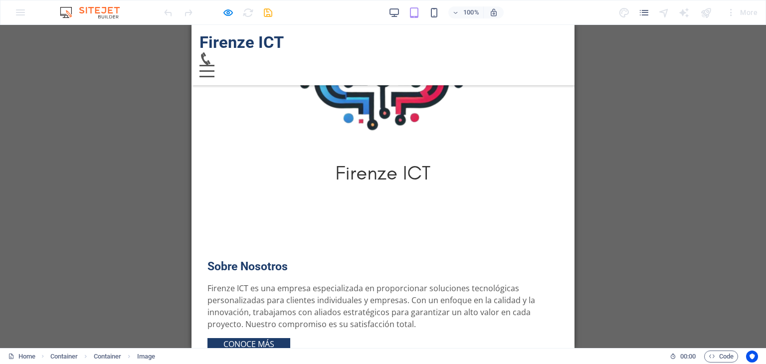
scroll to position [410, 0]
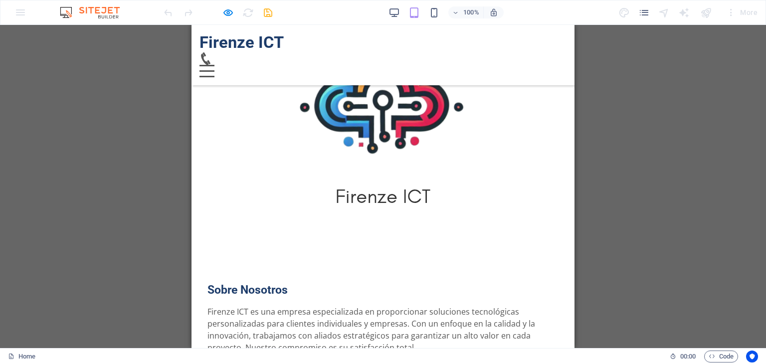
click at [441, 4] on div "100%" at bounding box center [446, 12] width 115 height 16
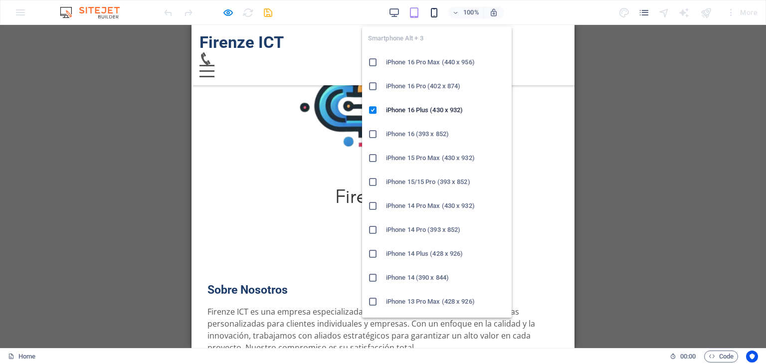
click at [435, 7] on icon "button" at bounding box center [434, 12] width 11 height 11
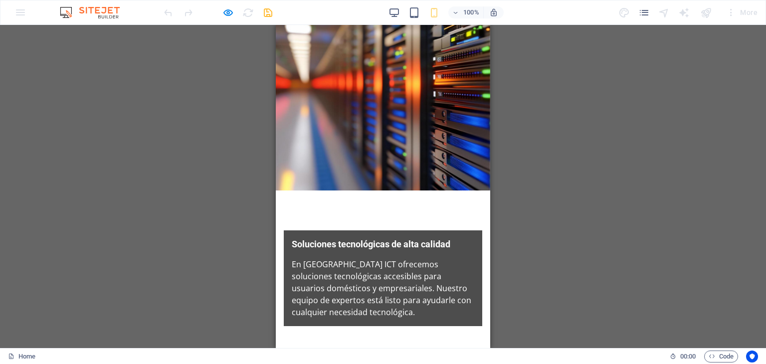
scroll to position [0, 0]
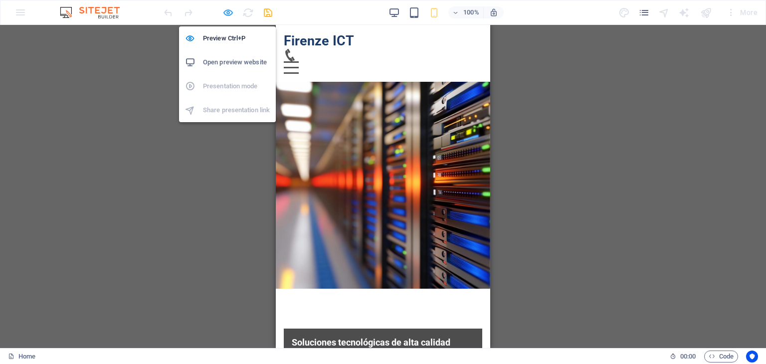
click at [228, 16] on icon "button" at bounding box center [228, 12] width 11 height 11
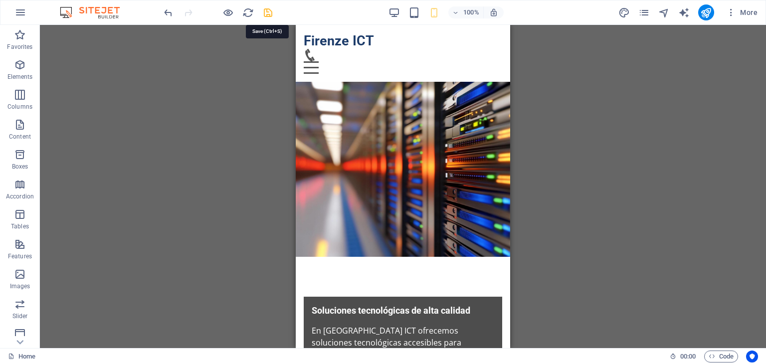
click at [269, 17] on icon "save" at bounding box center [267, 12] width 11 height 11
